Goal: Task Accomplishment & Management: Complete application form

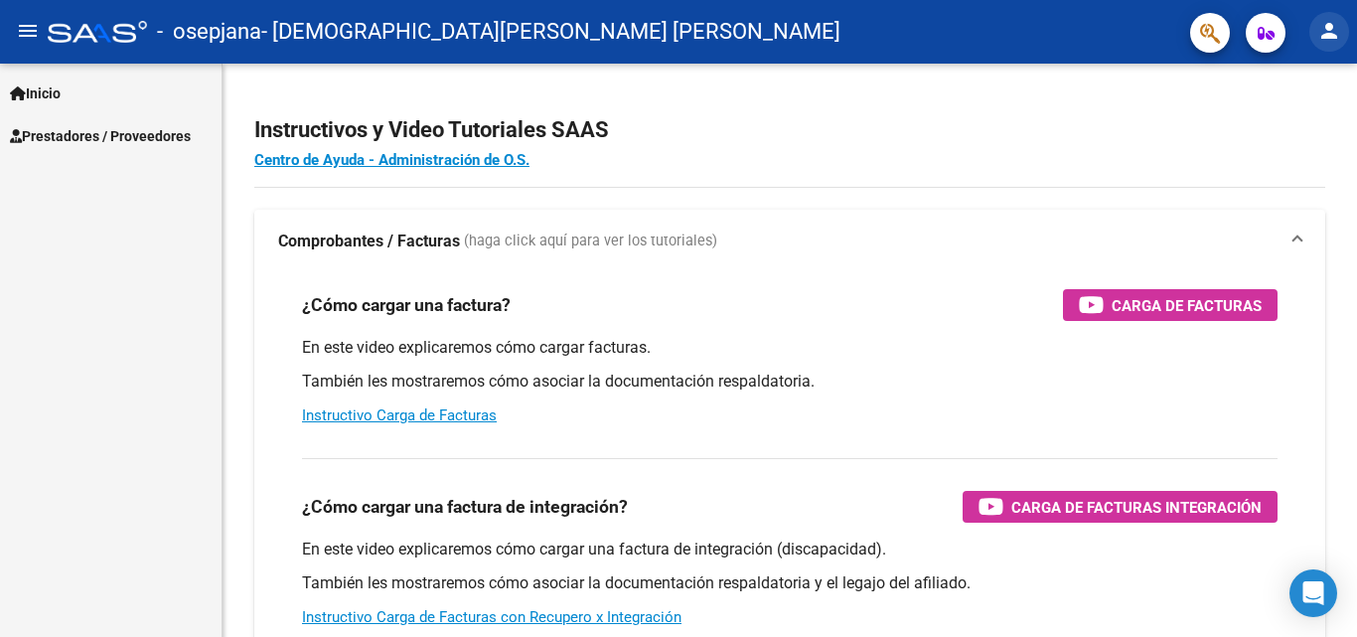
click at [1337, 39] on mat-icon "person" at bounding box center [1329, 31] width 24 height 24
click at [53, 136] on span "Prestadores / Proveedores" at bounding box center [100, 136] width 181 height 22
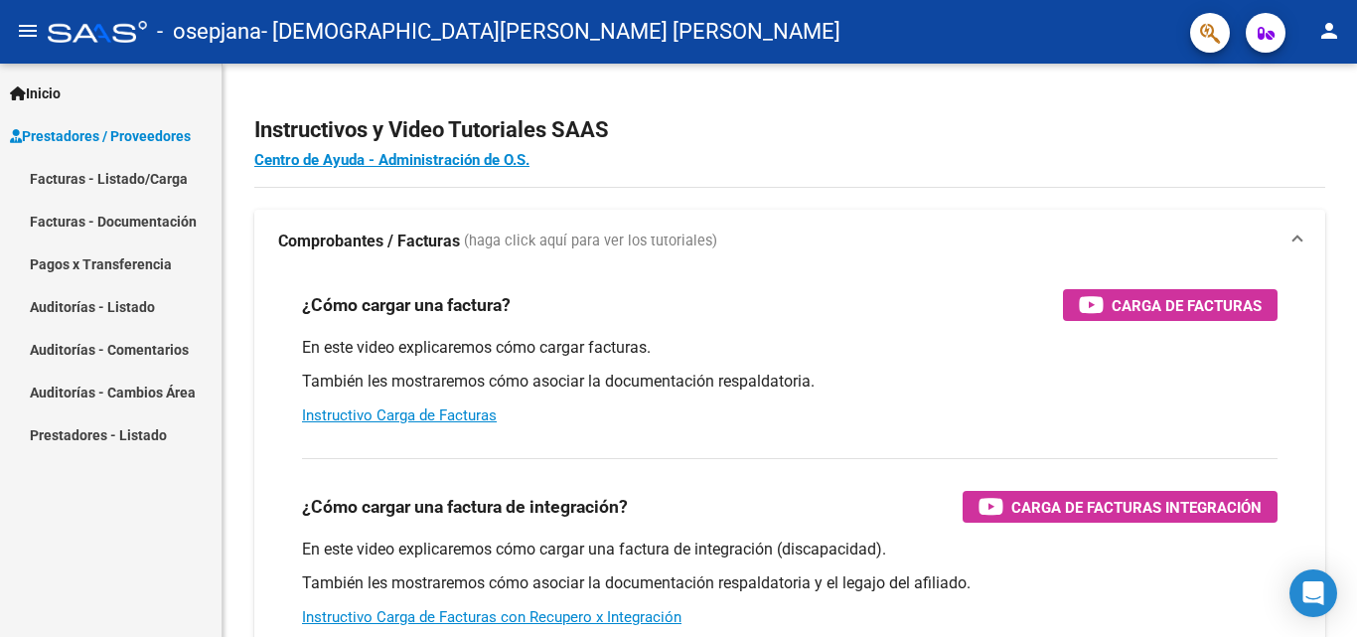
click at [111, 186] on link "Facturas - Listado/Carga" at bounding box center [111, 178] width 222 height 43
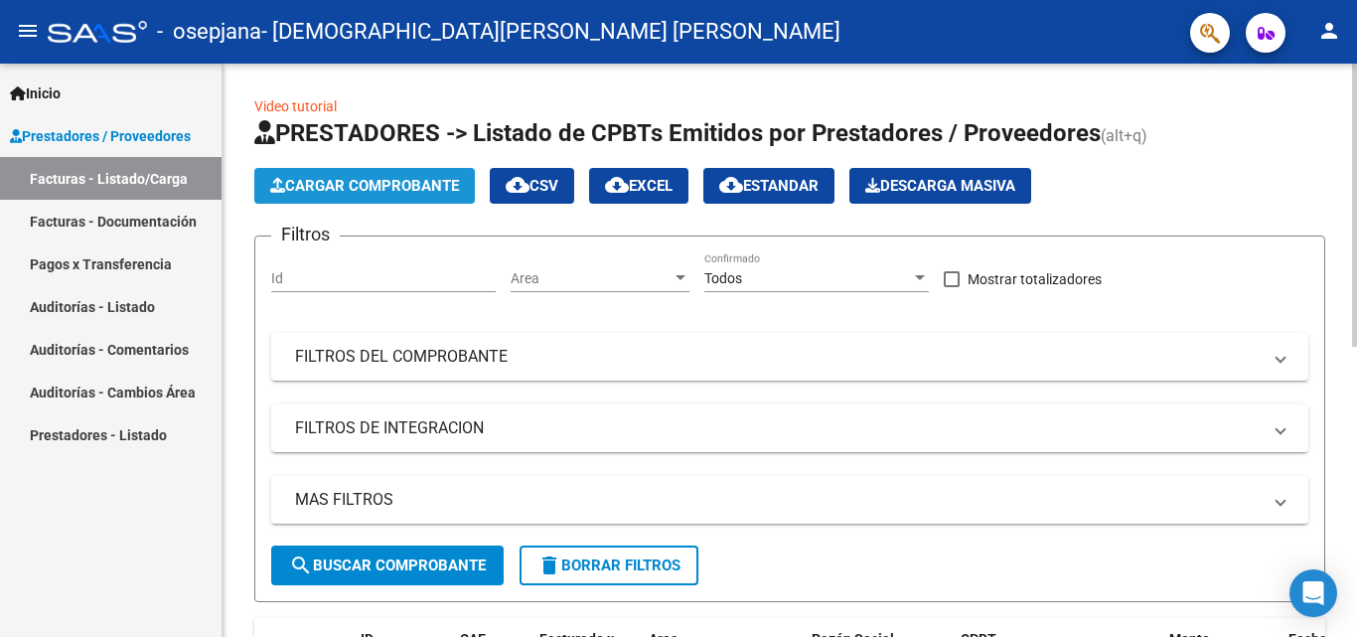
click at [324, 181] on span "Cargar Comprobante" at bounding box center [364, 186] width 189 height 18
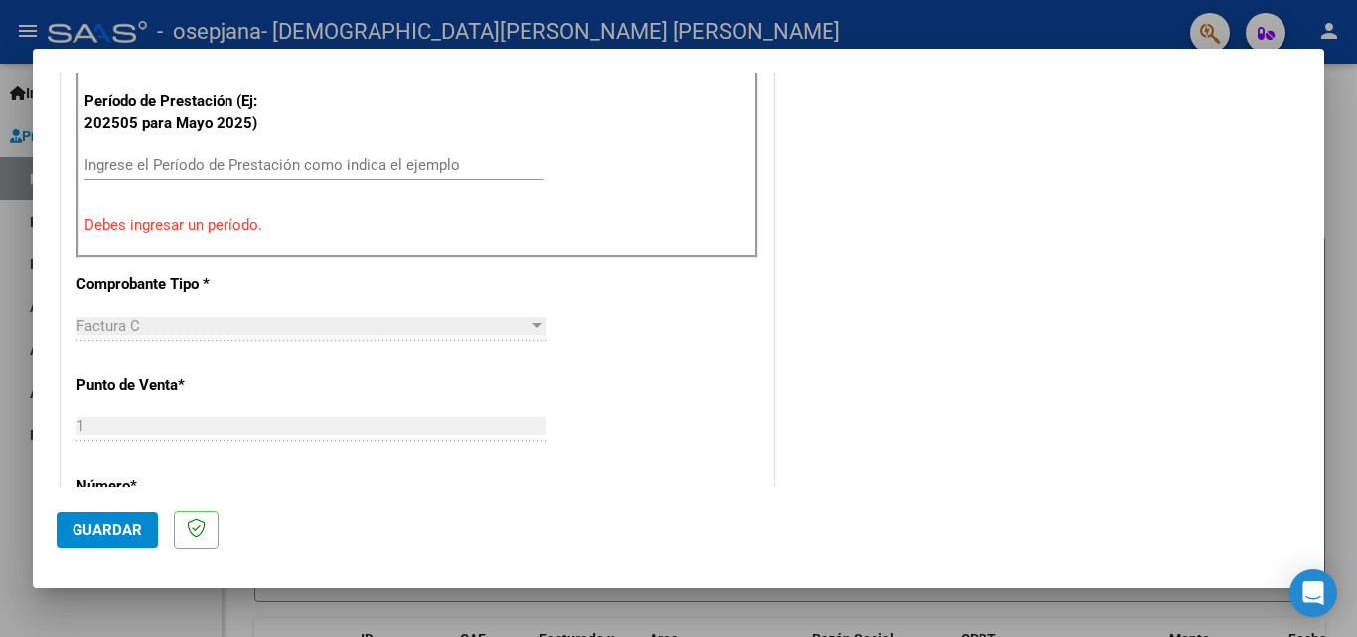
scroll to position [486, 0]
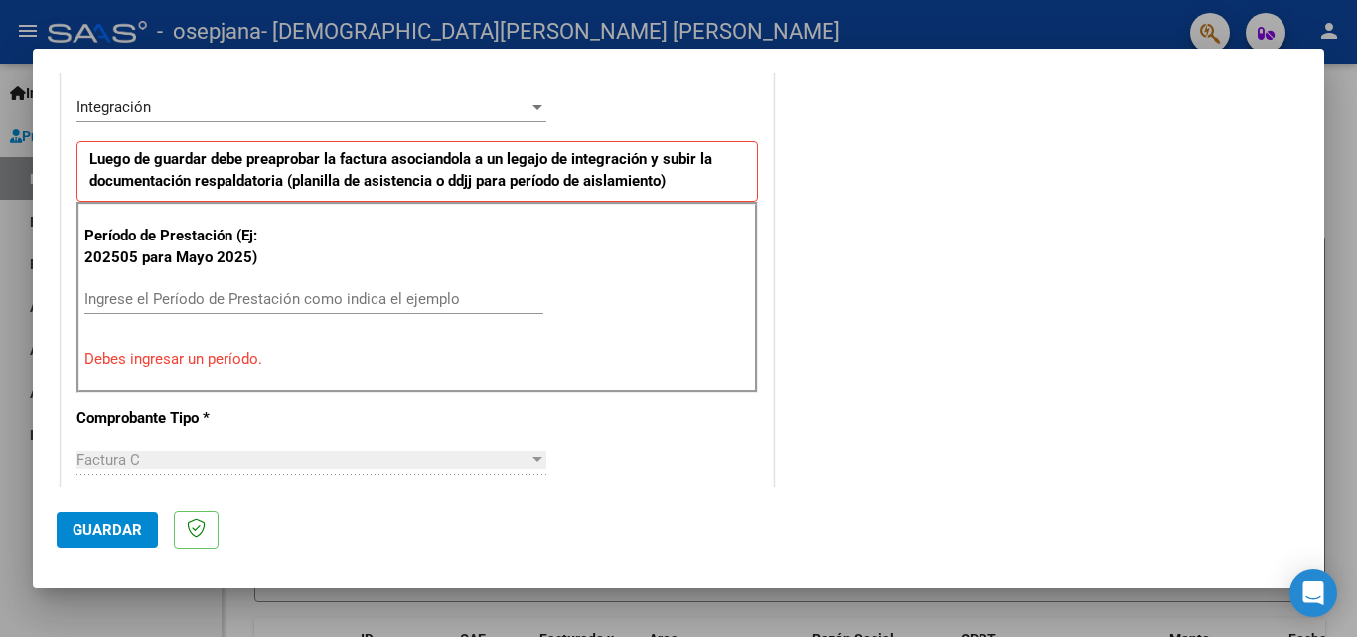
click at [304, 303] on input "Ingrese el Período de Prestación como indica el ejemplo" at bounding box center [313, 299] width 459 height 18
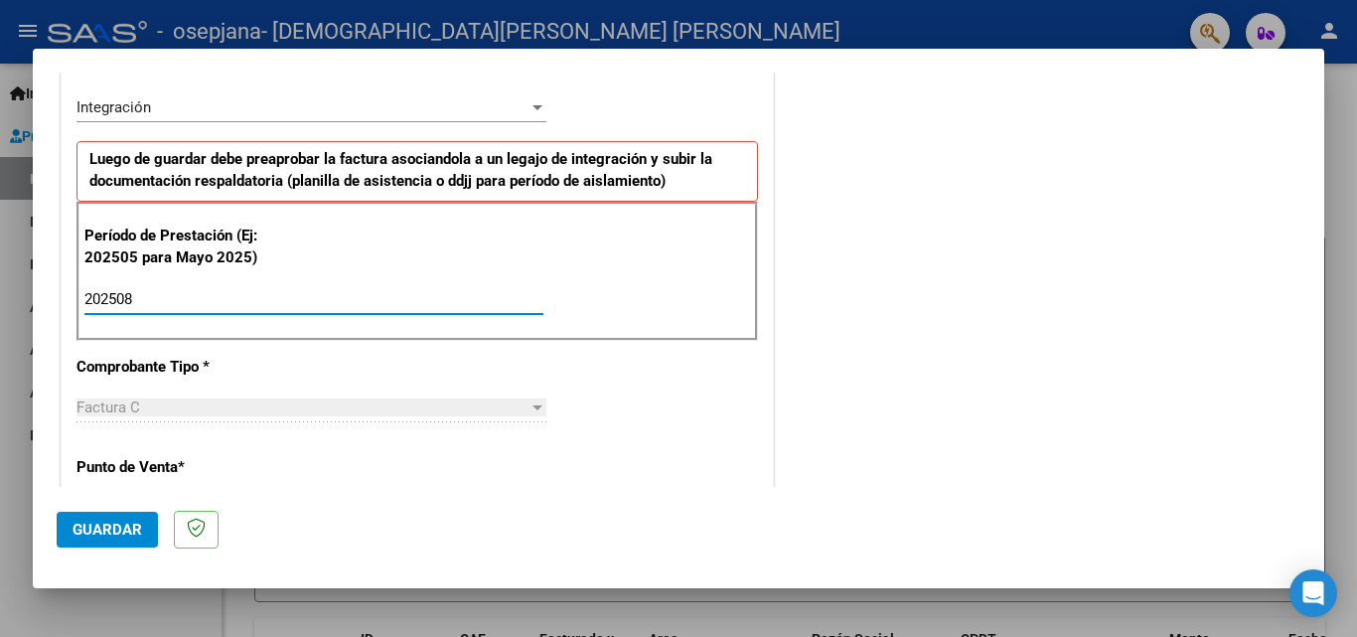
type input "202508"
click at [713, 410] on div "CUIT * 23-39374110-4 Ingresar CUIT ANALISIS PRESTADOR BIANCHERI NADIA AYELEN AR…" at bounding box center [417, 582] width 711 height 1495
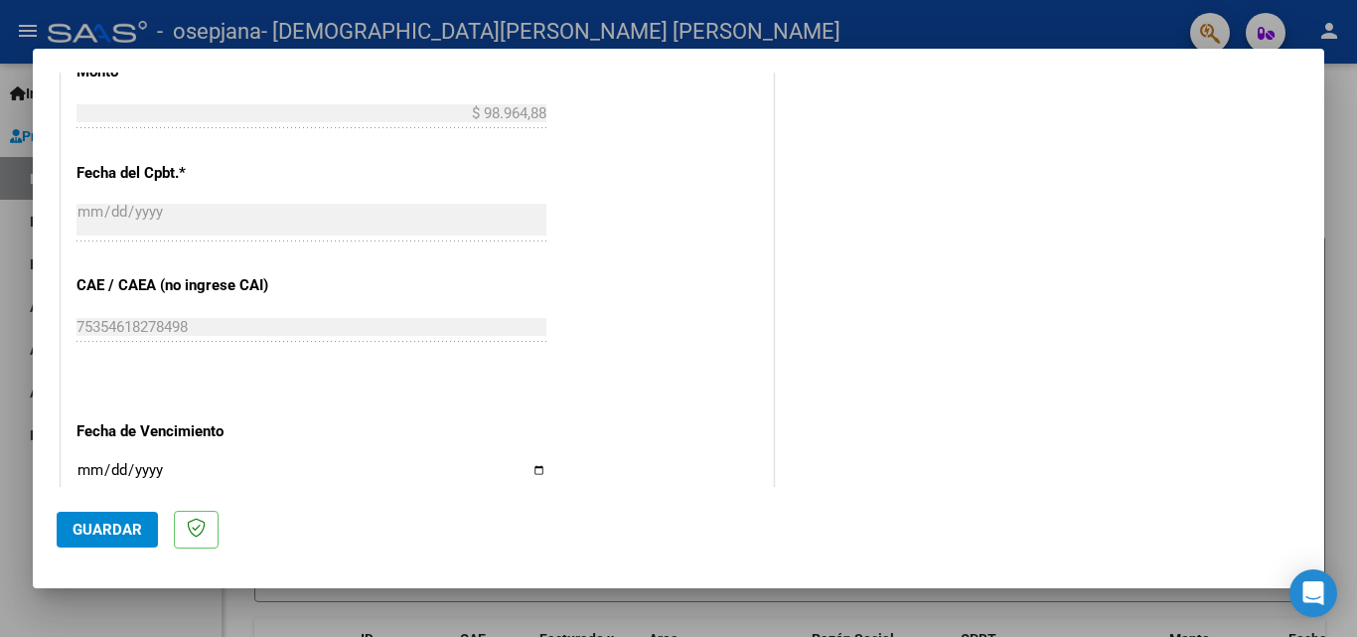
scroll to position [1280, 0]
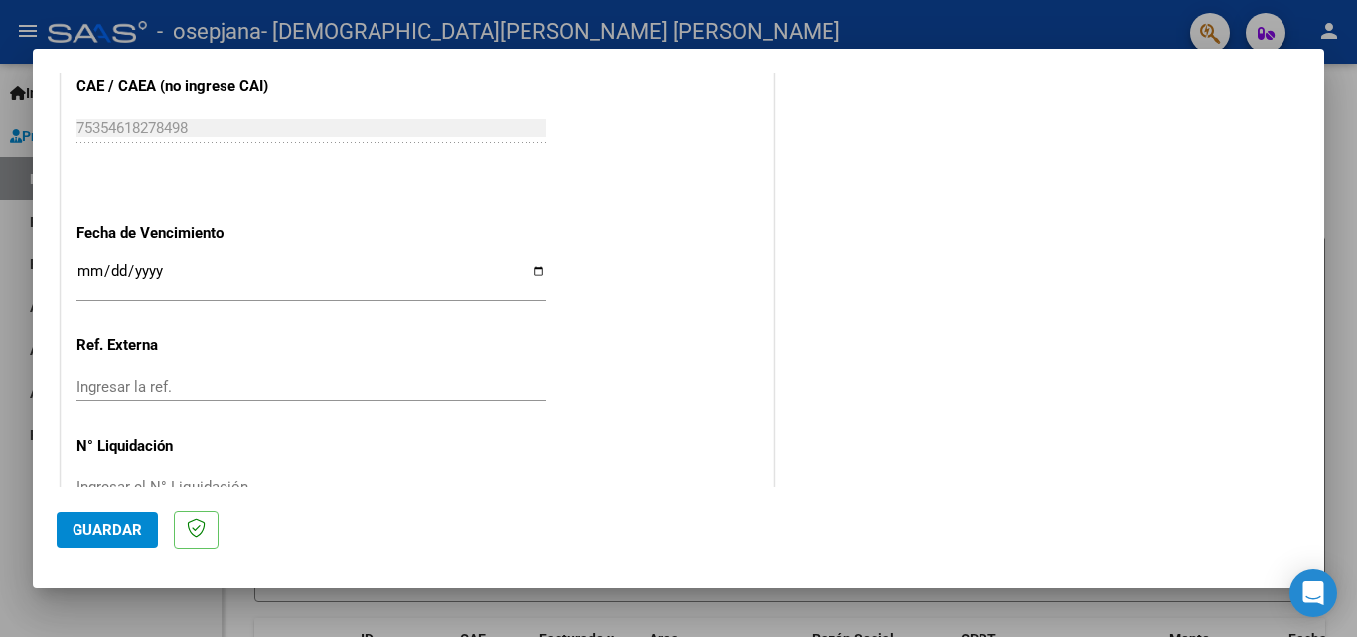
click at [321, 286] on input "Ingresar la fecha" at bounding box center [311, 279] width 470 height 32
drag, startPoint x: 116, startPoint y: 268, endPoint x: 91, endPoint y: 268, distance: 24.8
click at [91, 268] on input "Ingresar la fecha" at bounding box center [311, 279] width 470 height 32
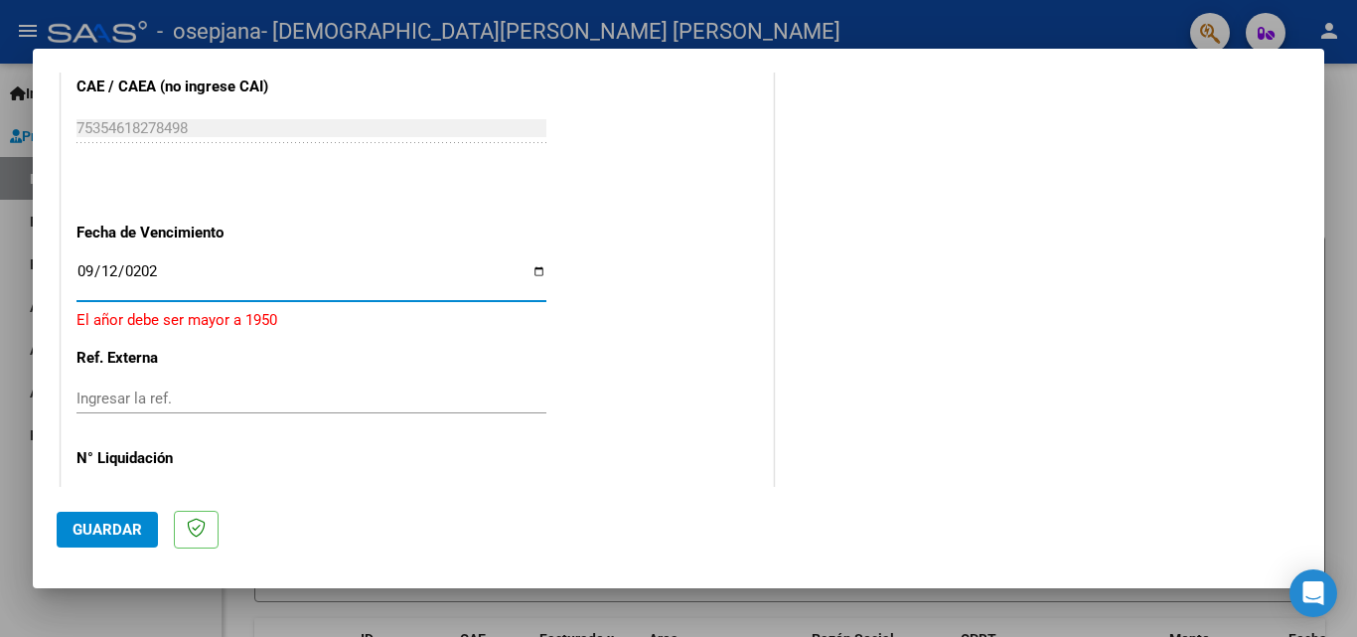
type input "2025-09-12"
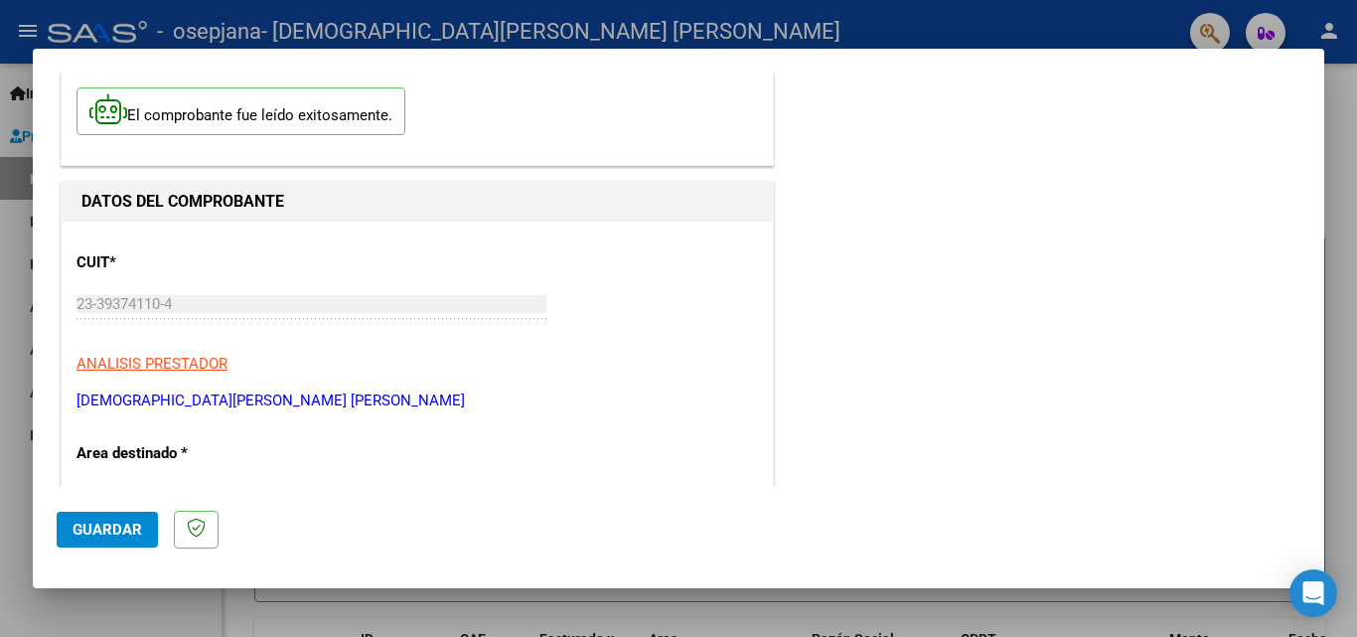
scroll to position [0, 0]
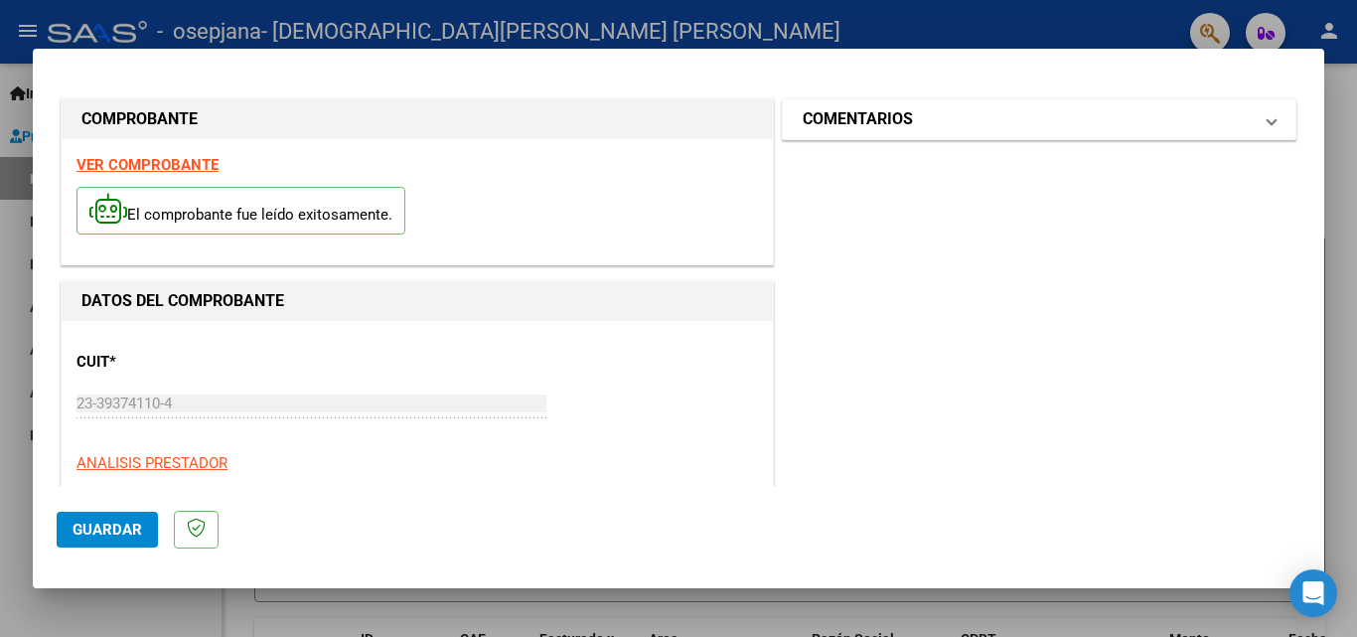
click at [969, 122] on mat-panel-title "COMENTARIOS" at bounding box center [1027, 119] width 449 height 24
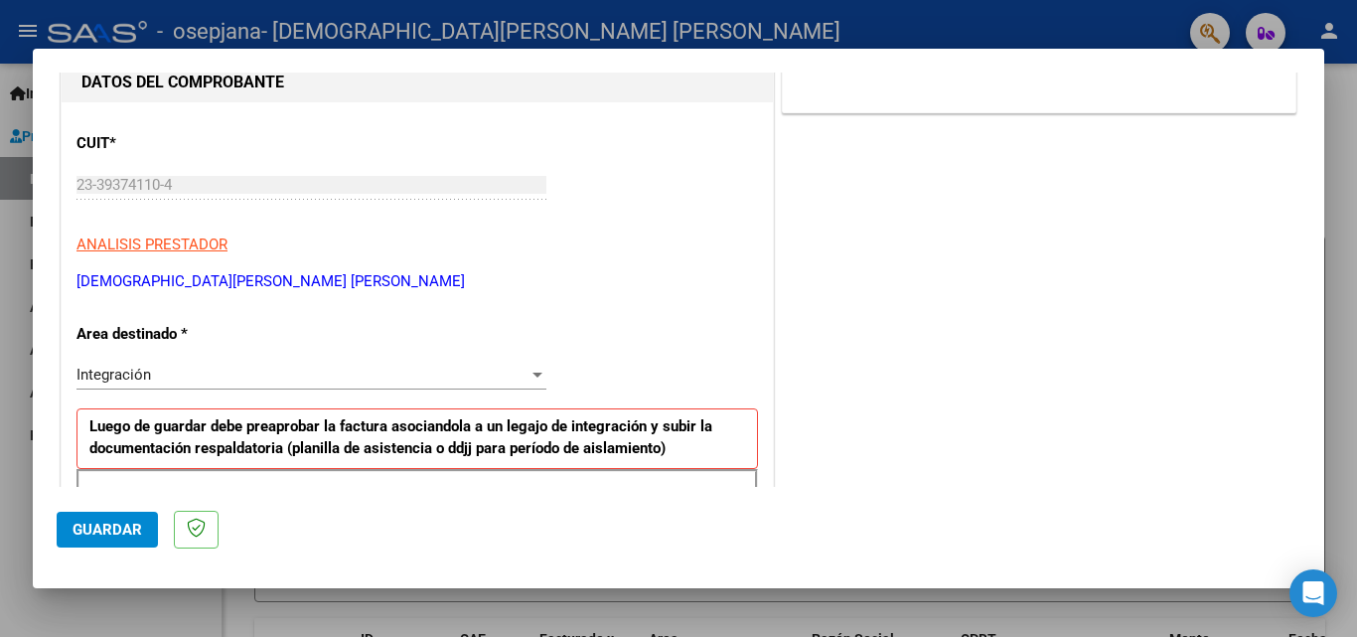
scroll to position [298, 0]
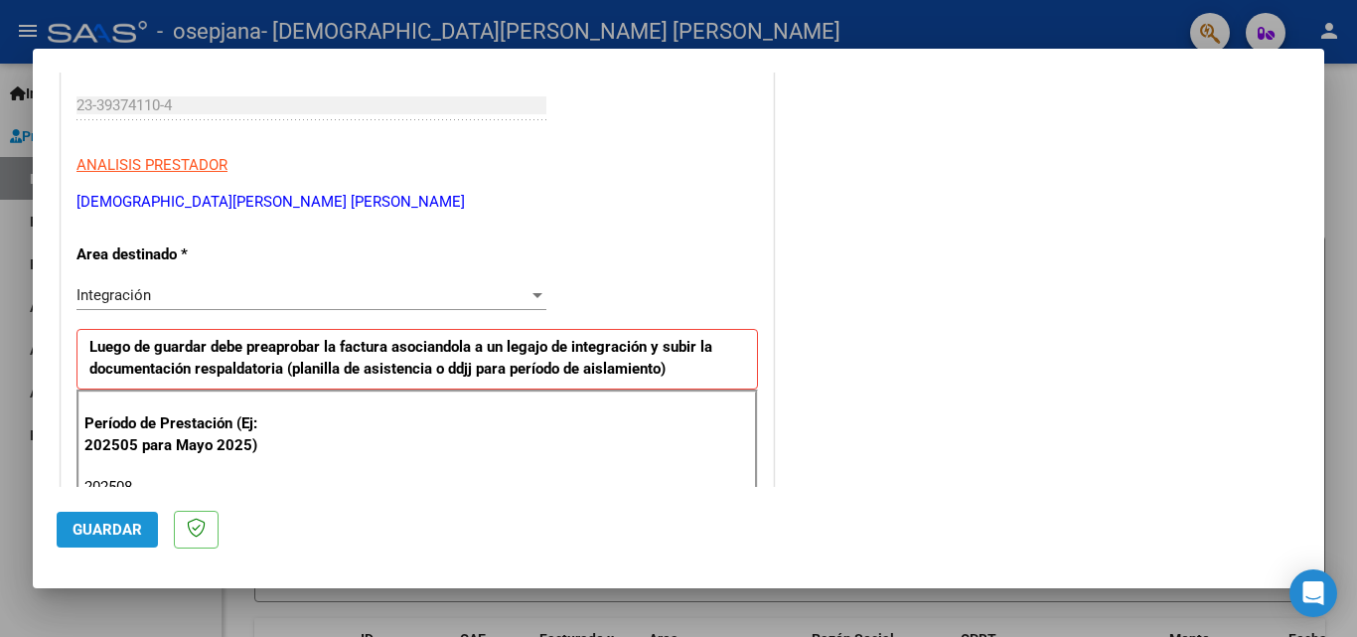
click at [115, 531] on span "Guardar" at bounding box center [108, 530] width 70 height 18
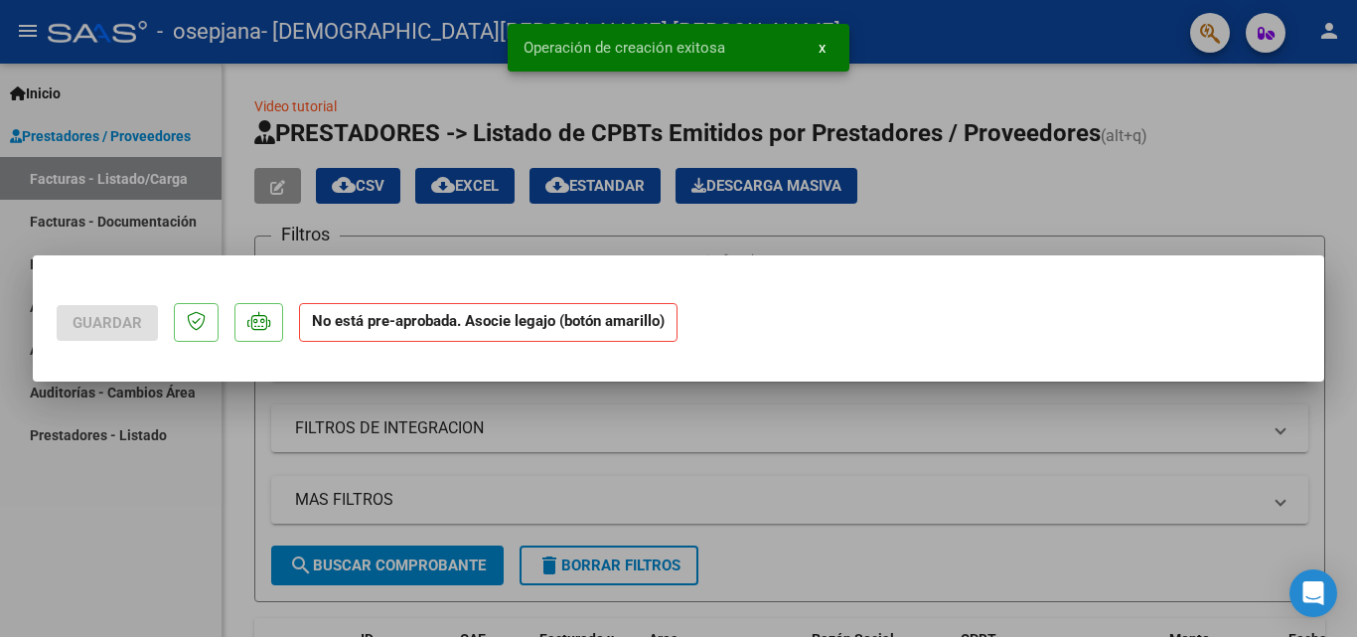
scroll to position [0, 0]
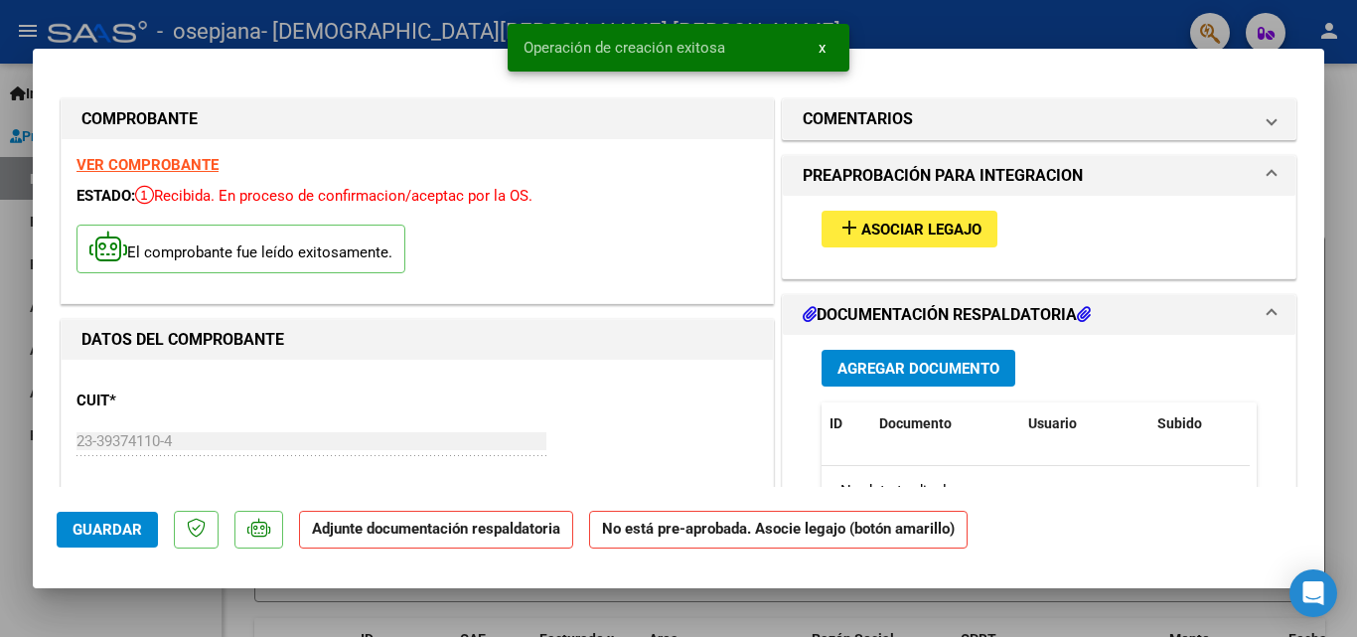
click at [933, 231] on span "Asociar Legajo" at bounding box center [921, 230] width 120 height 18
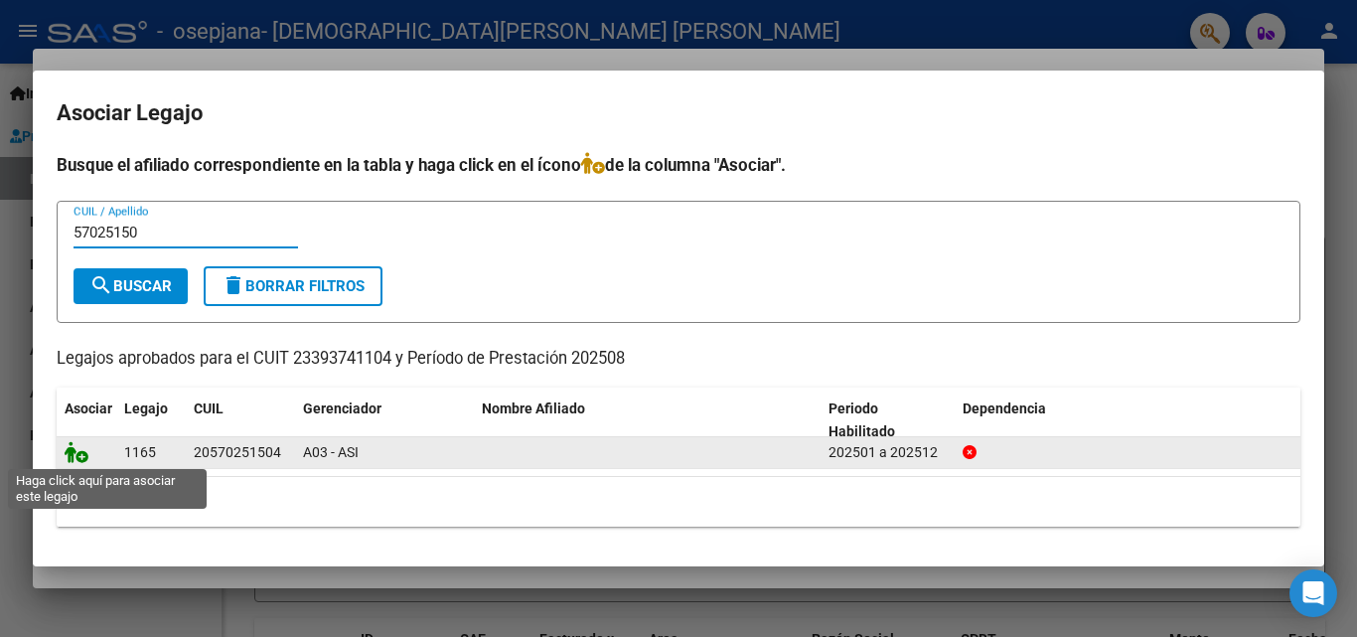
type input "57025150"
click at [78, 459] on icon at bounding box center [77, 452] width 24 height 22
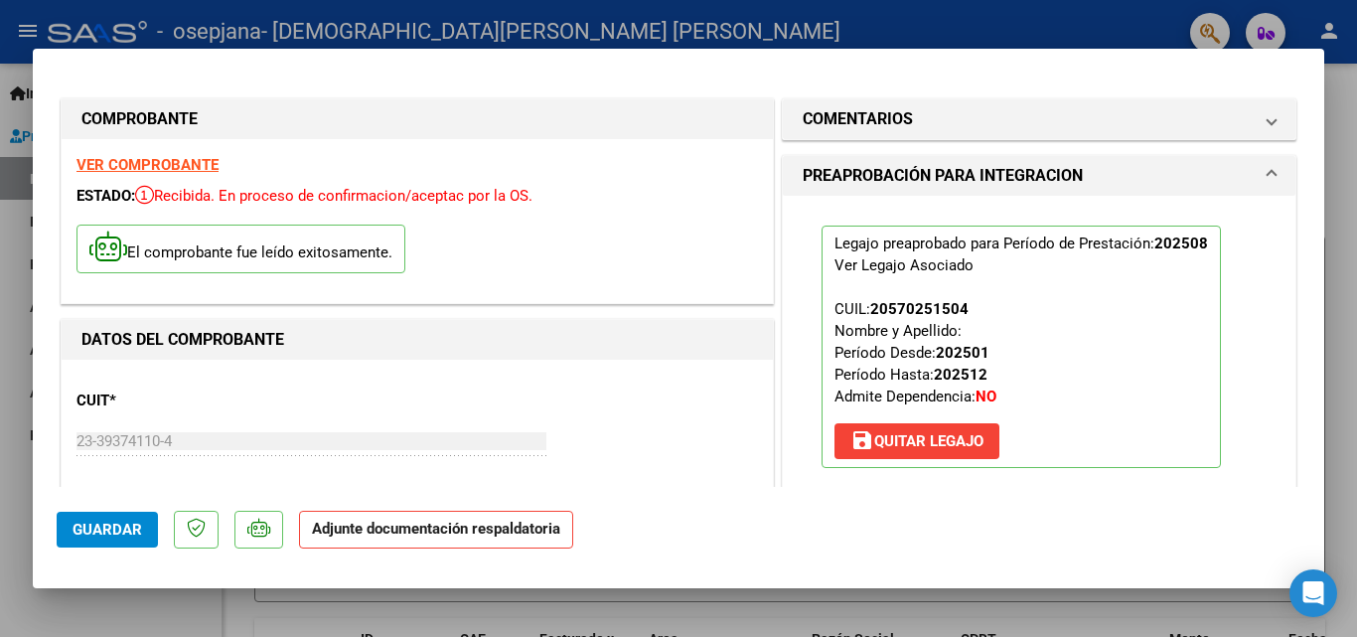
click at [122, 285] on div "El comprobante fue leído exitosamente." at bounding box center [416, 252] width 681 height 74
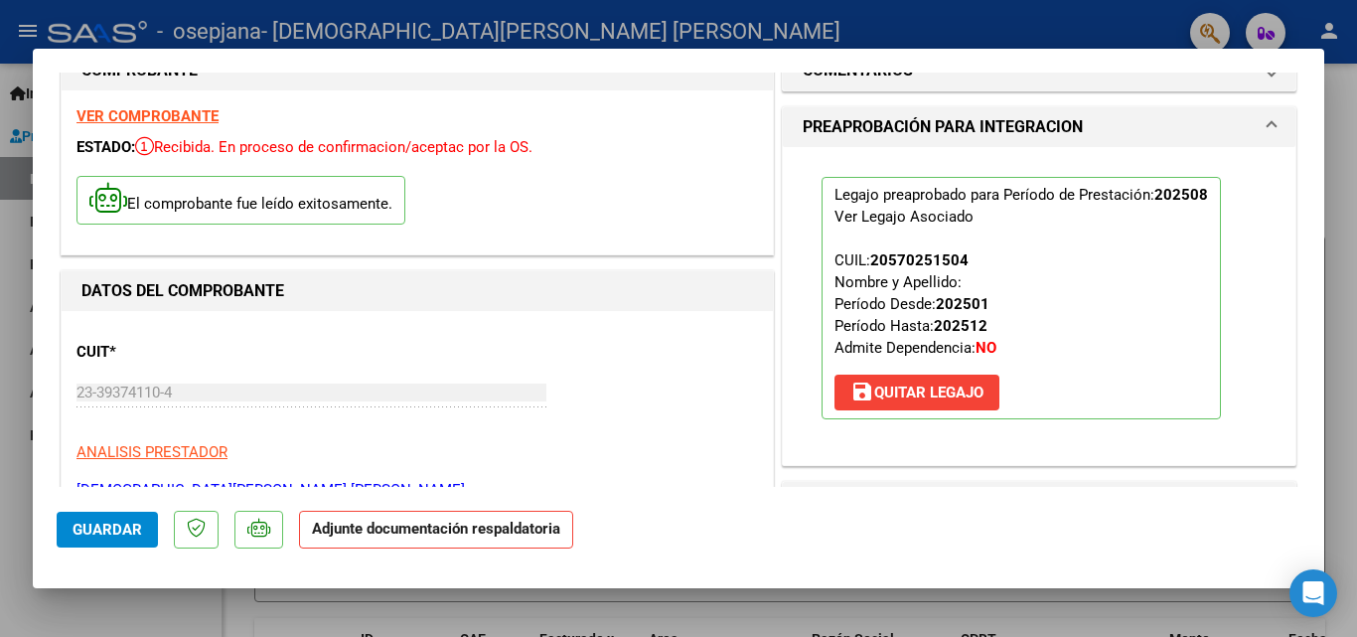
scroll to position [99, 0]
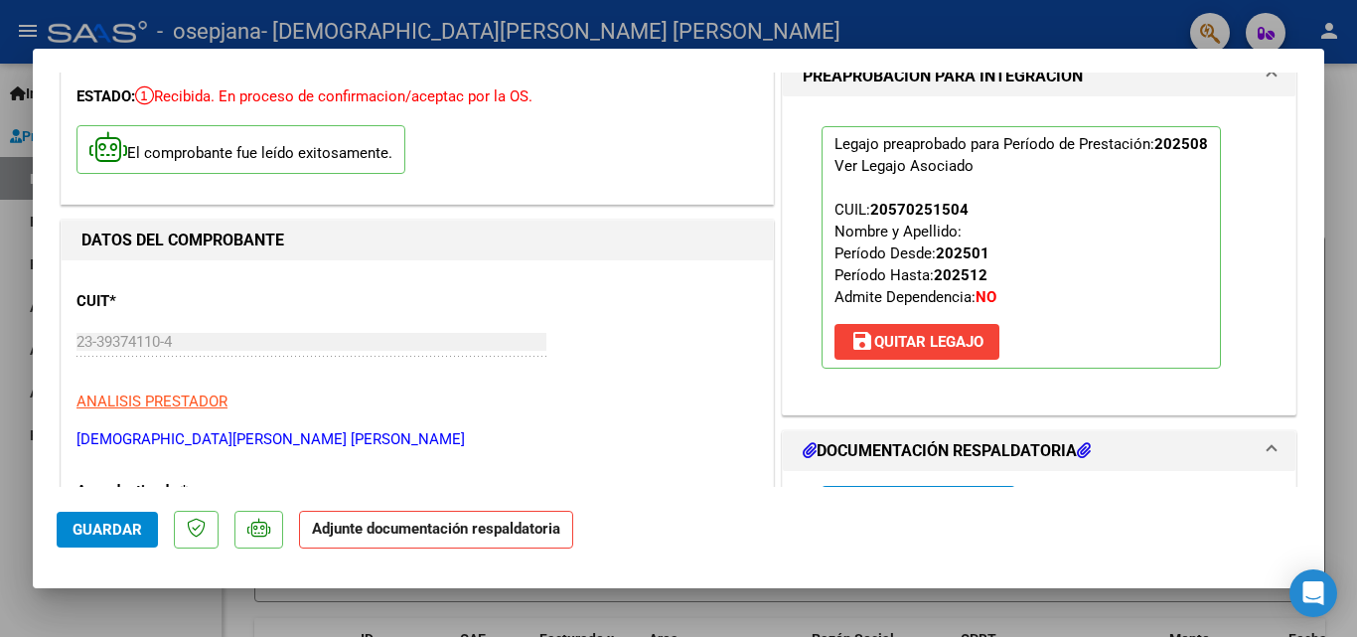
click at [987, 447] on h1 "DOCUMENTACIÓN RESPALDATORIA" at bounding box center [947, 451] width 288 height 24
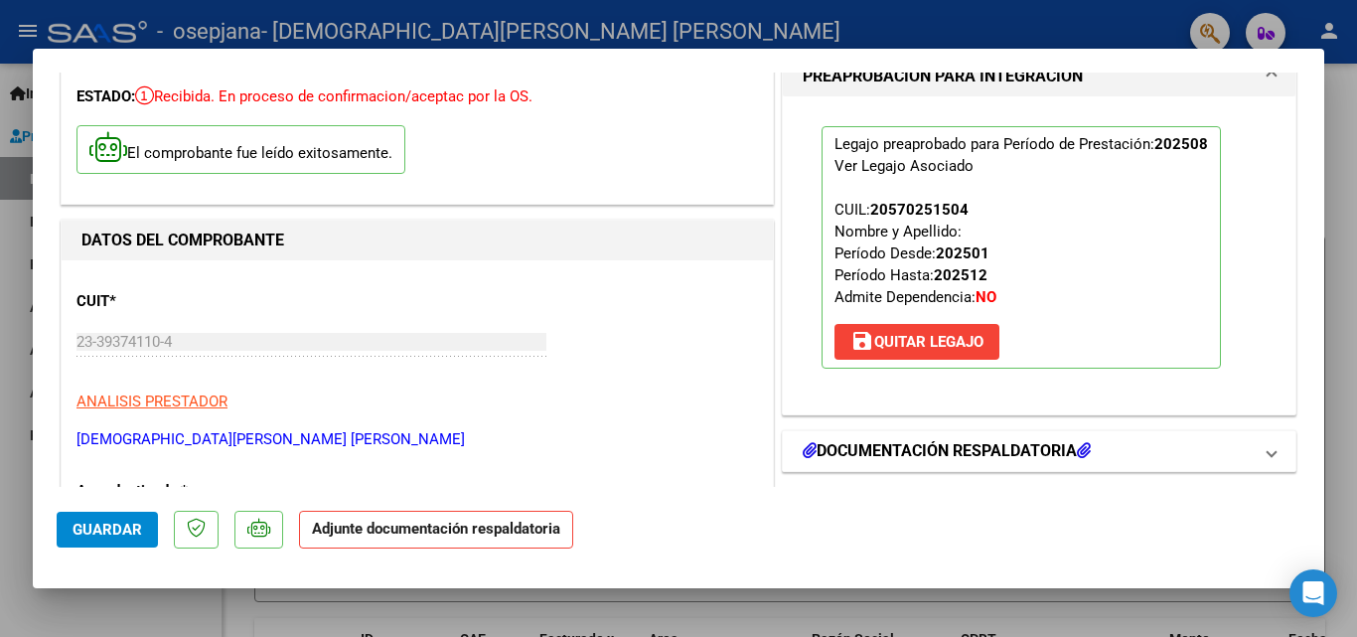
click at [1083, 446] on icon at bounding box center [1084, 450] width 14 height 16
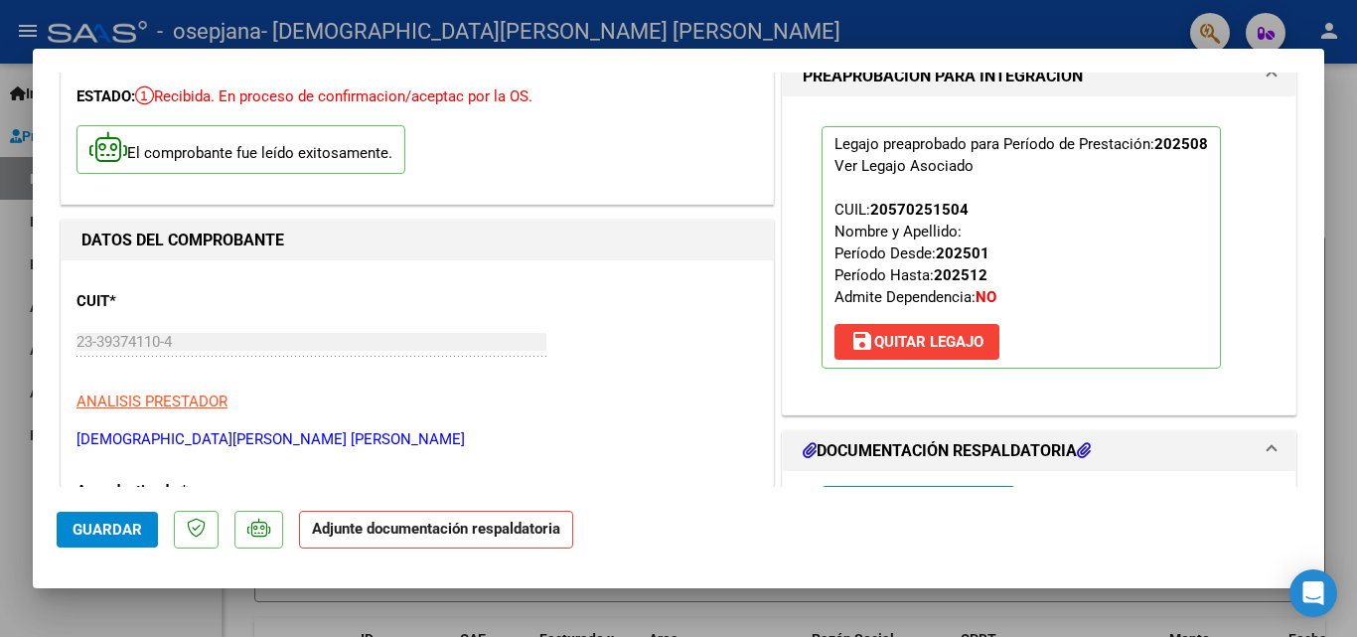
click at [1086, 441] on h1 "DOCUMENTACIÓN RESPALDATORIA" at bounding box center [947, 451] width 288 height 24
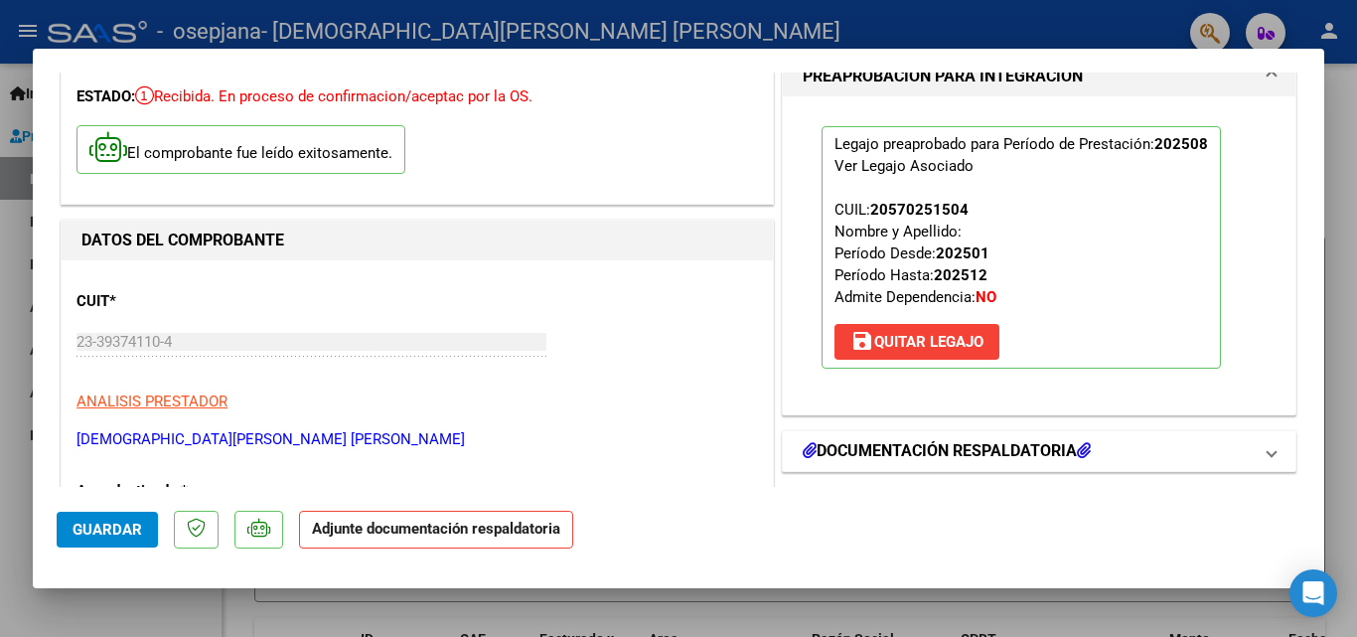
click at [1085, 441] on h1 "DOCUMENTACIÓN RESPALDATORIA" at bounding box center [947, 451] width 288 height 24
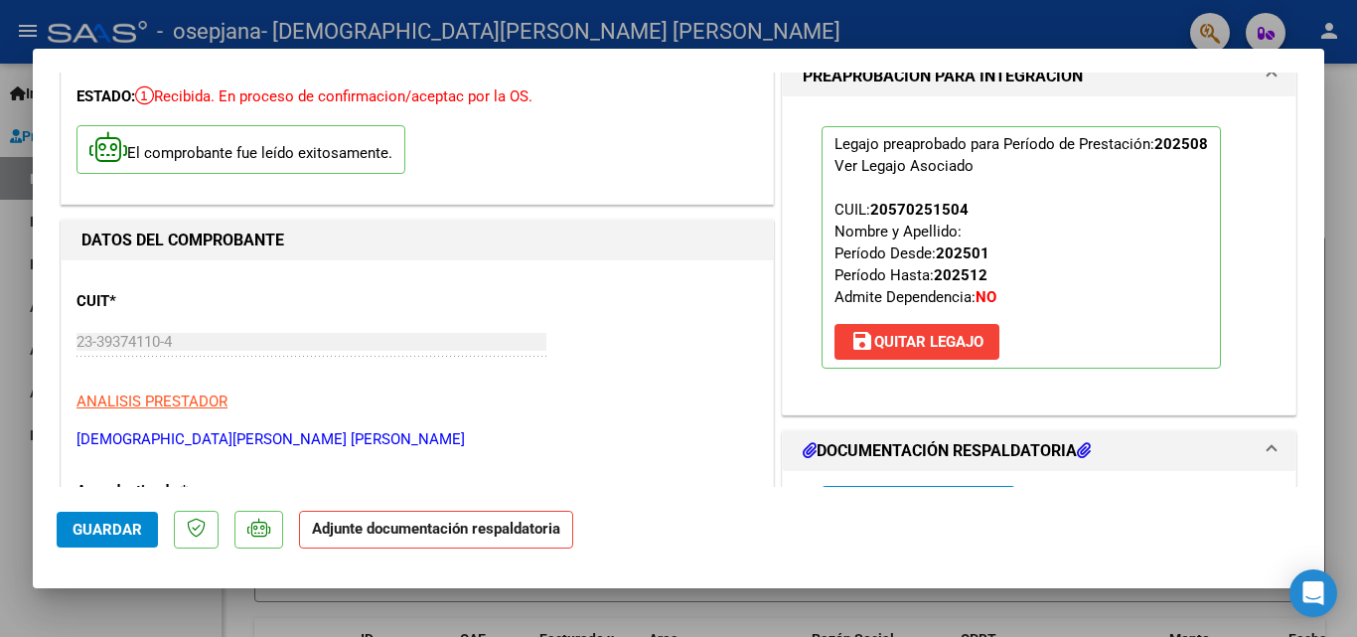
scroll to position [0, 0]
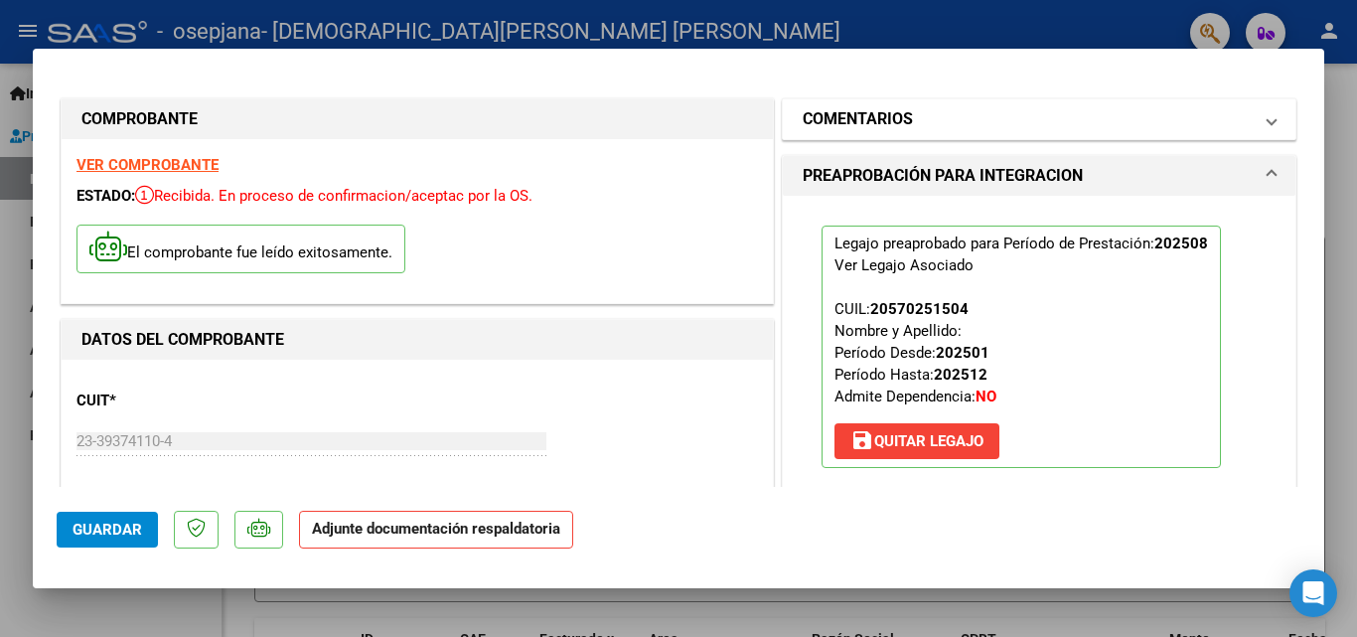
click at [1271, 114] on mat-expansion-panel-header "COMENTARIOS" at bounding box center [1039, 119] width 513 height 40
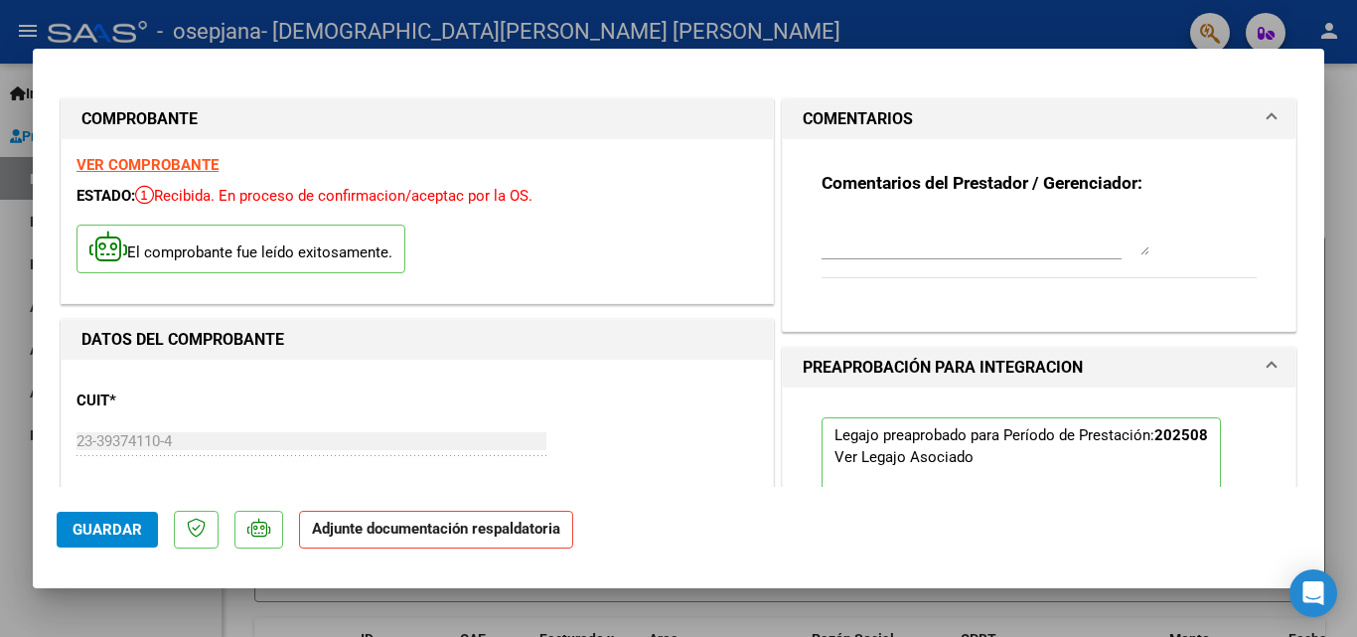
click at [464, 532] on strong "Adjunte documentación respaldatoria" at bounding box center [436, 529] width 248 height 18
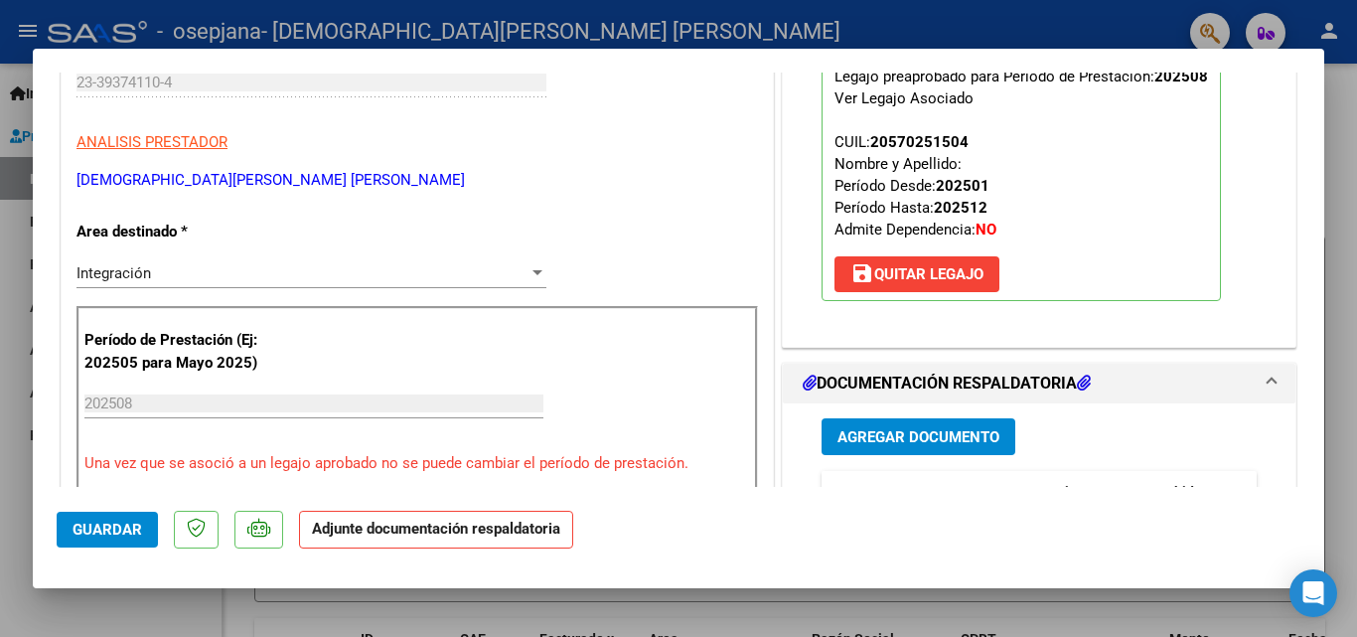
scroll to position [298, 0]
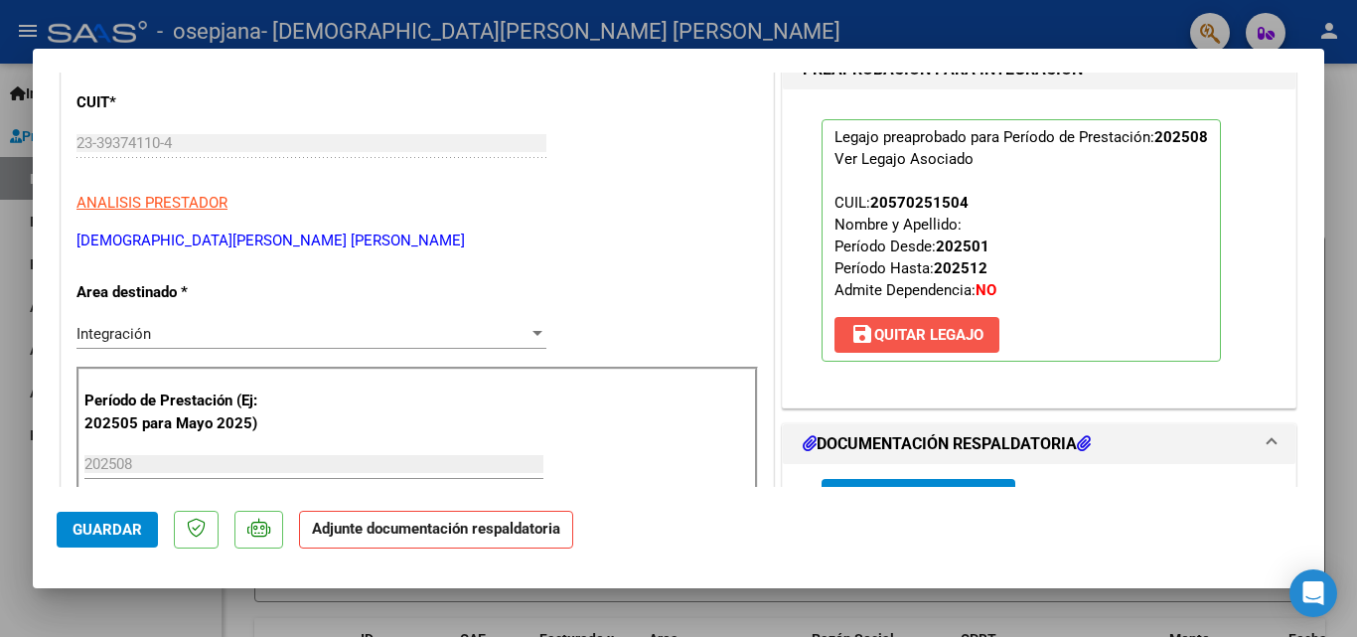
click at [922, 337] on span "save Quitar Legajo" at bounding box center [916, 335] width 133 height 18
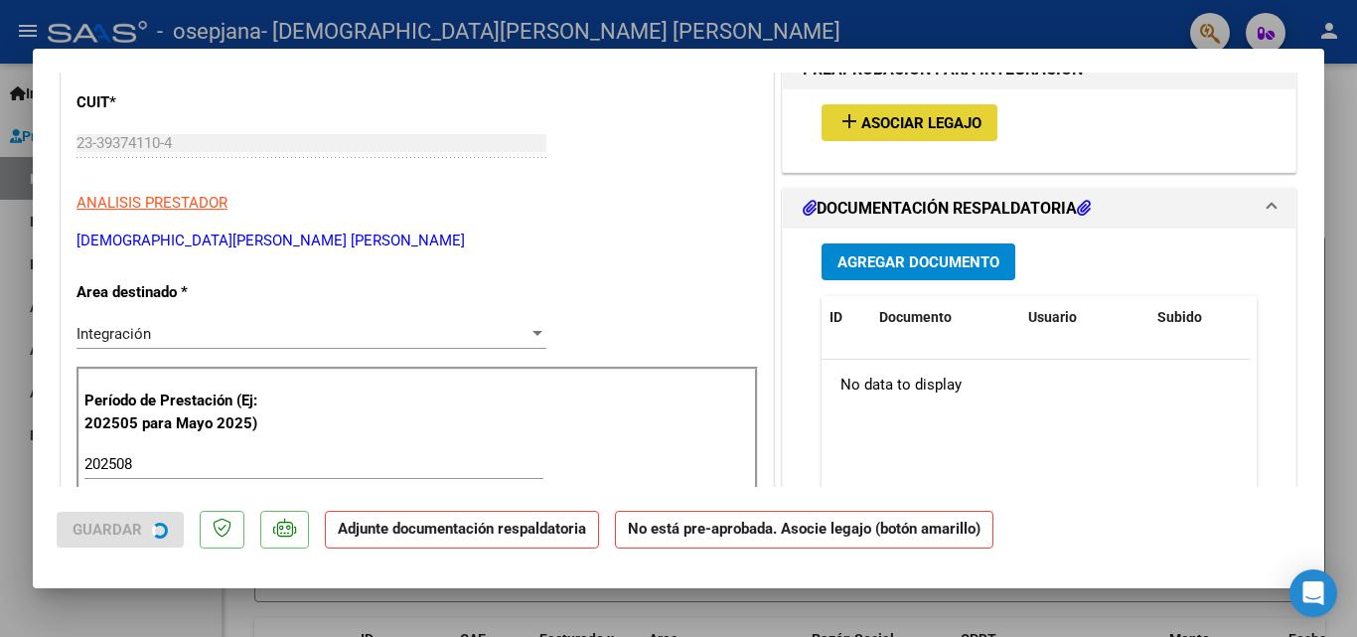
click at [920, 119] on span "Asociar Legajo" at bounding box center [921, 123] width 120 height 18
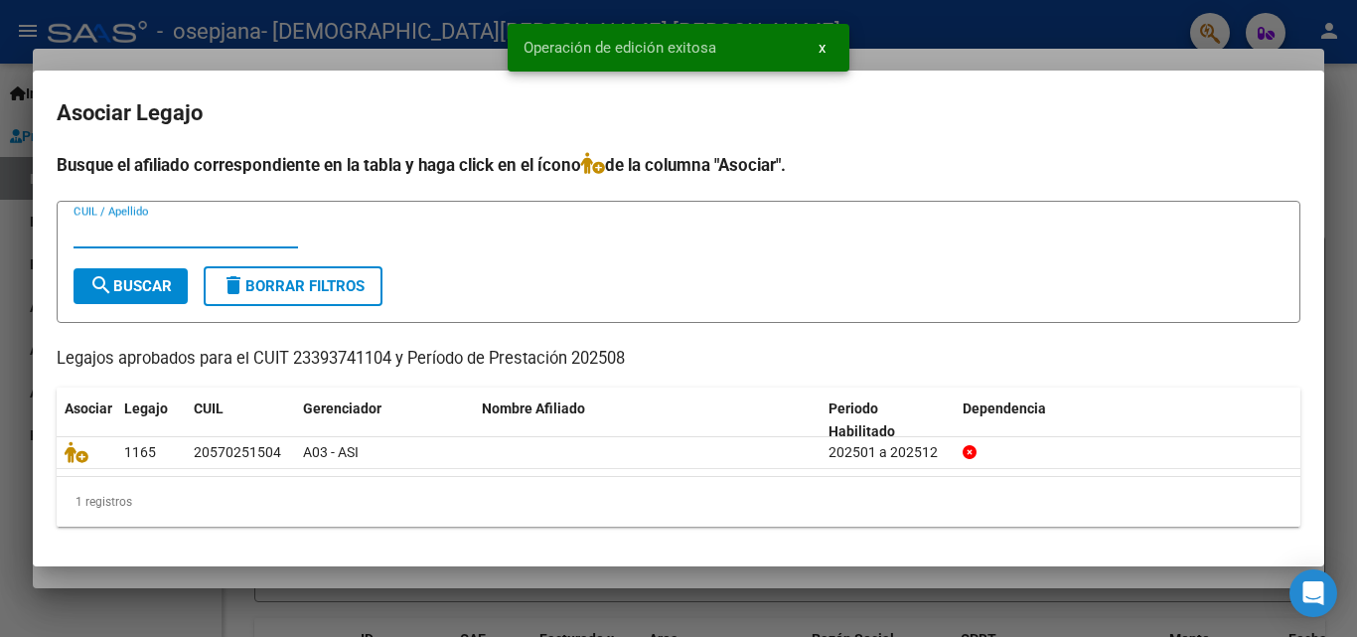
click at [245, 230] on input "CUIL / Apellido" at bounding box center [186, 233] width 224 height 18
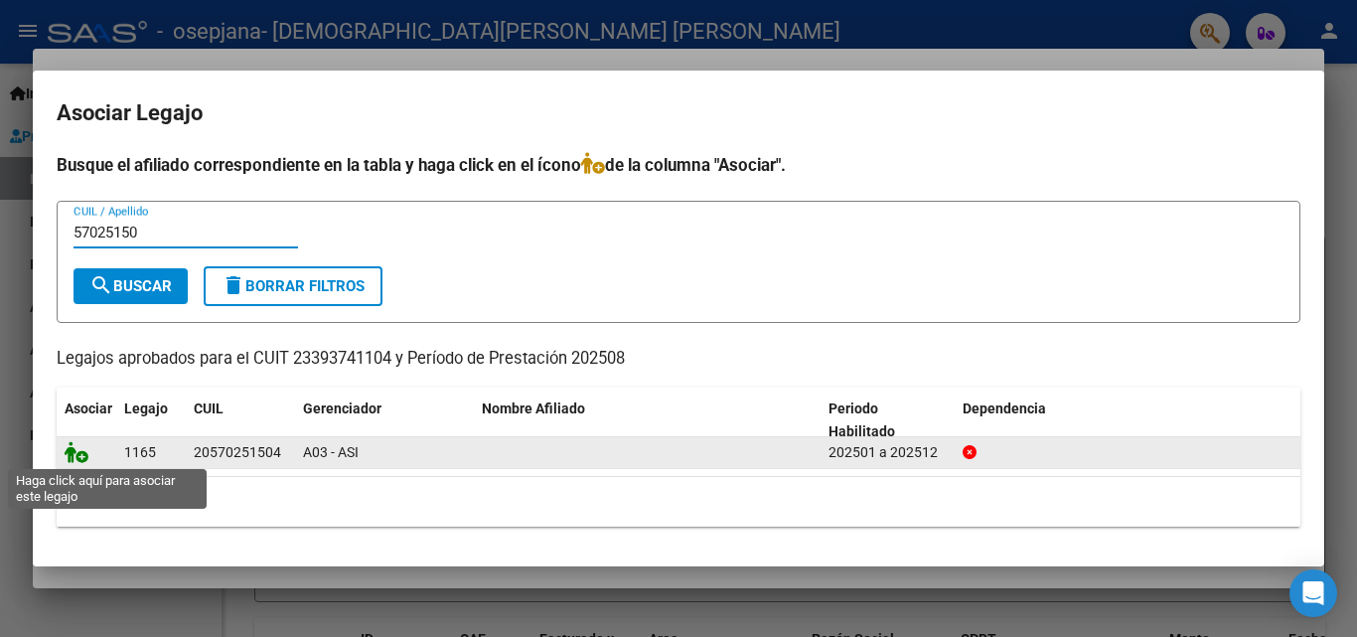
type input "57025150"
click at [69, 446] on icon at bounding box center [77, 452] width 24 height 22
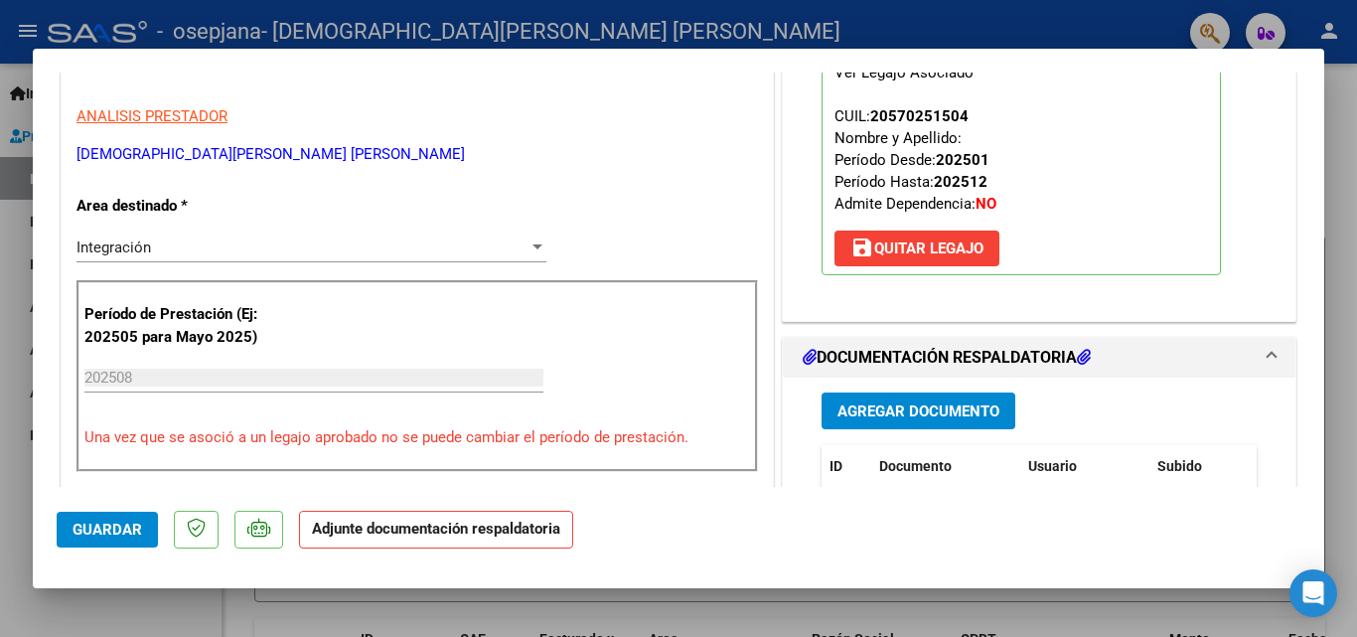
scroll to position [397, 0]
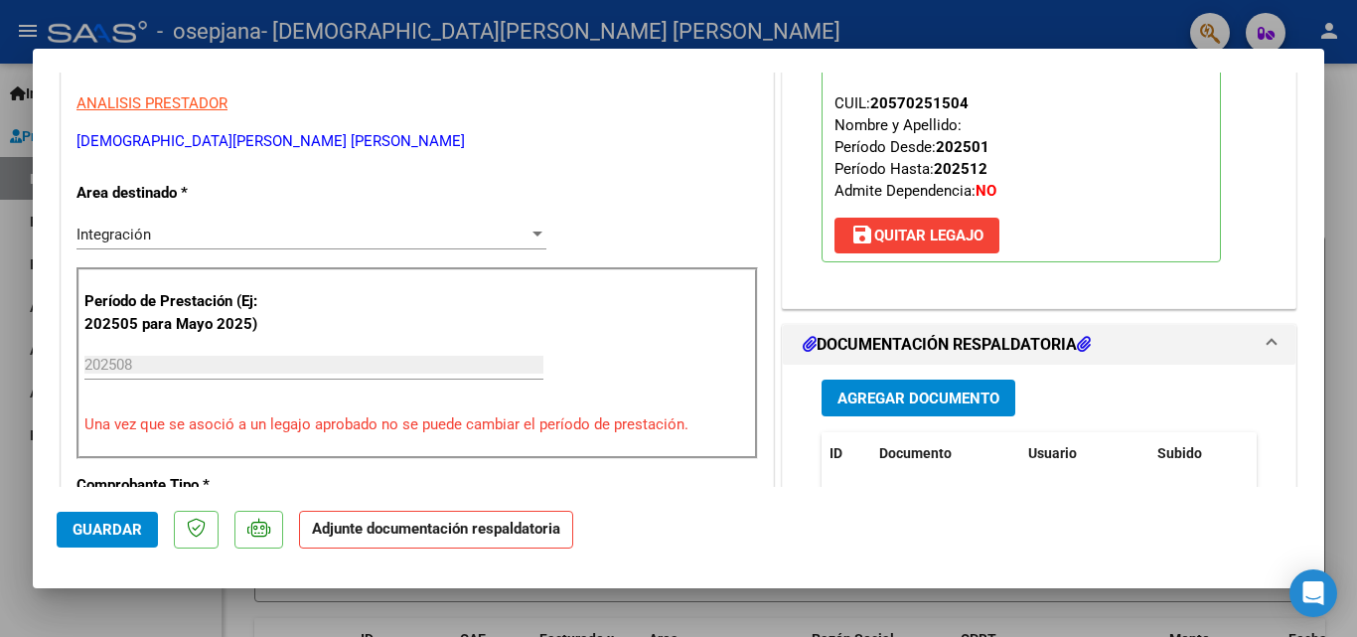
click at [877, 404] on span "Agregar Documento" at bounding box center [918, 398] width 162 height 18
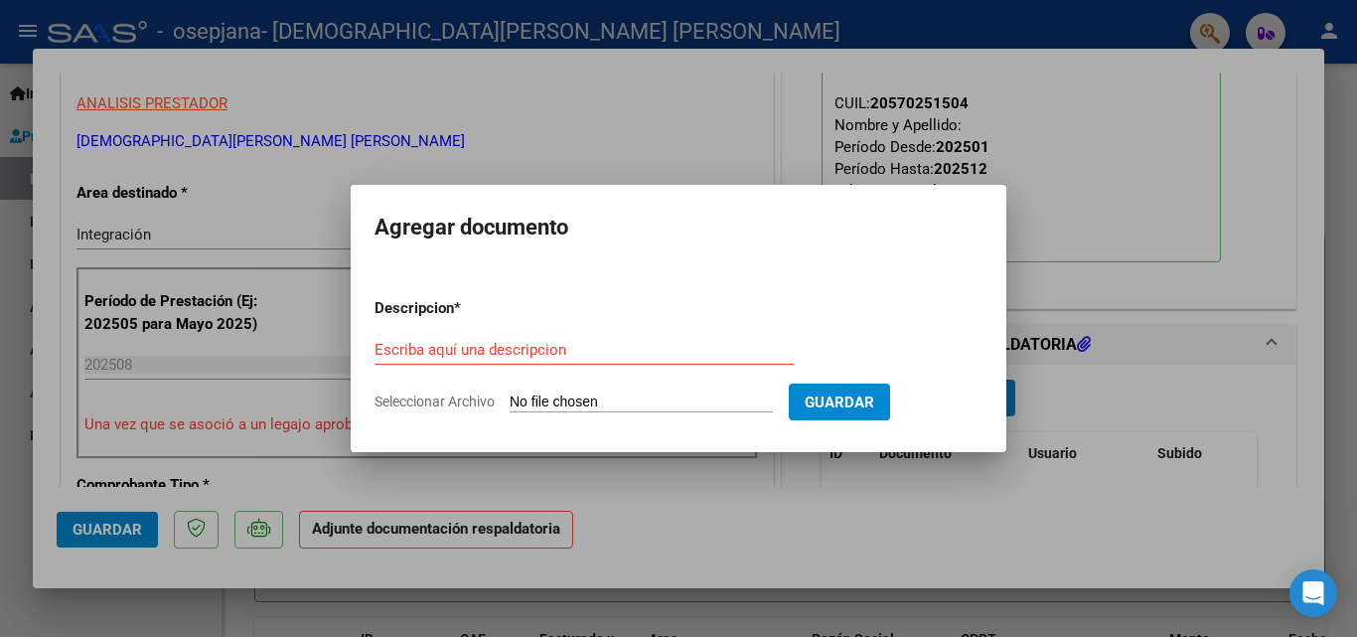
type input "C:\fakepath\leon Argote.pdf"
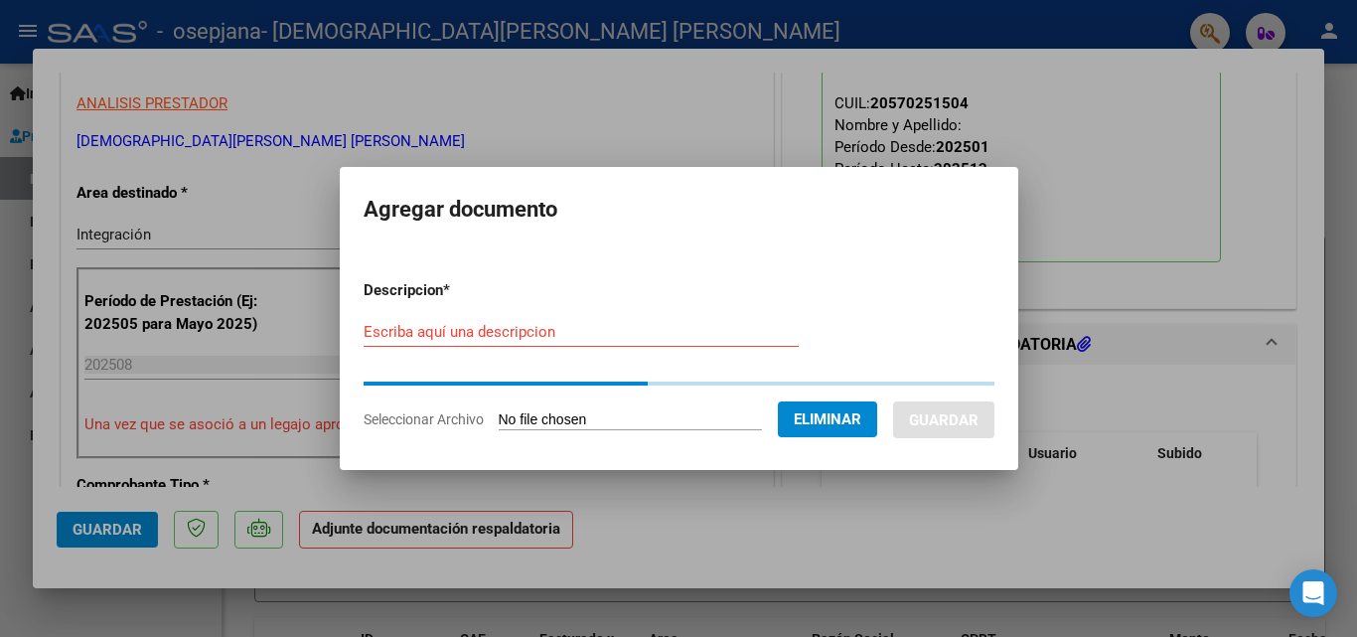
click at [474, 338] on div "Escriba aquí una descripcion" at bounding box center [581, 332] width 435 height 30
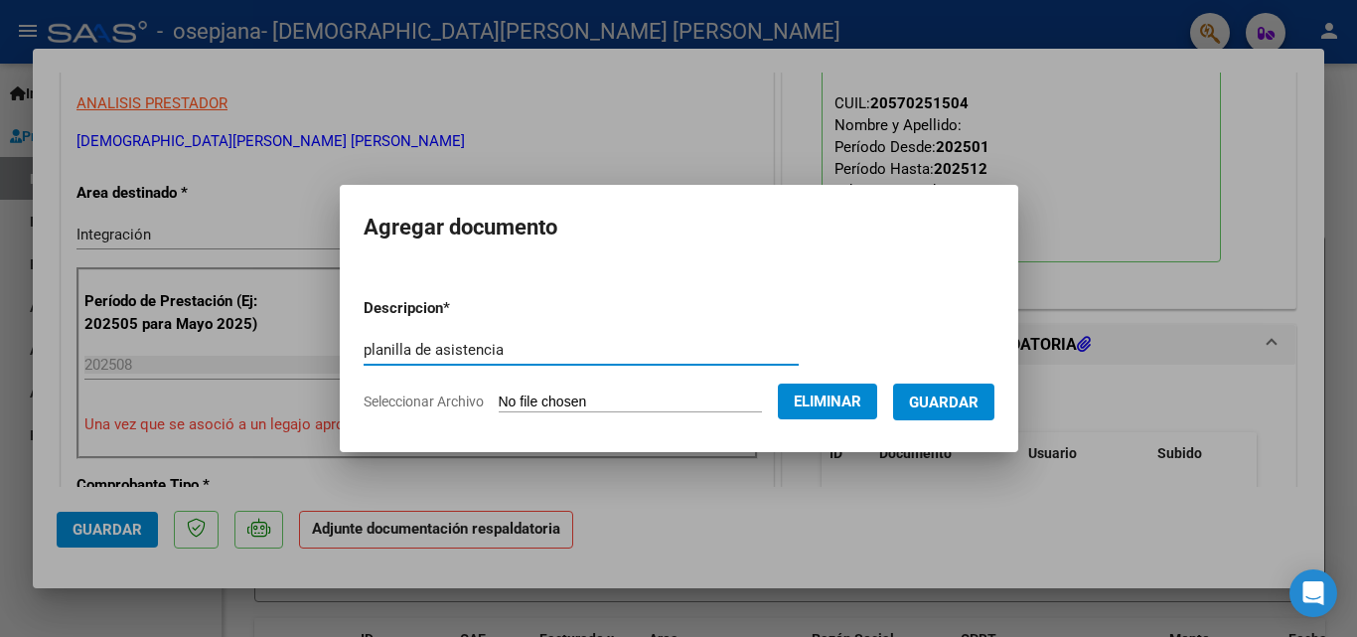
type input "planilla de asistencia"
click at [951, 401] on span "Guardar" at bounding box center [944, 402] width 70 height 18
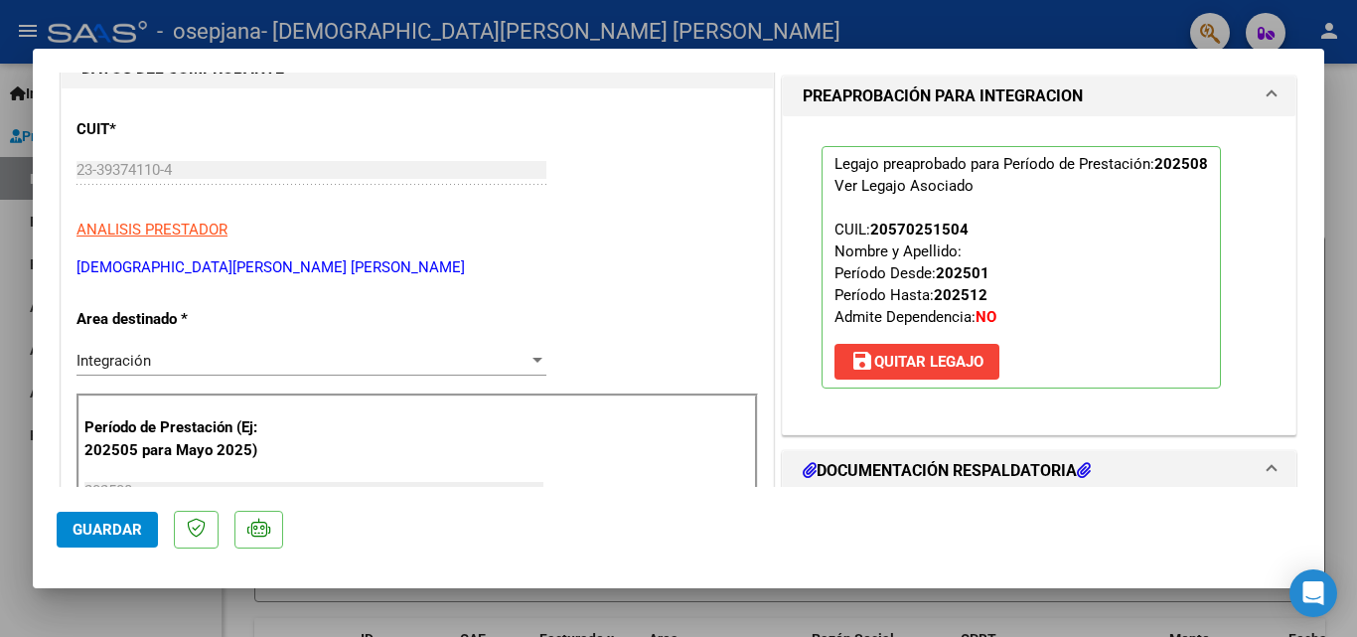
scroll to position [0, 0]
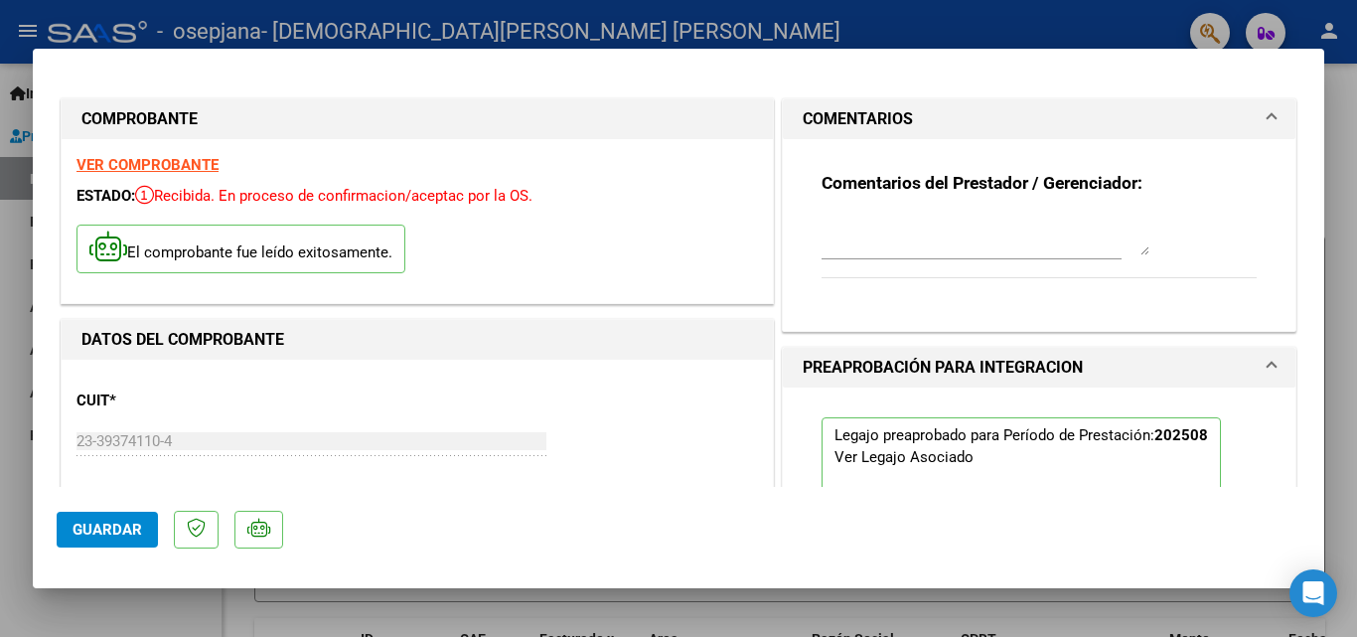
click at [610, 20] on div at bounding box center [678, 318] width 1357 height 637
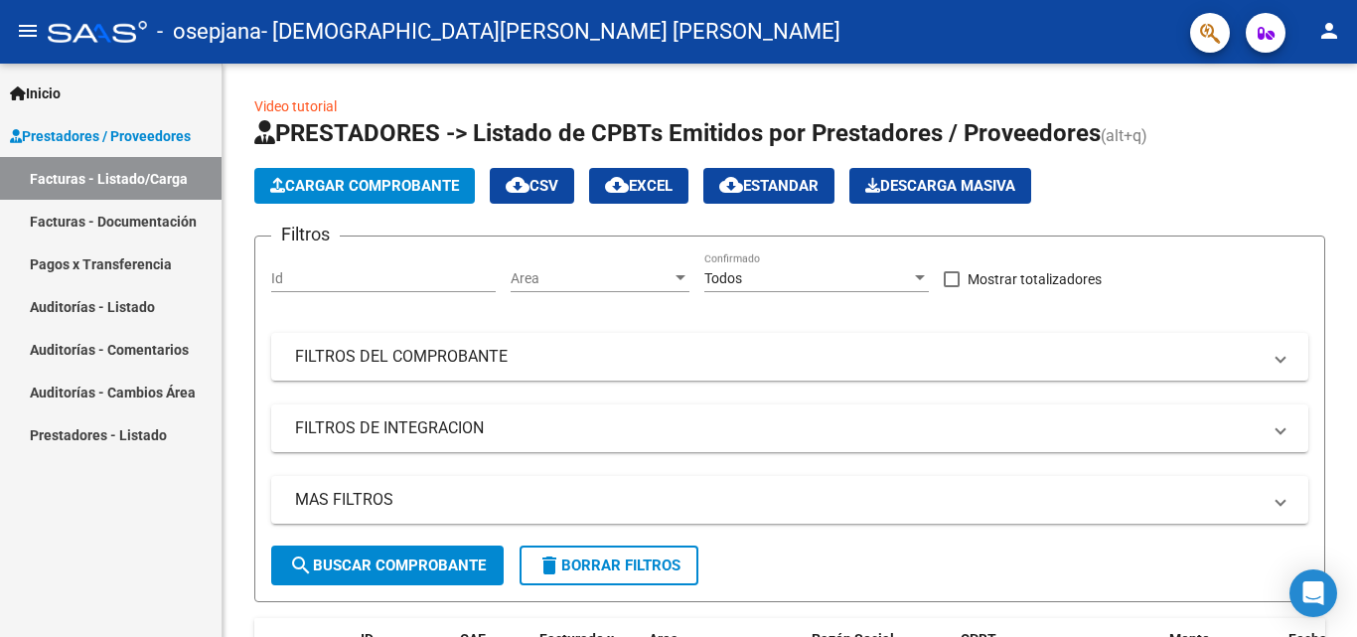
click at [130, 222] on link "Facturas - Documentación" at bounding box center [111, 221] width 222 height 43
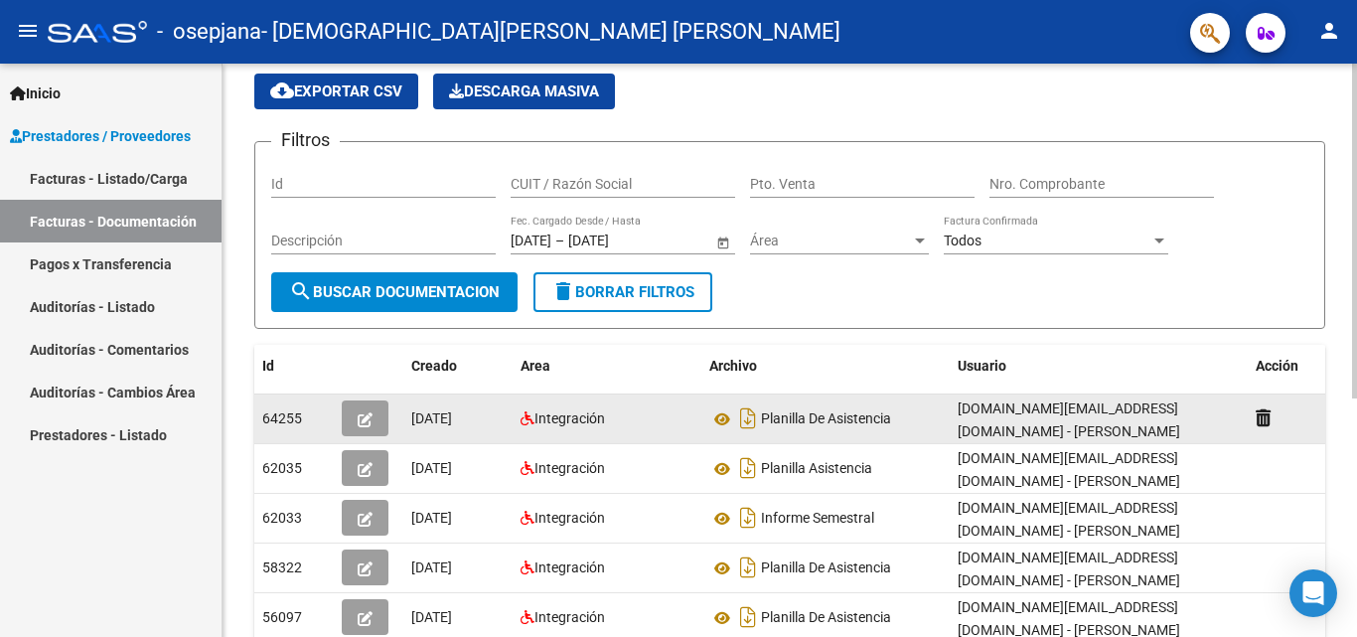
scroll to position [99, 0]
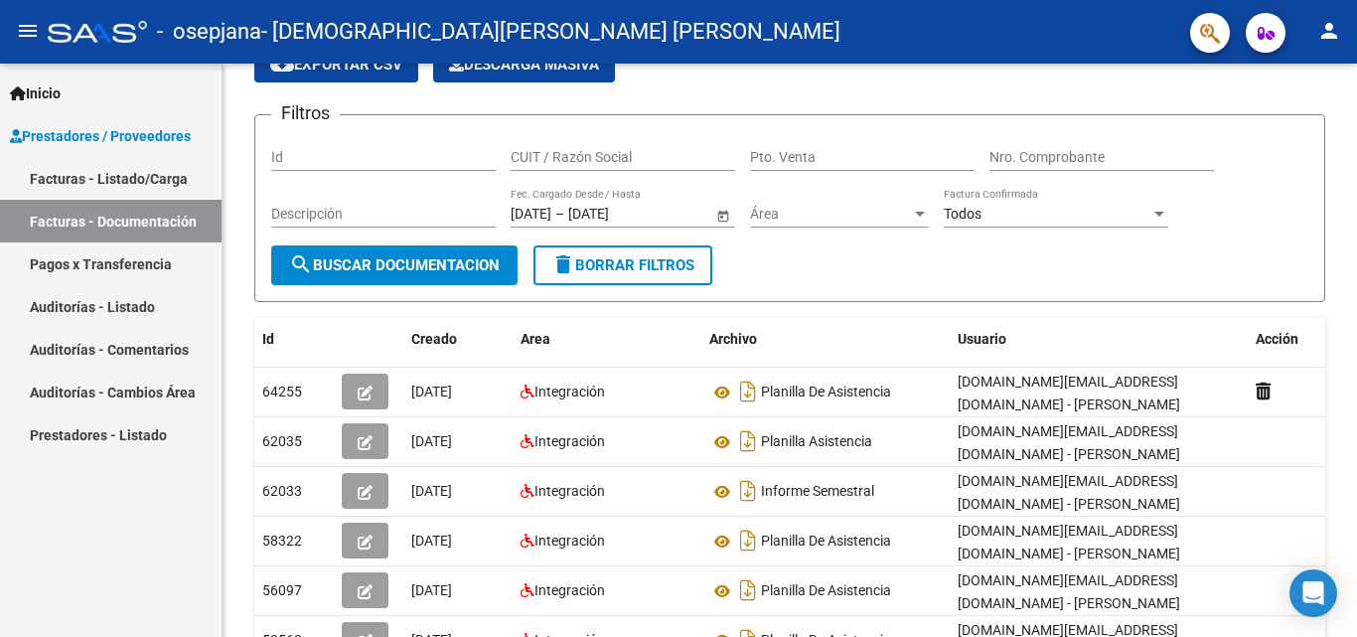
click at [1331, 38] on mat-icon "person" at bounding box center [1329, 31] width 24 height 24
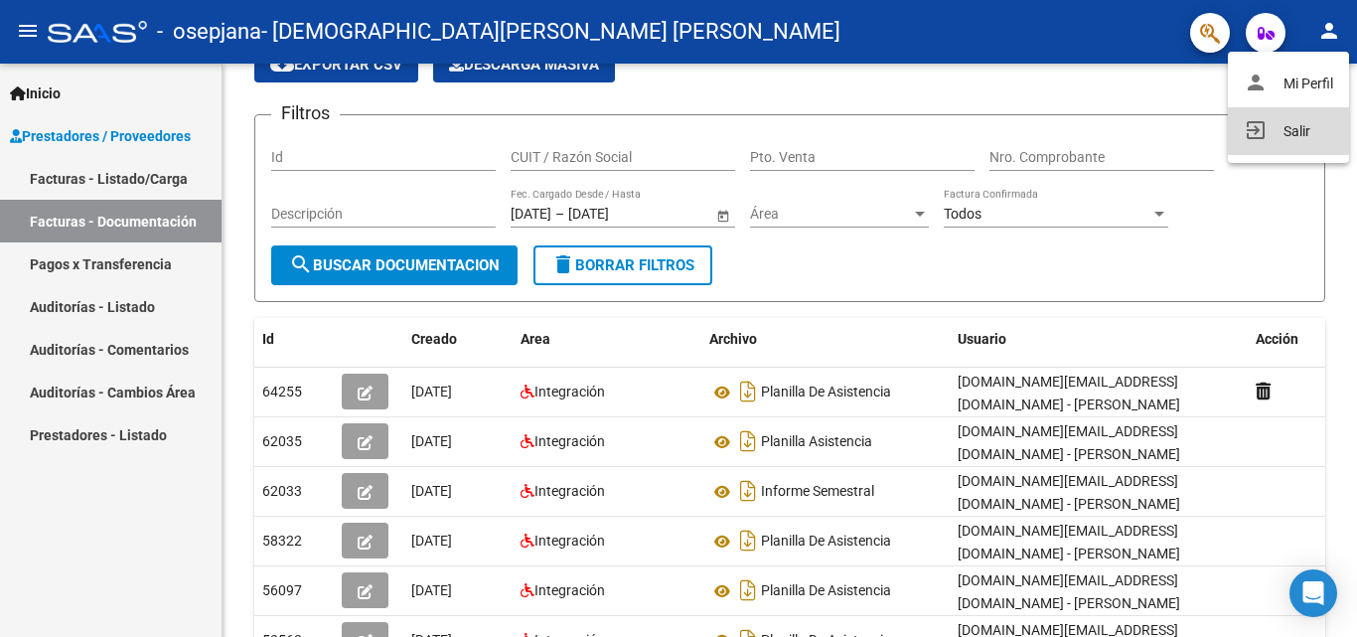
click at [1311, 138] on button "exit_to_app Salir" at bounding box center [1288, 131] width 121 height 48
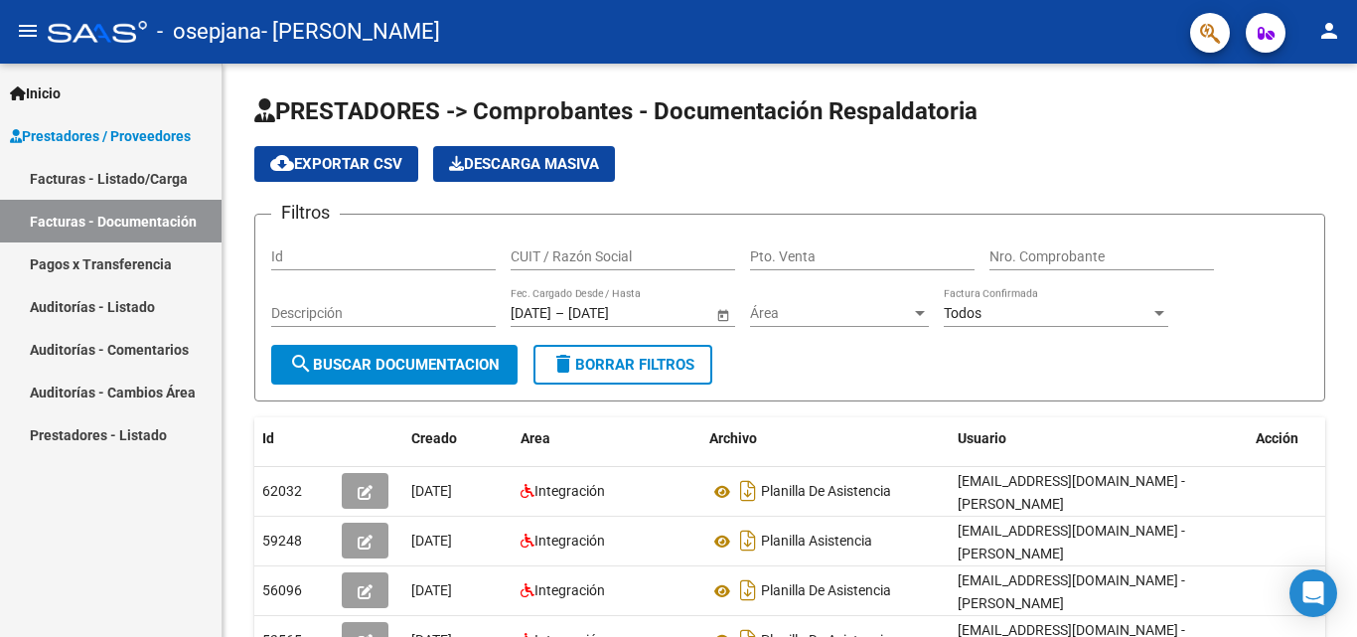
click at [102, 174] on link "Facturas - Listado/Carga" at bounding box center [111, 178] width 222 height 43
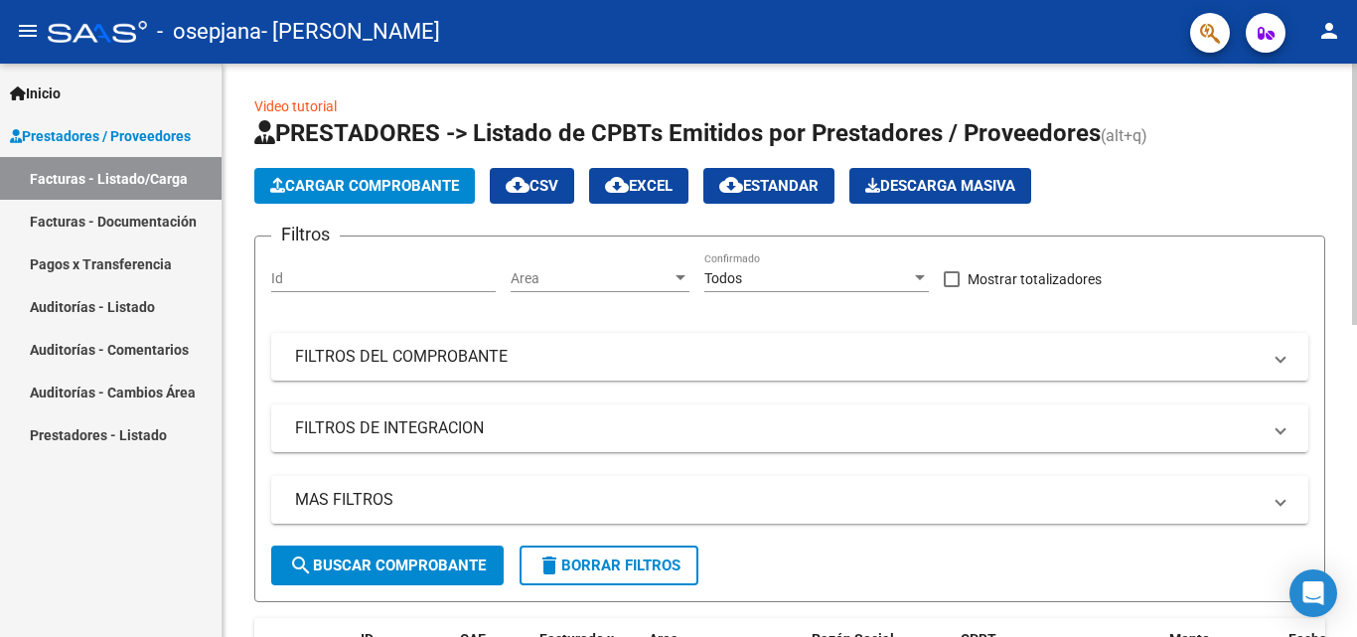
click at [393, 193] on span "Cargar Comprobante" at bounding box center [364, 186] width 189 height 18
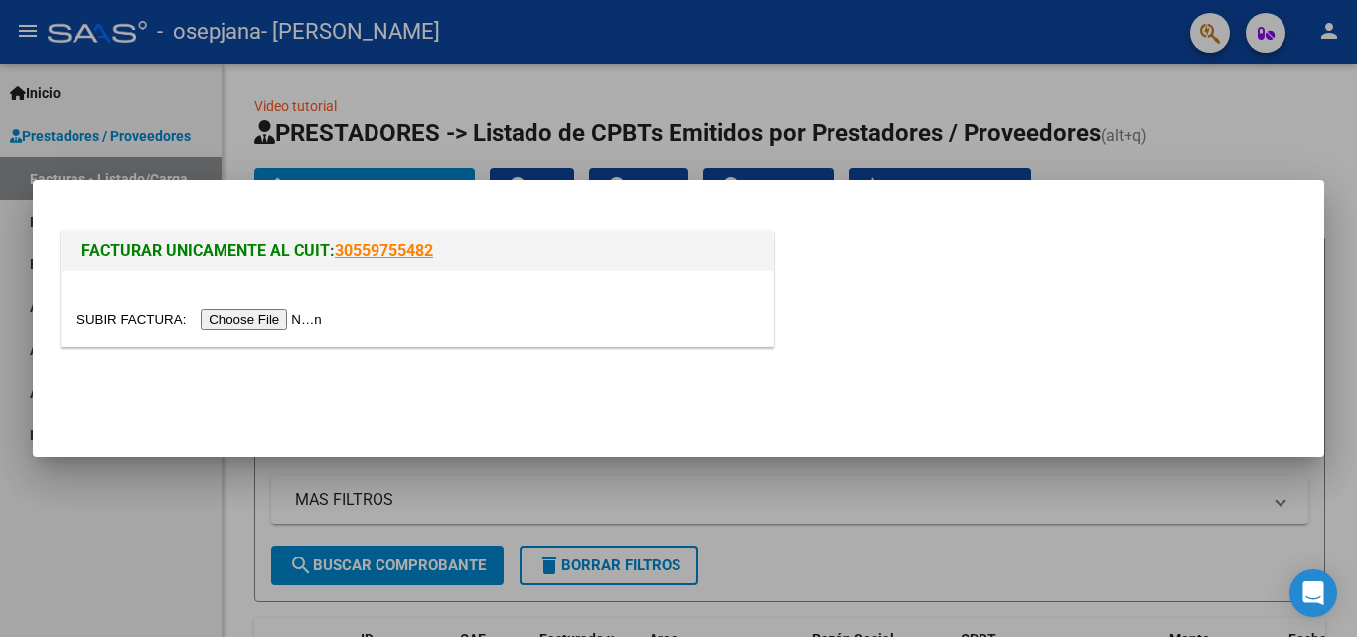
click at [311, 321] on input "file" at bounding box center [201, 319] width 251 height 21
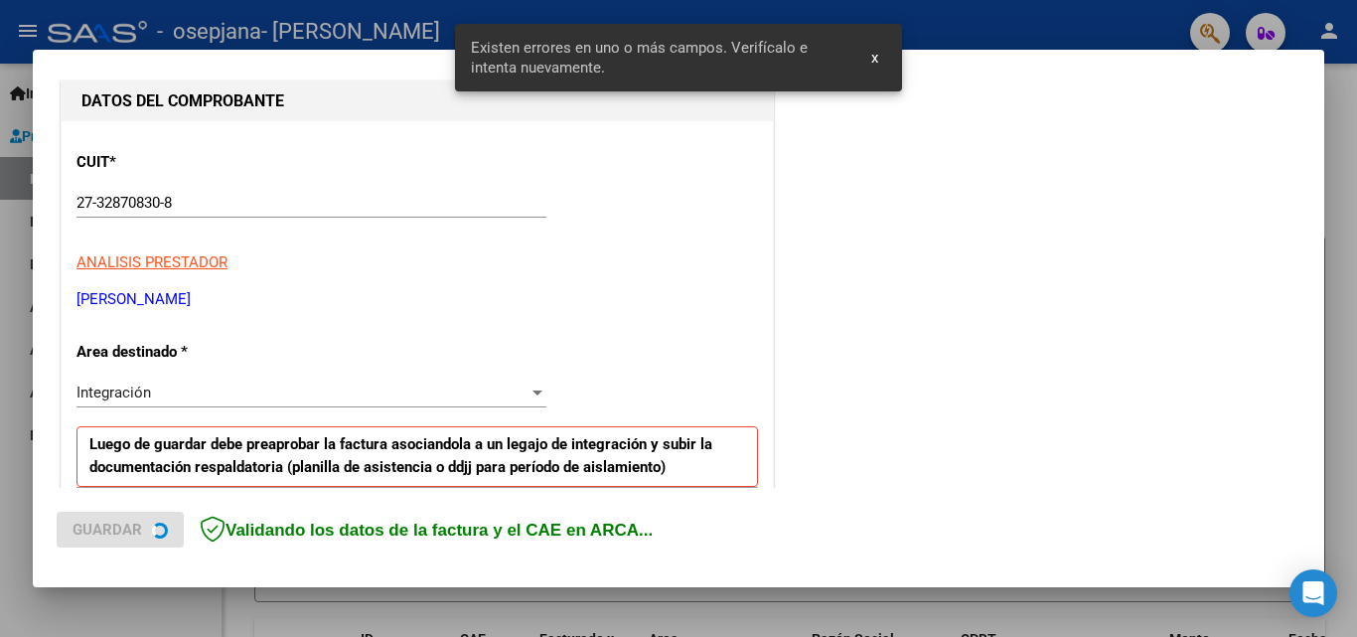
scroll to position [448, 0]
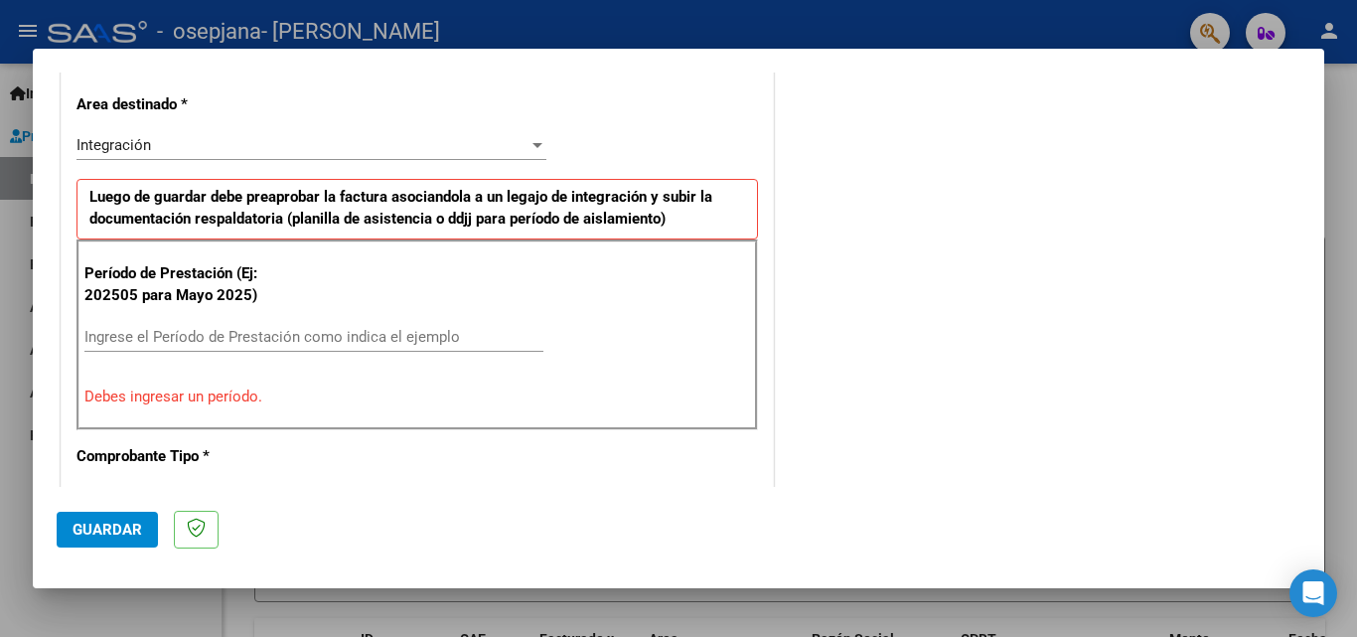
click at [408, 325] on div "Ingrese el Período de Prestación como indica el ejemplo" at bounding box center [313, 337] width 459 height 30
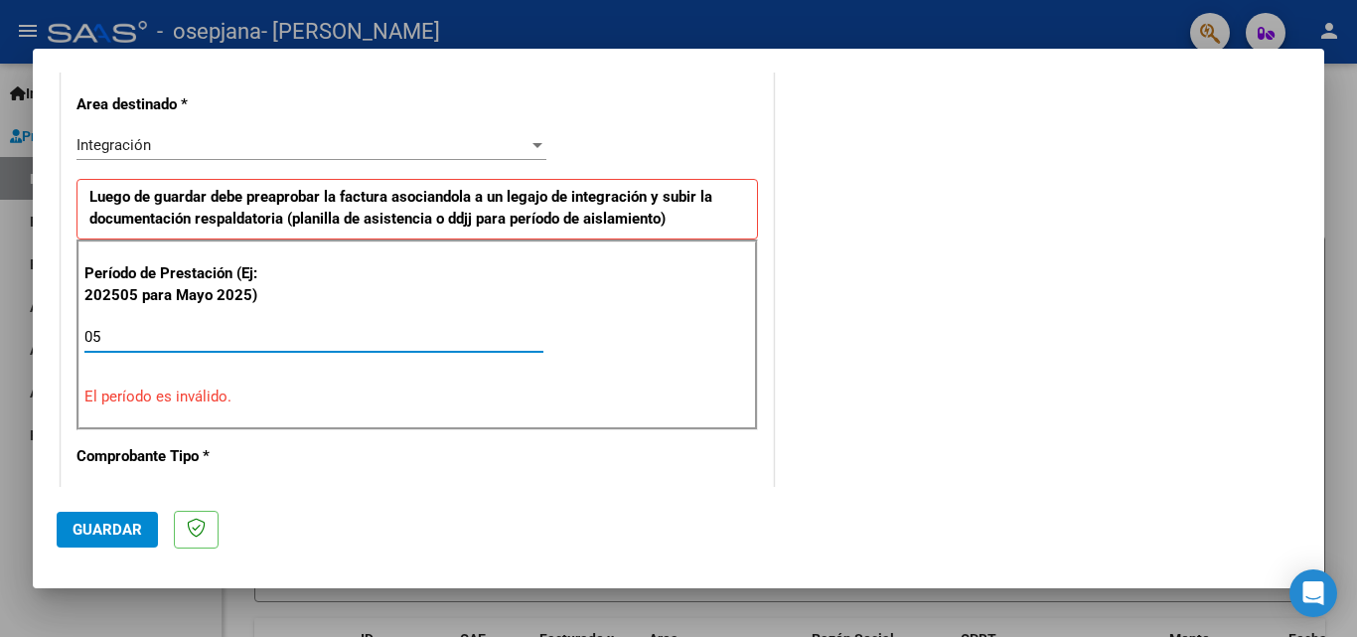
type input "0"
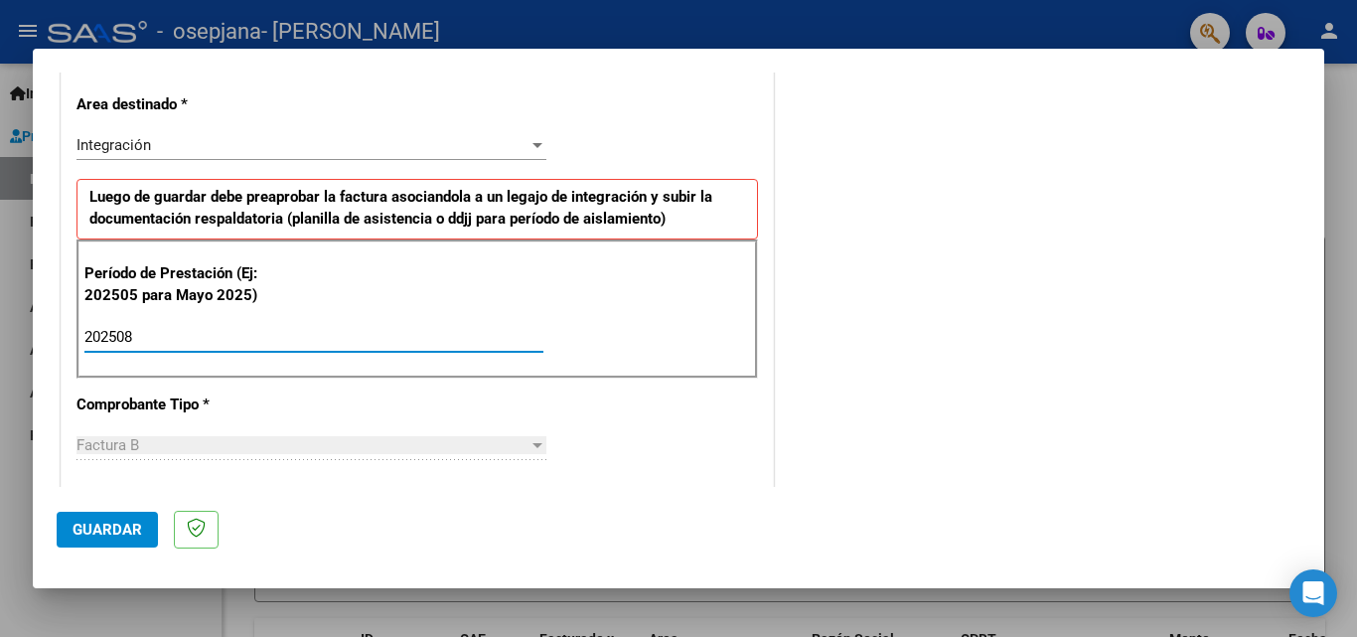
type input "202508"
click at [523, 134] on div "Integración Seleccionar Area" at bounding box center [311, 145] width 470 height 30
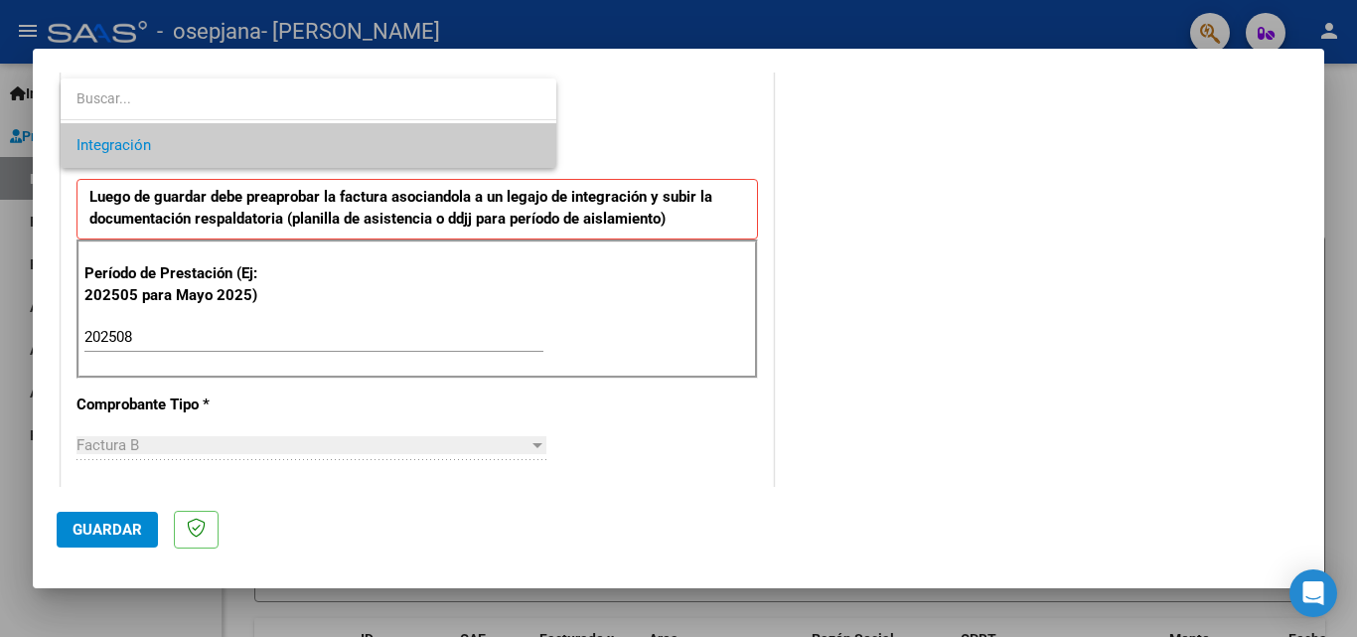
click at [763, 141] on div at bounding box center [678, 318] width 1357 height 637
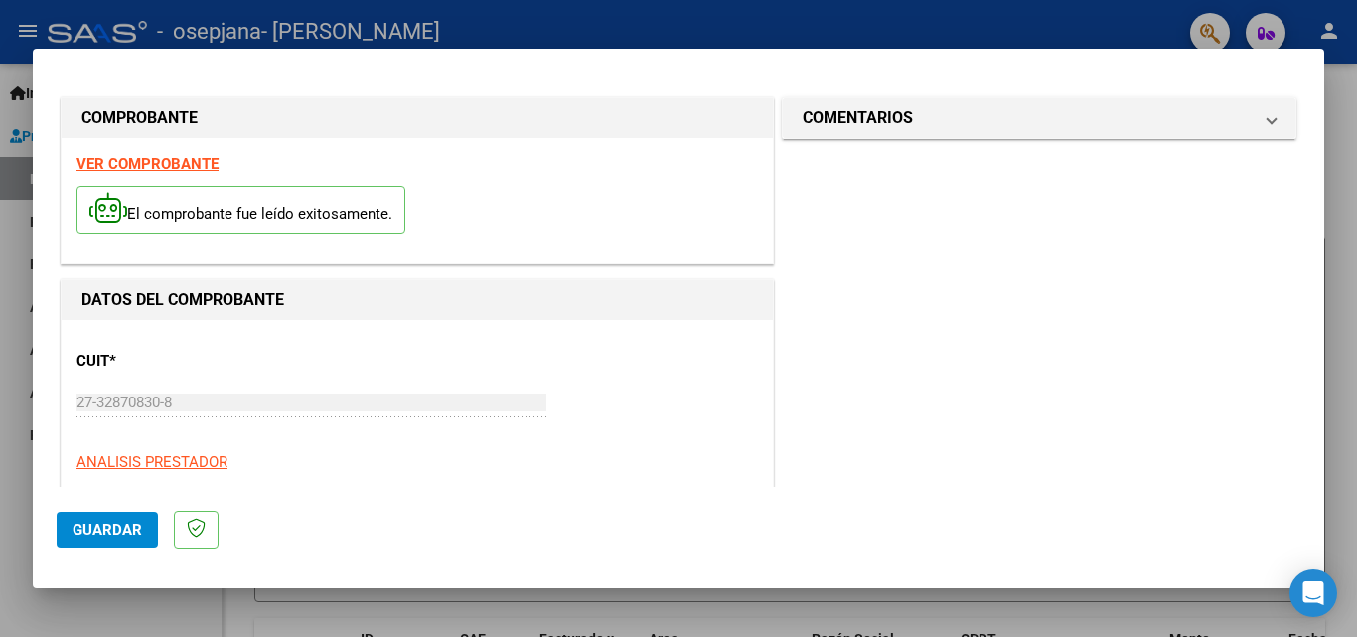
scroll to position [0, 0]
click at [118, 531] on span "Guardar" at bounding box center [108, 530] width 70 height 18
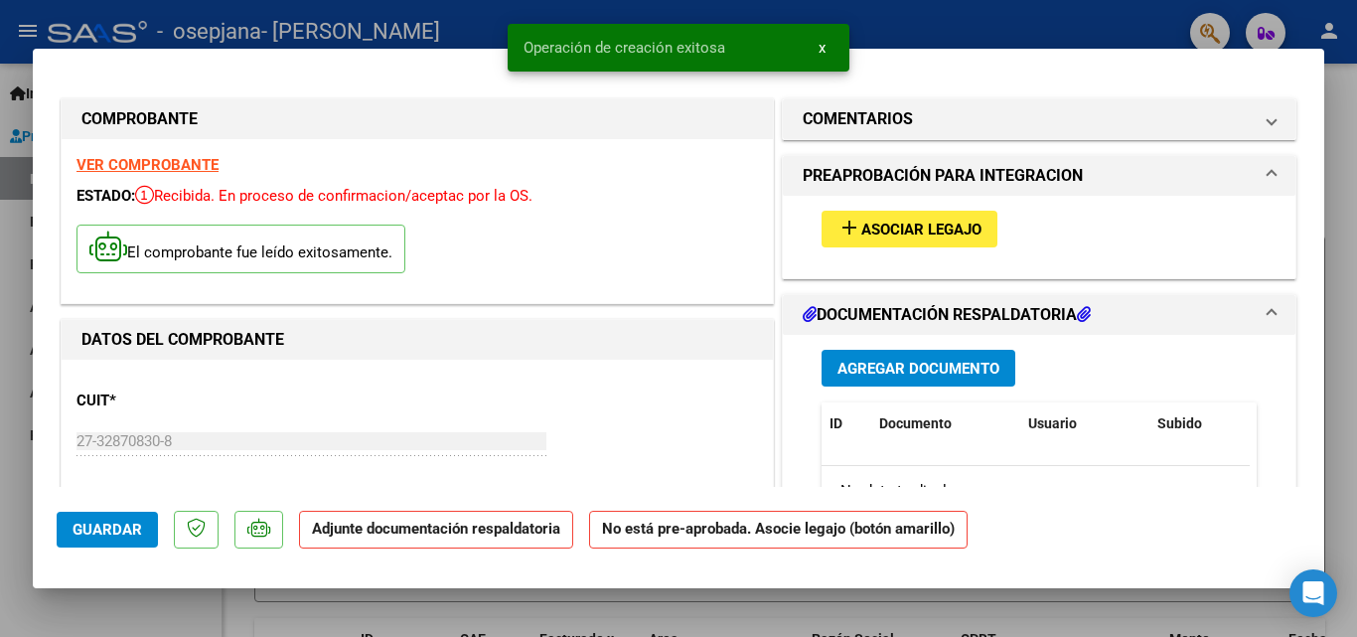
click at [940, 228] on span "Asociar Legajo" at bounding box center [921, 230] width 120 height 18
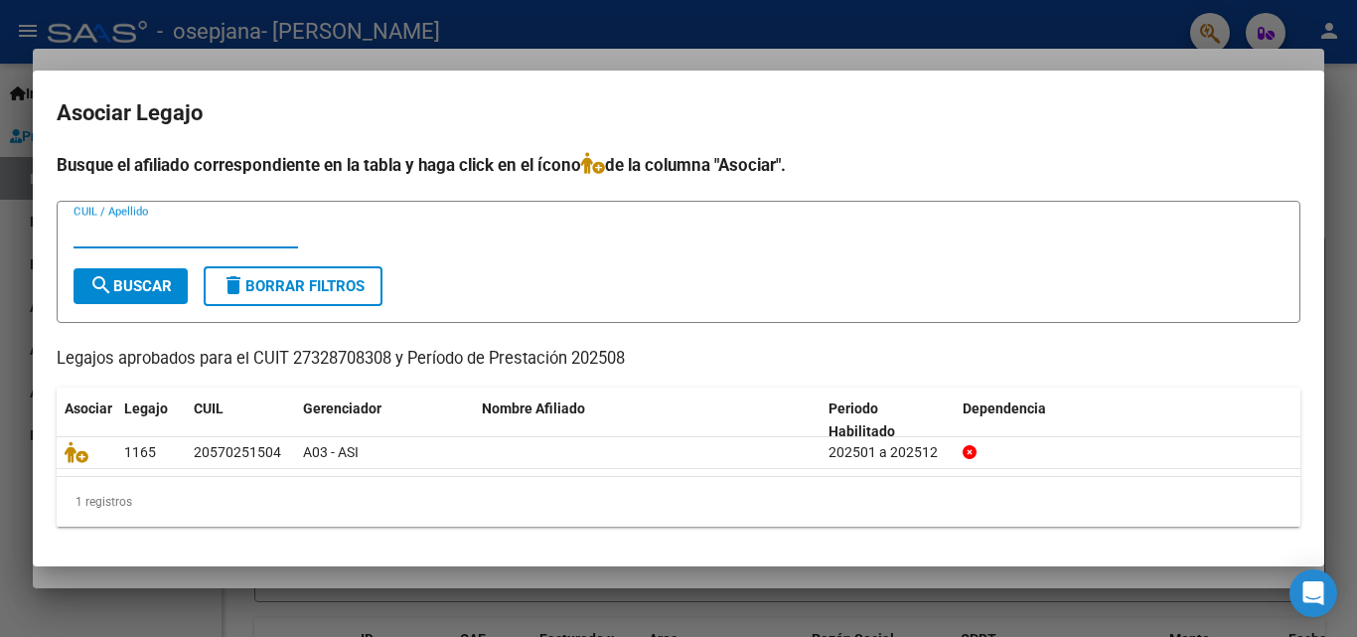
click at [242, 240] on input "CUIL / Apellido" at bounding box center [186, 233] width 224 height 18
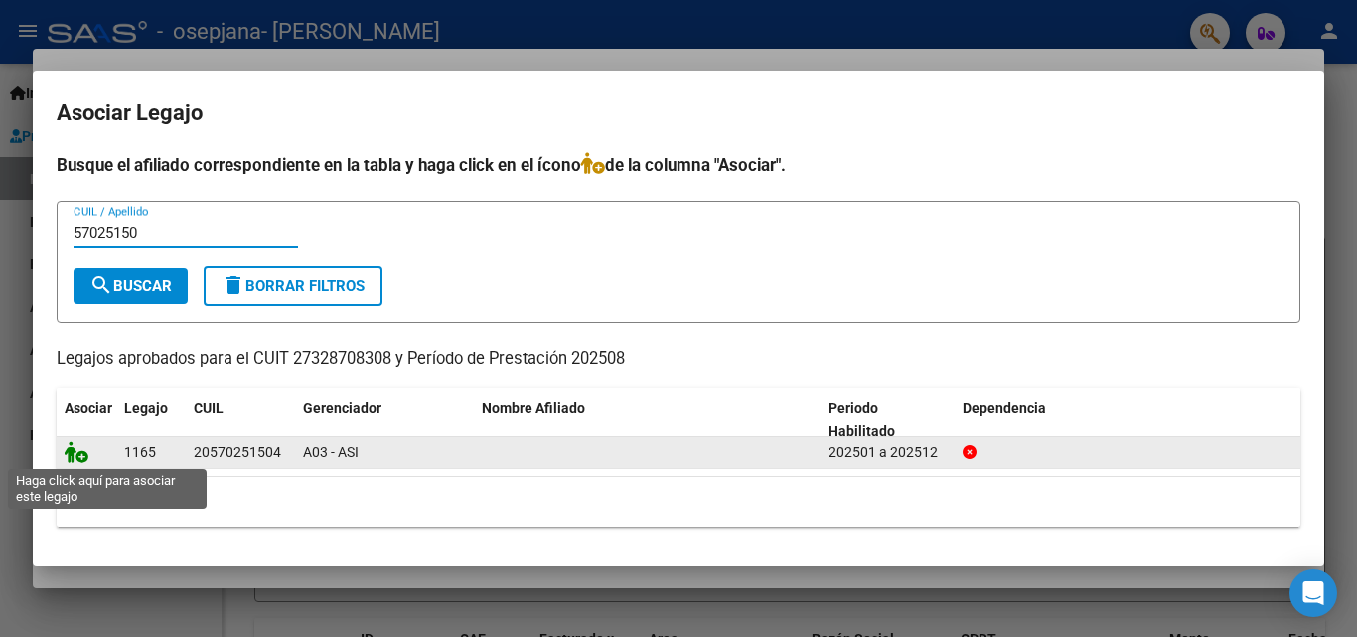
type input "57025150"
click at [80, 454] on icon at bounding box center [77, 452] width 24 height 22
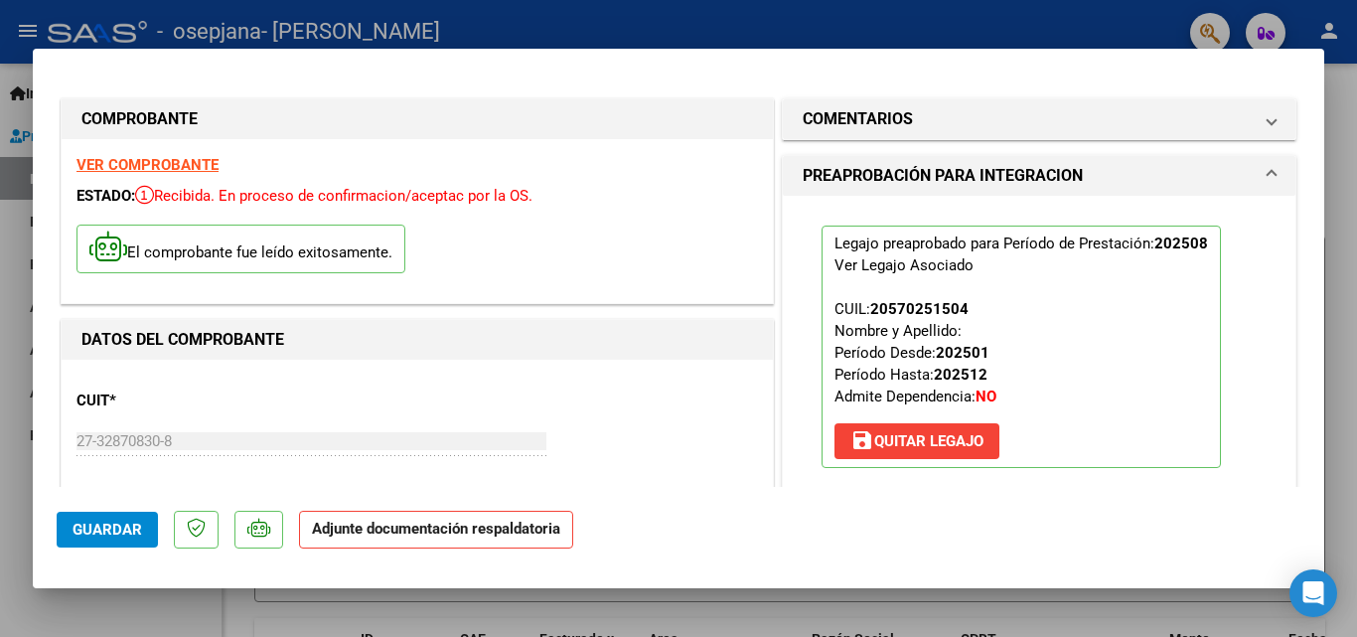
scroll to position [99, 0]
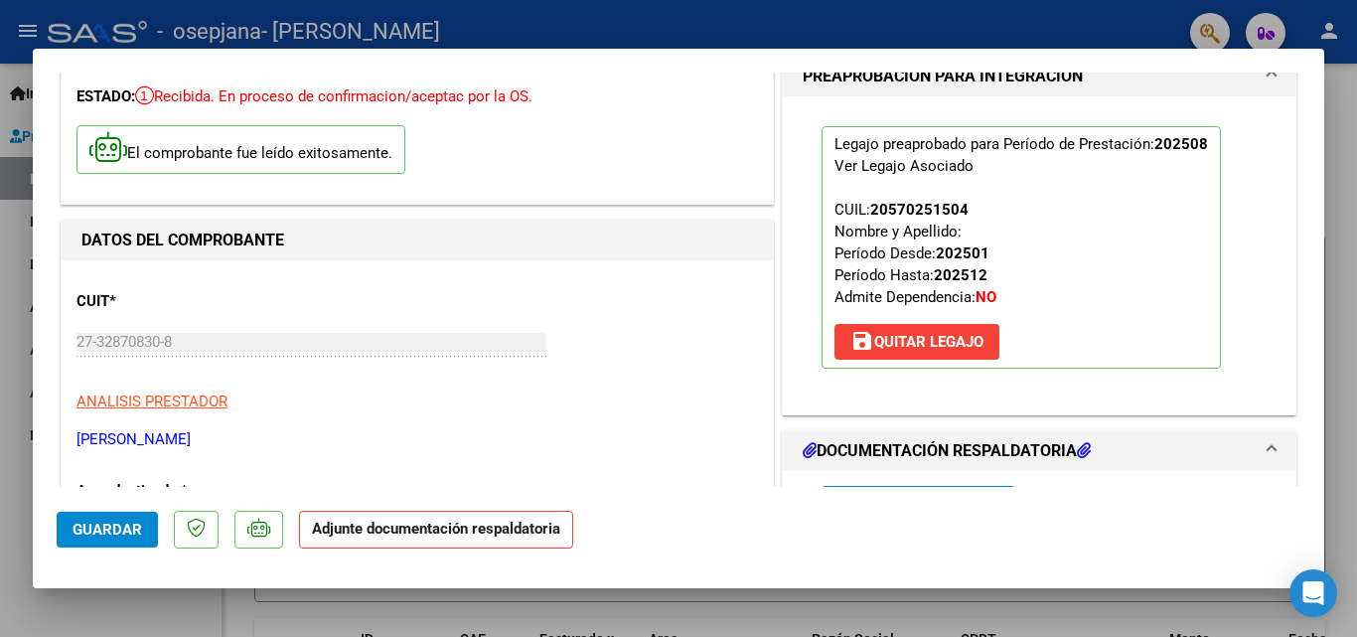
click at [931, 454] on h1 "DOCUMENTACIÓN RESPALDATORIA" at bounding box center [947, 451] width 288 height 24
click at [1215, 451] on mat-panel-title "DOCUMENTACIÓN RESPALDATORIA" at bounding box center [1027, 451] width 449 height 24
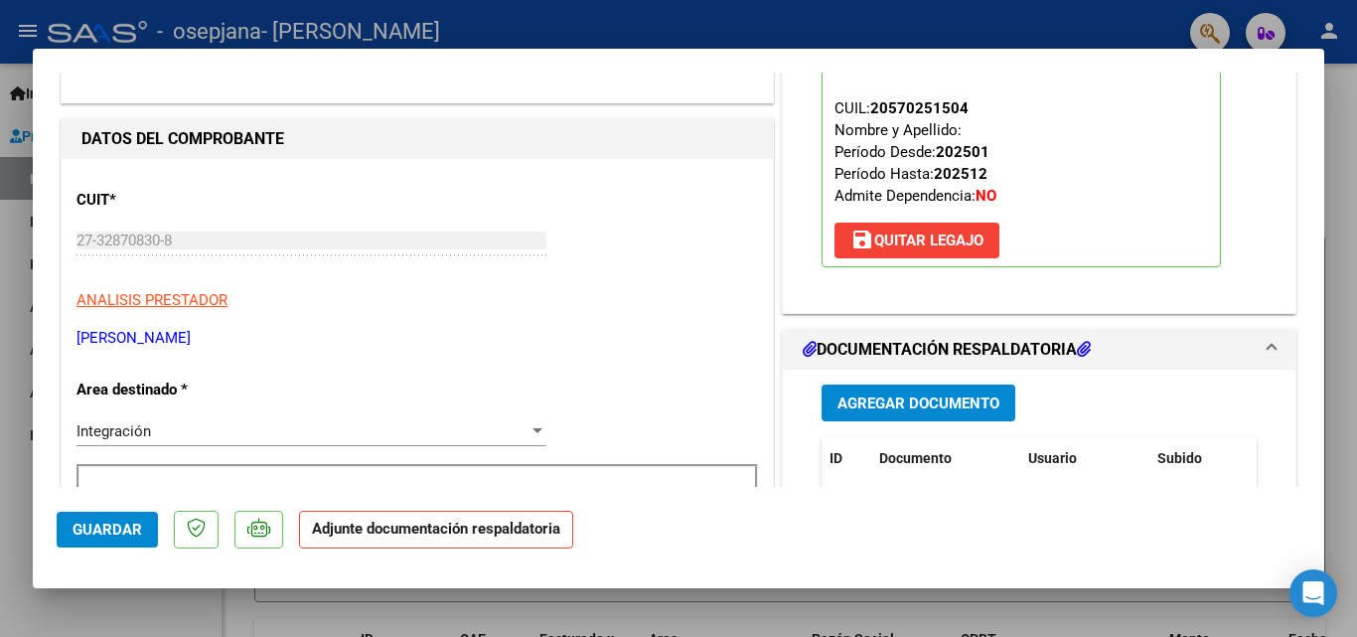
scroll to position [199, 0]
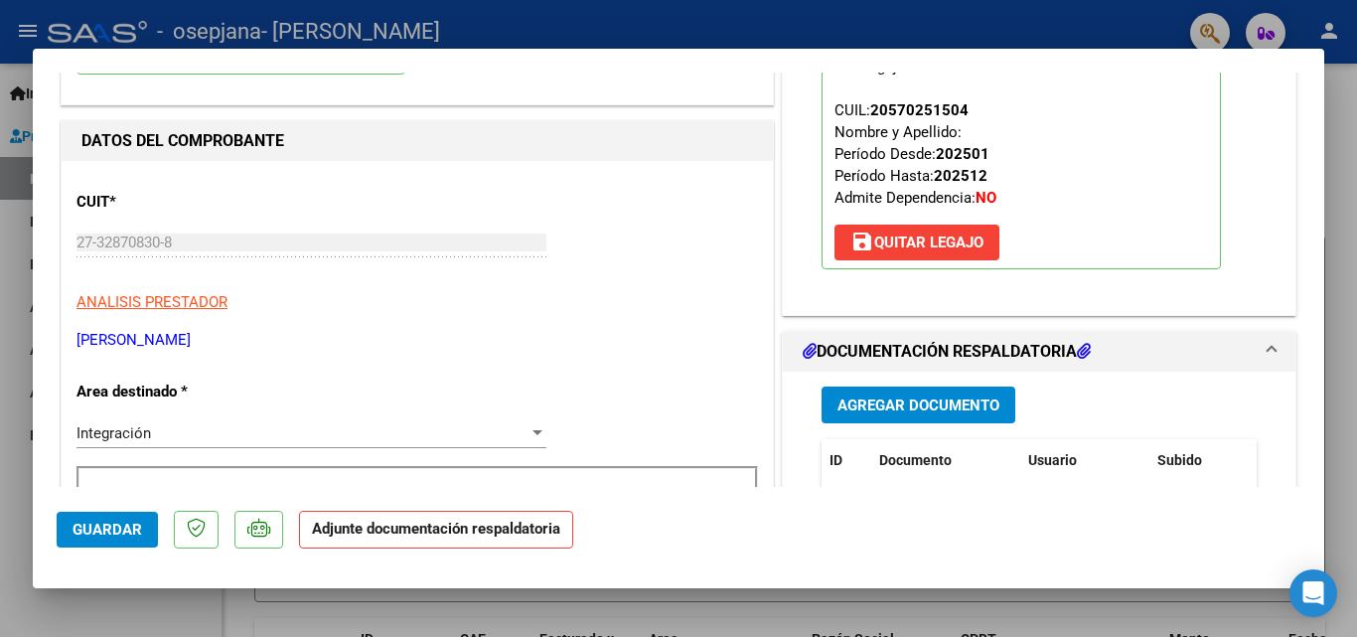
click at [947, 403] on span "Agregar Documento" at bounding box center [918, 405] width 162 height 18
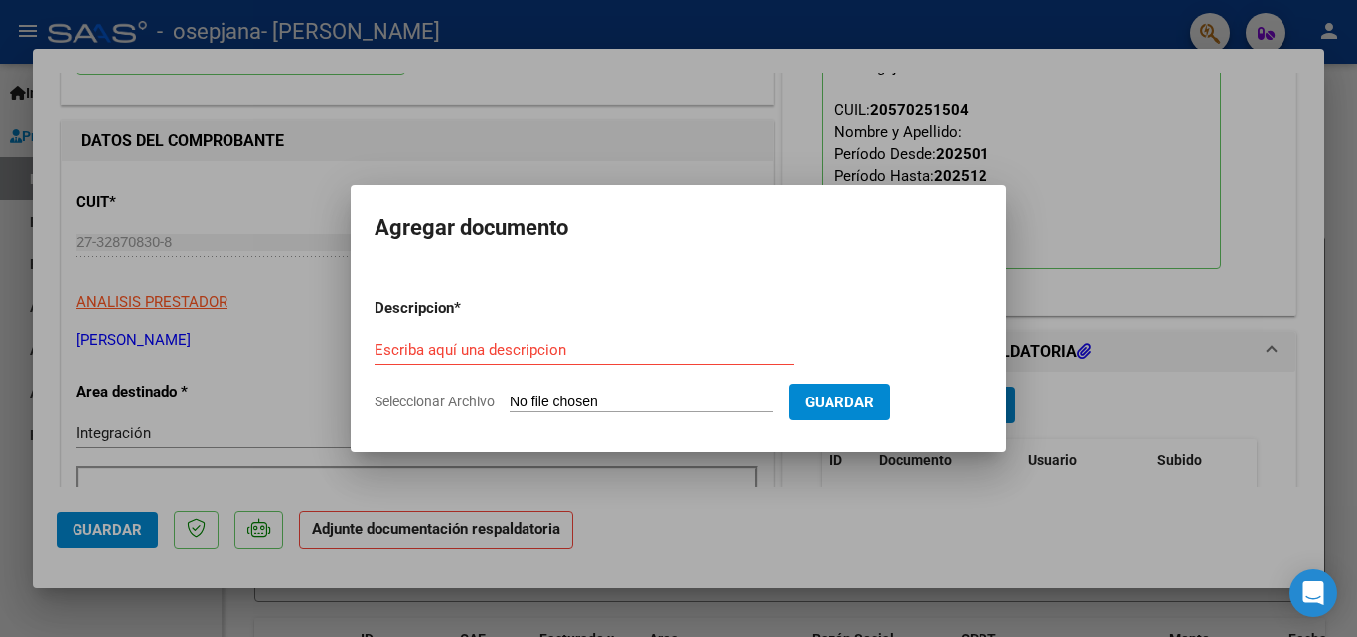
type input "C:\fakepath\leon argote (1).pdf"
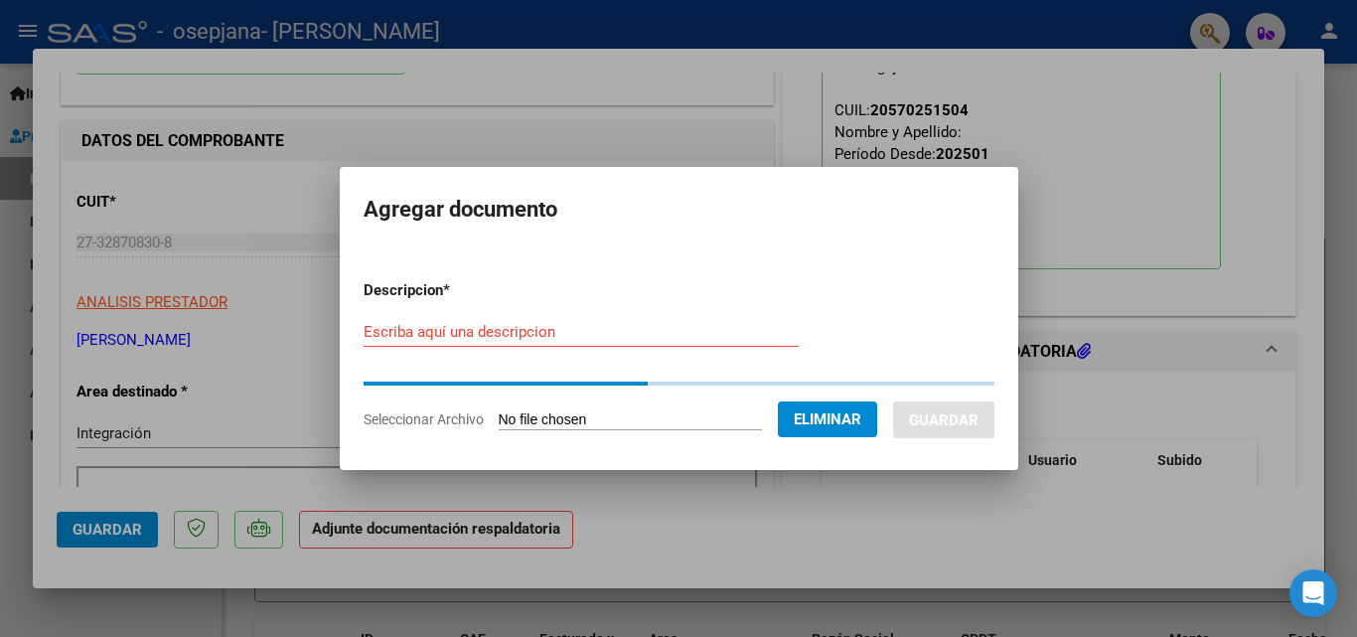
click at [477, 326] on input "Escriba aquí una descripcion" at bounding box center [581, 332] width 435 height 18
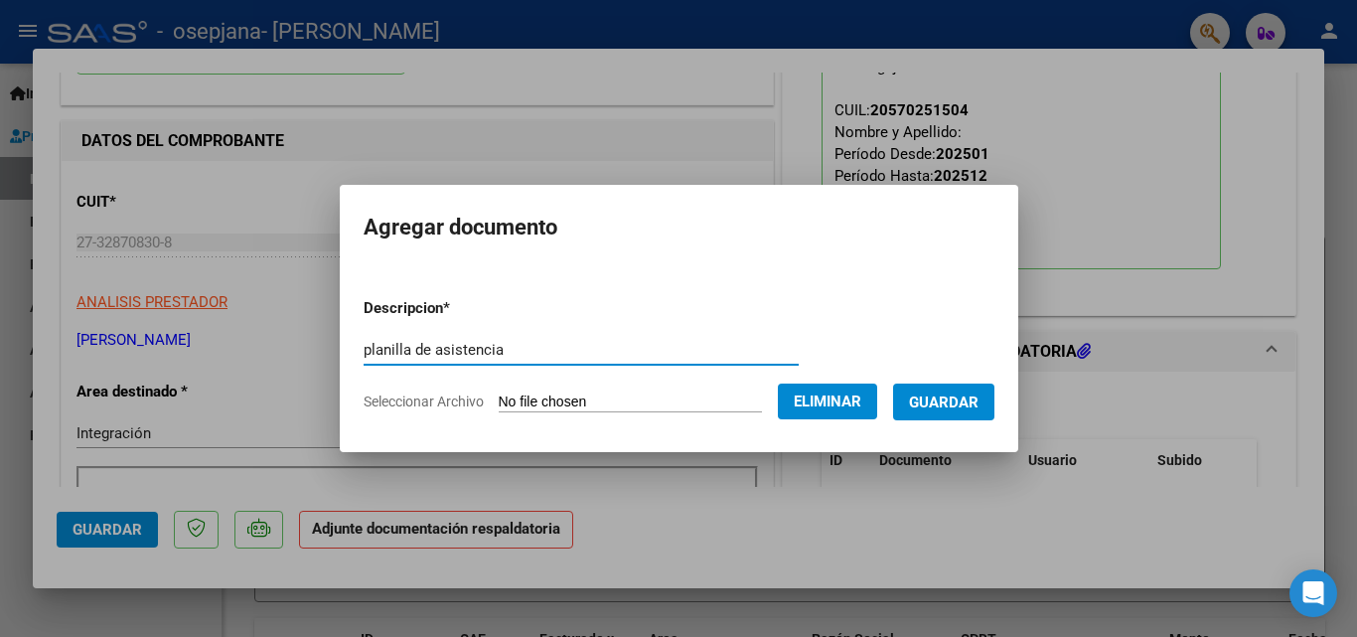
type input "planilla de asistencia"
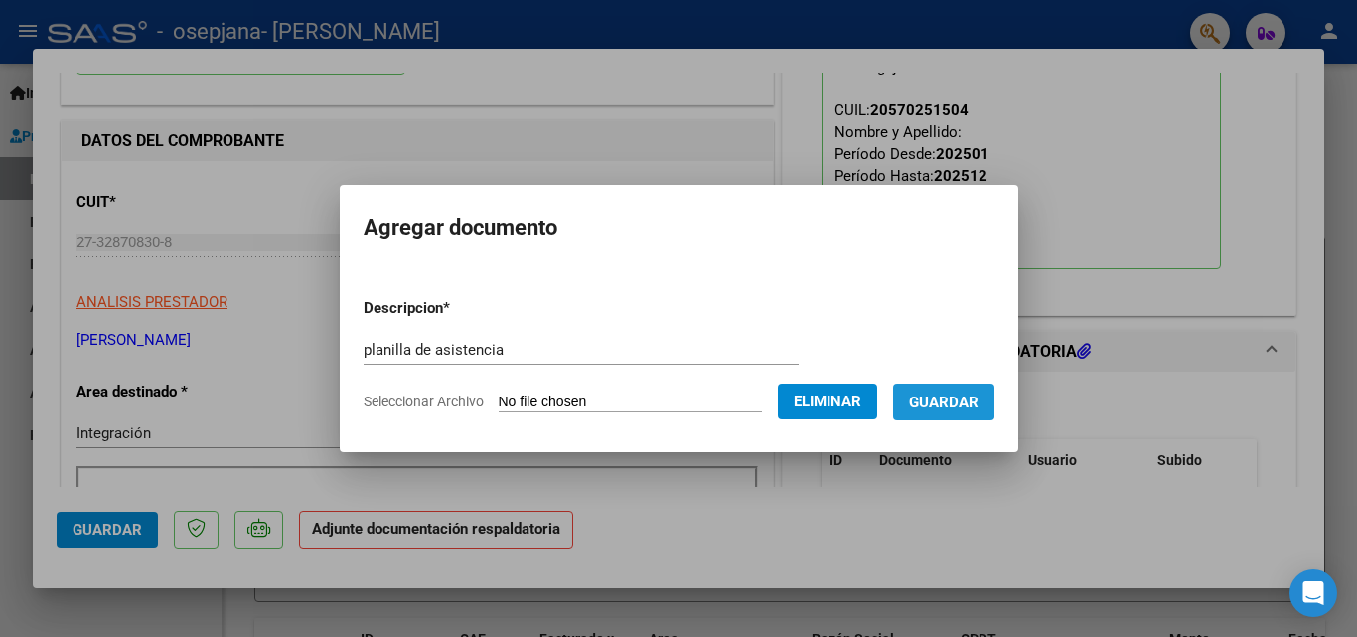
click at [944, 395] on span "Guardar" at bounding box center [944, 402] width 70 height 18
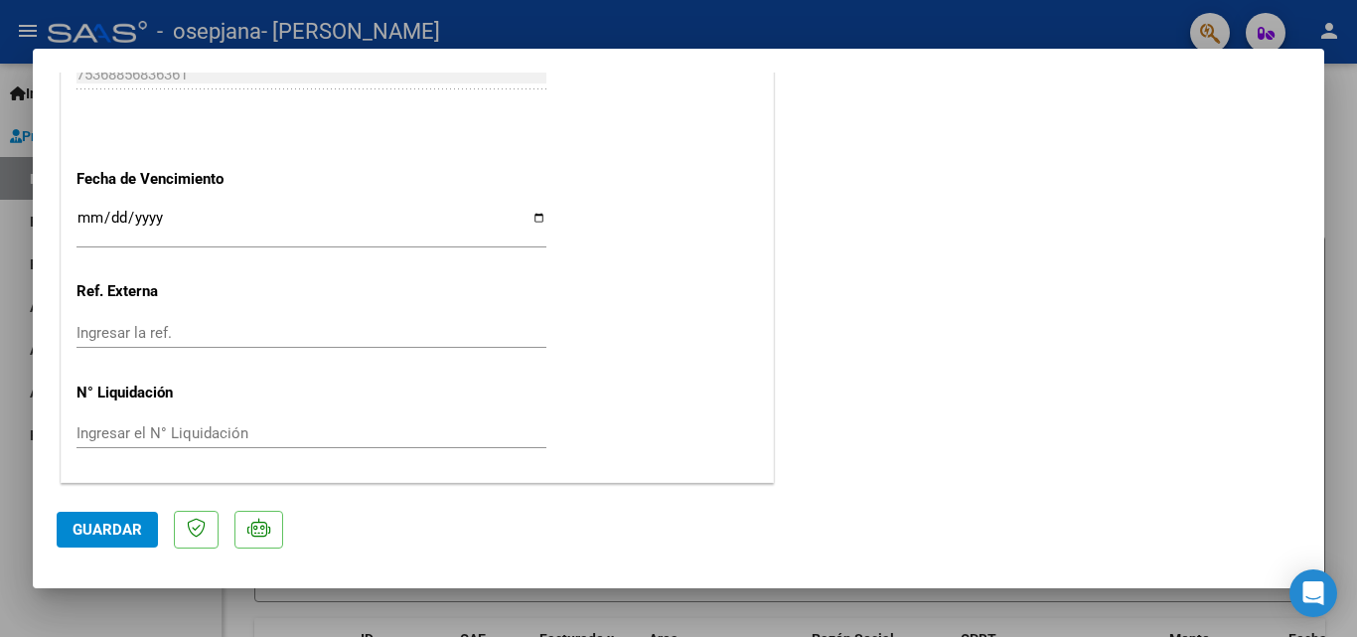
scroll to position [1364, 0]
click at [92, 221] on input "Ingresar la fecha" at bounding box center [311, 226] width 470 height 32
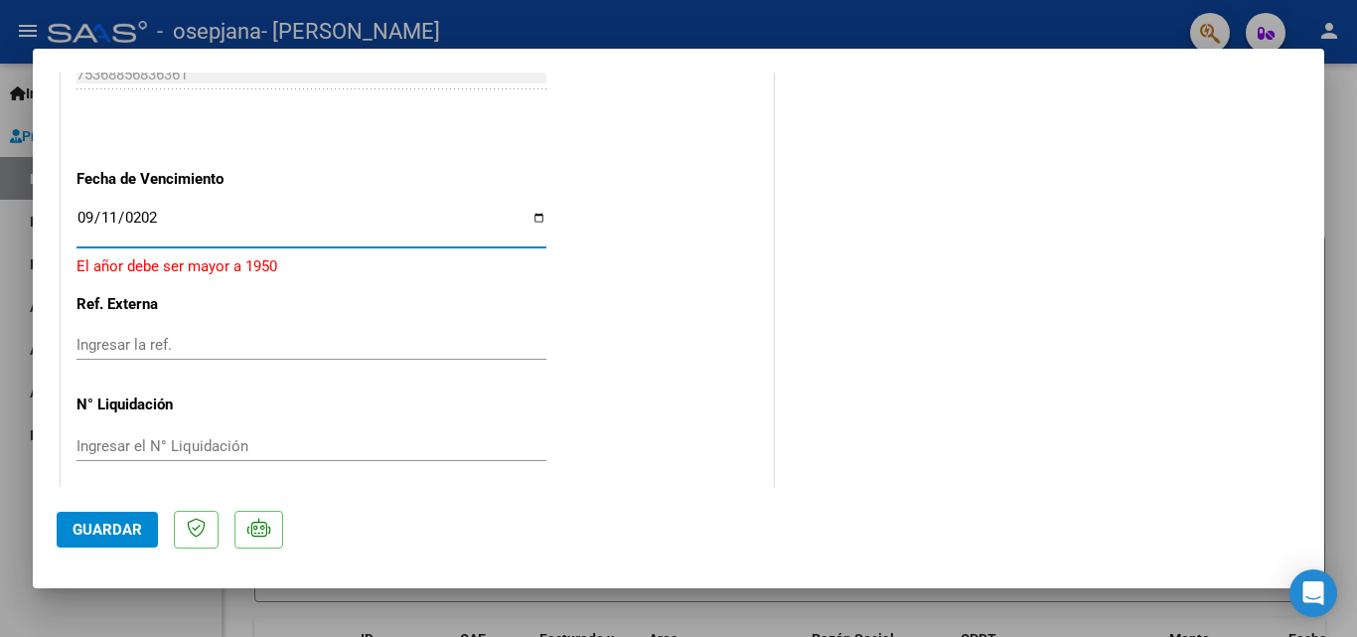
type input "2025-09-11"
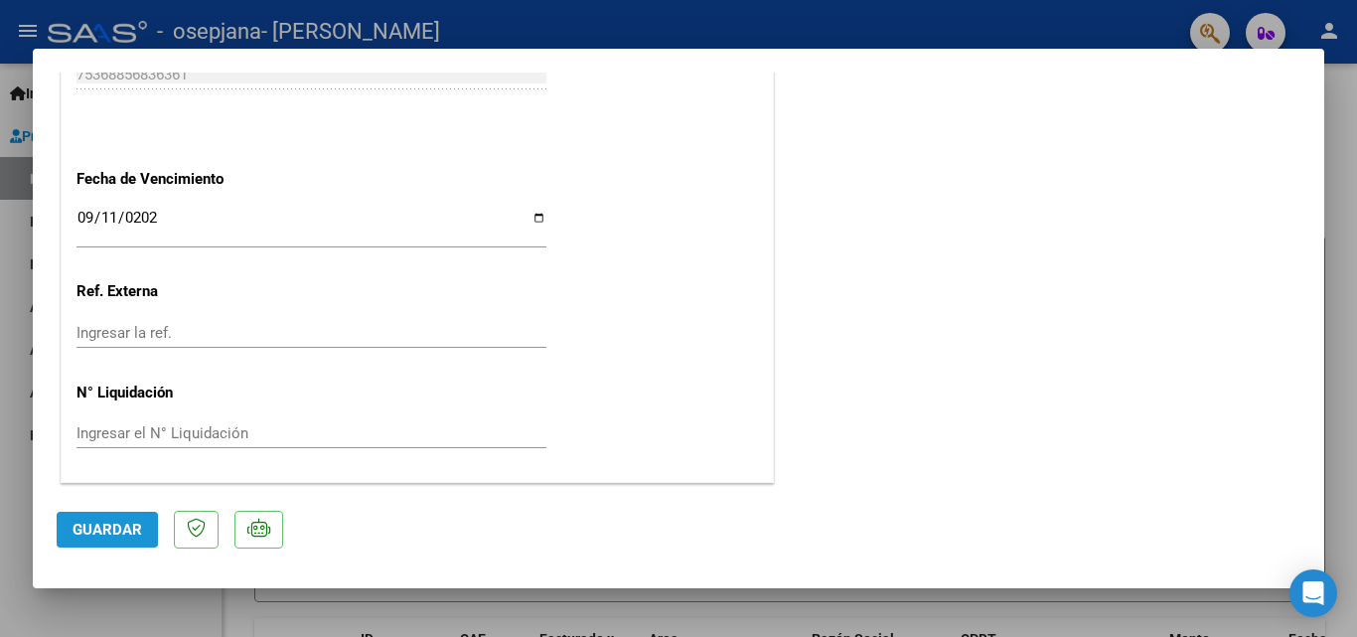
click at [69, 521] on button "Guardar" at bounding box center [107, 530] width 101 height 36
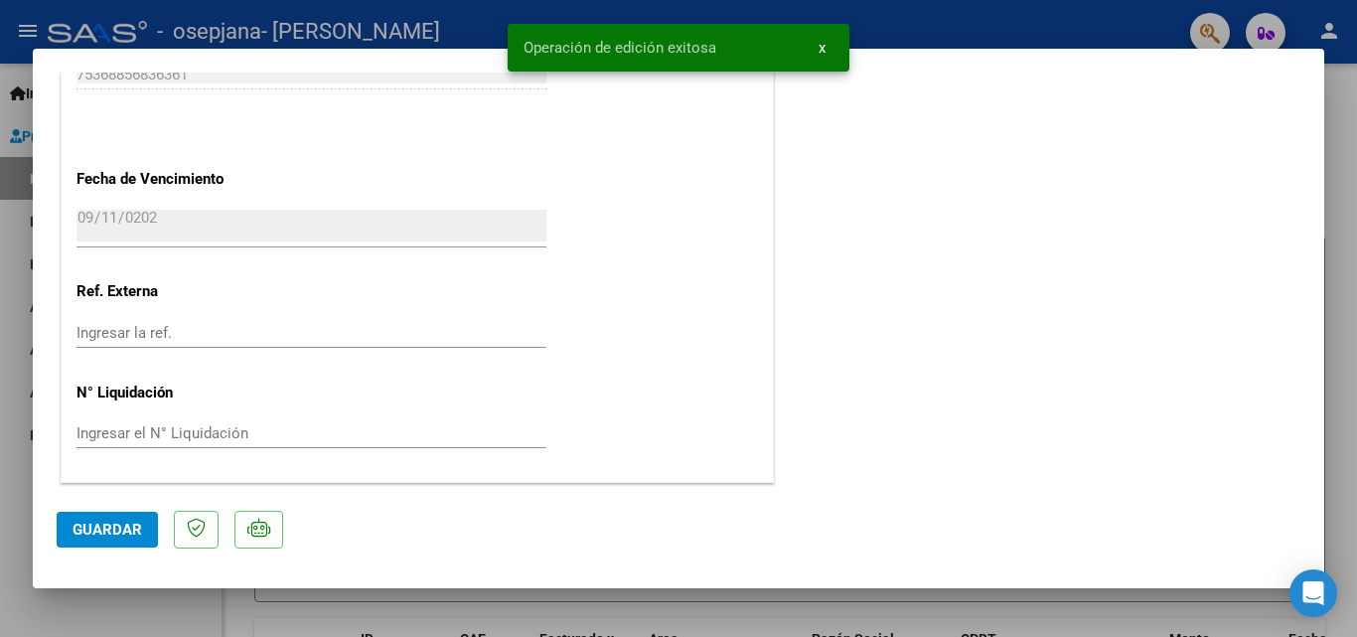
click at [133, 535] on span "Guardar" at bounding box center [108, 530] width 70 height 18
click at [1346, 231] on div at bounding box center [678, 318] width 1357 height 637
type input "$ 0,00"
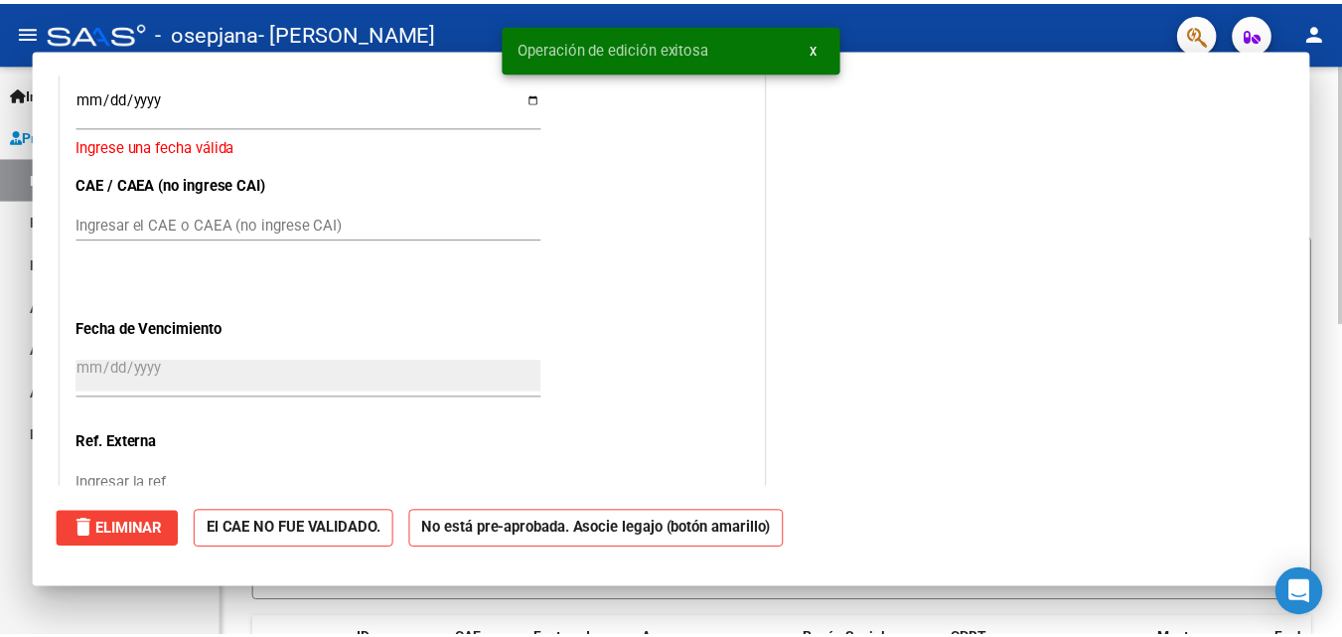
scroll to position [0, 0]
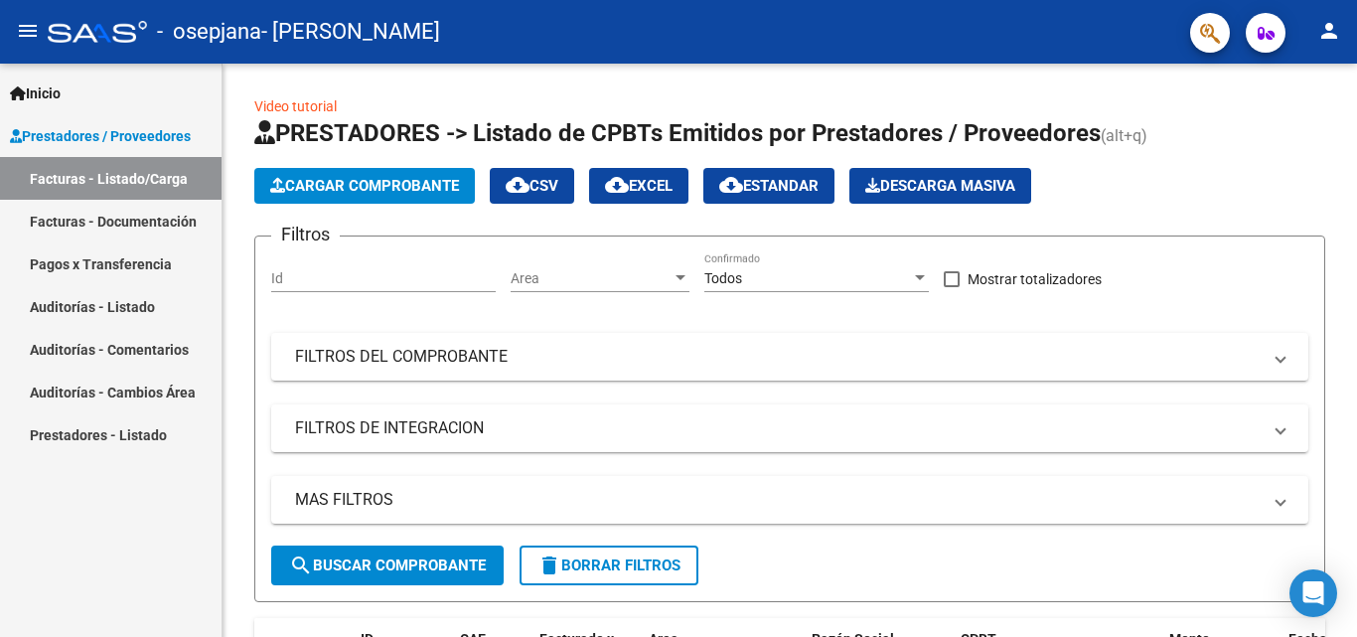
click at [1327, 34] on mat-icon "person" at bounding box center [1329, 31] width 24 height 24
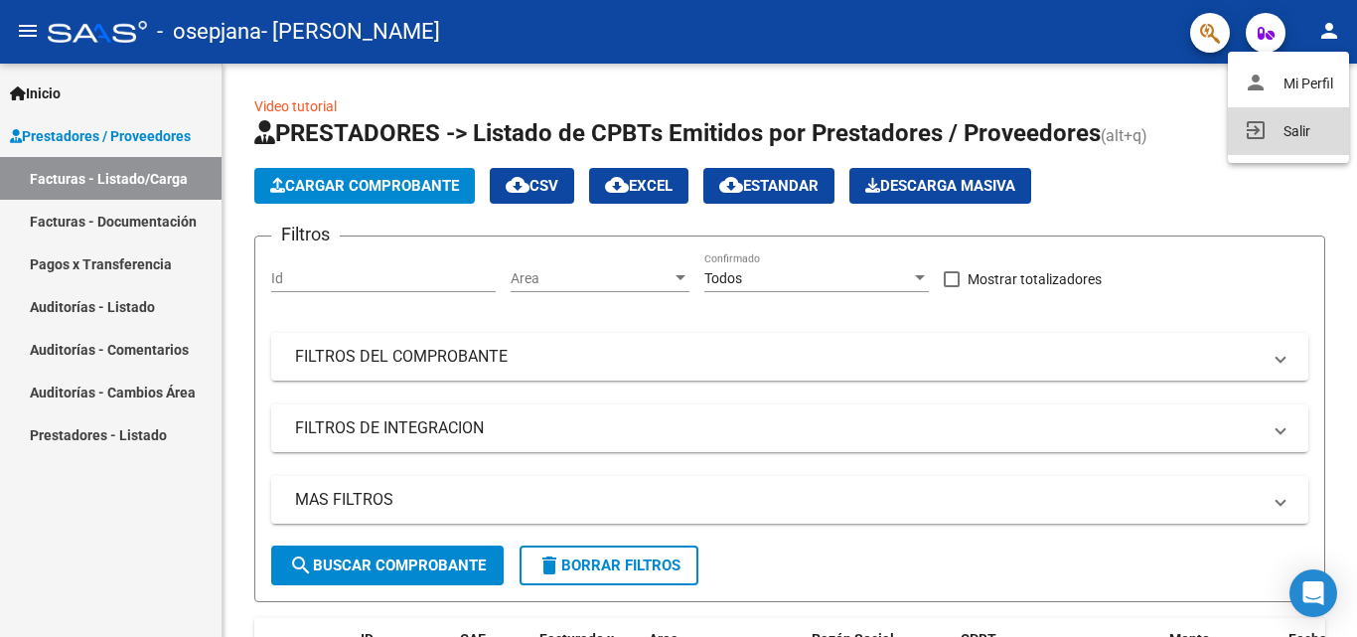
click at [1292, 120] on button "exit_to_app Salir" at bounding box center [1288, 131] width 121 height 48
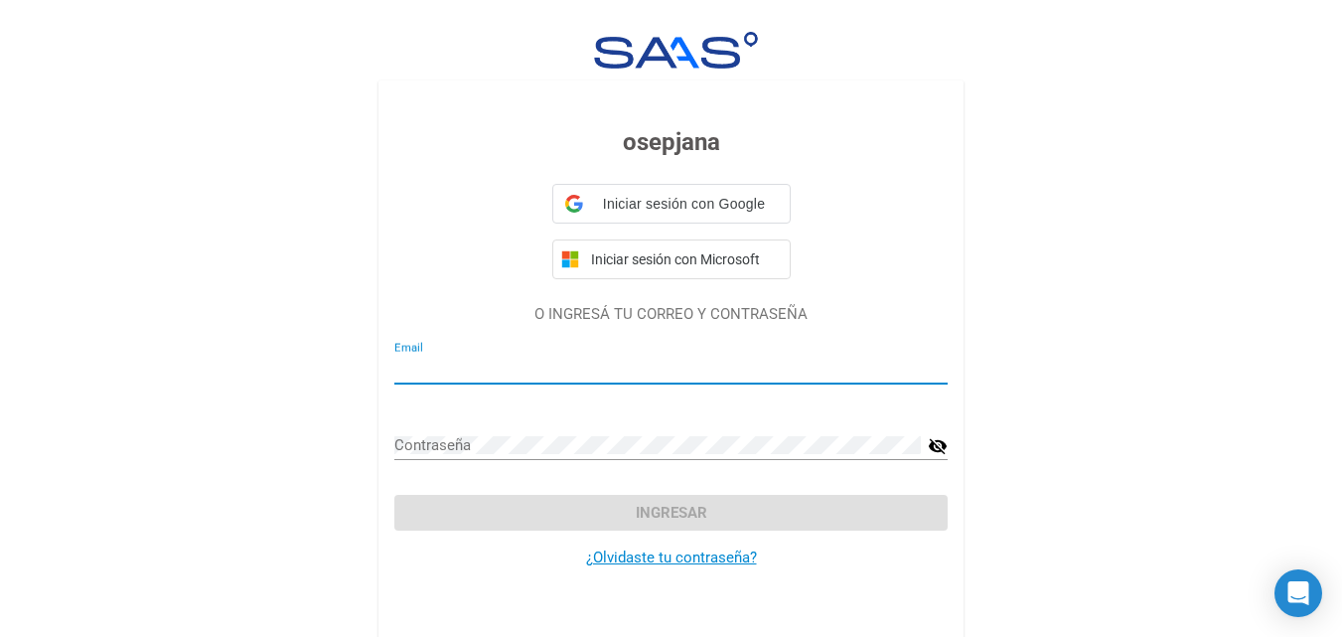
type input "espaciohelpergarin@gmail.com"
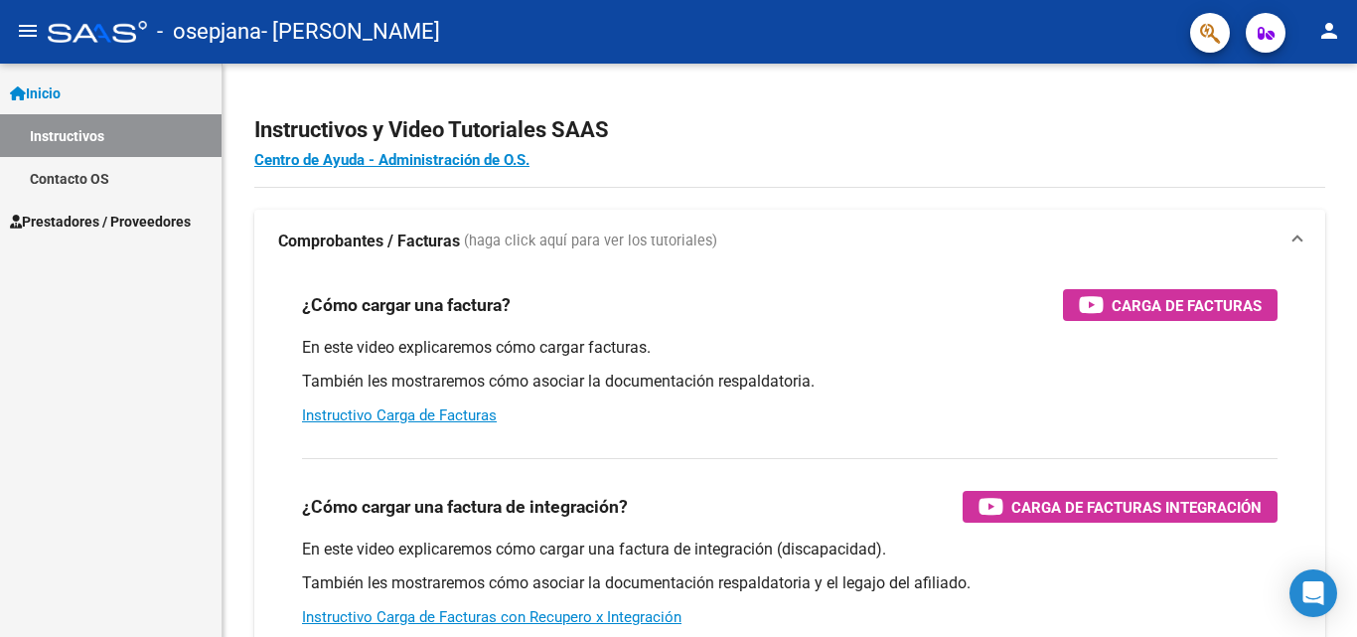
click at [136, 221] on span "Prestadores / Proveedores" at bounding box center [100, 222] width 181 height 22
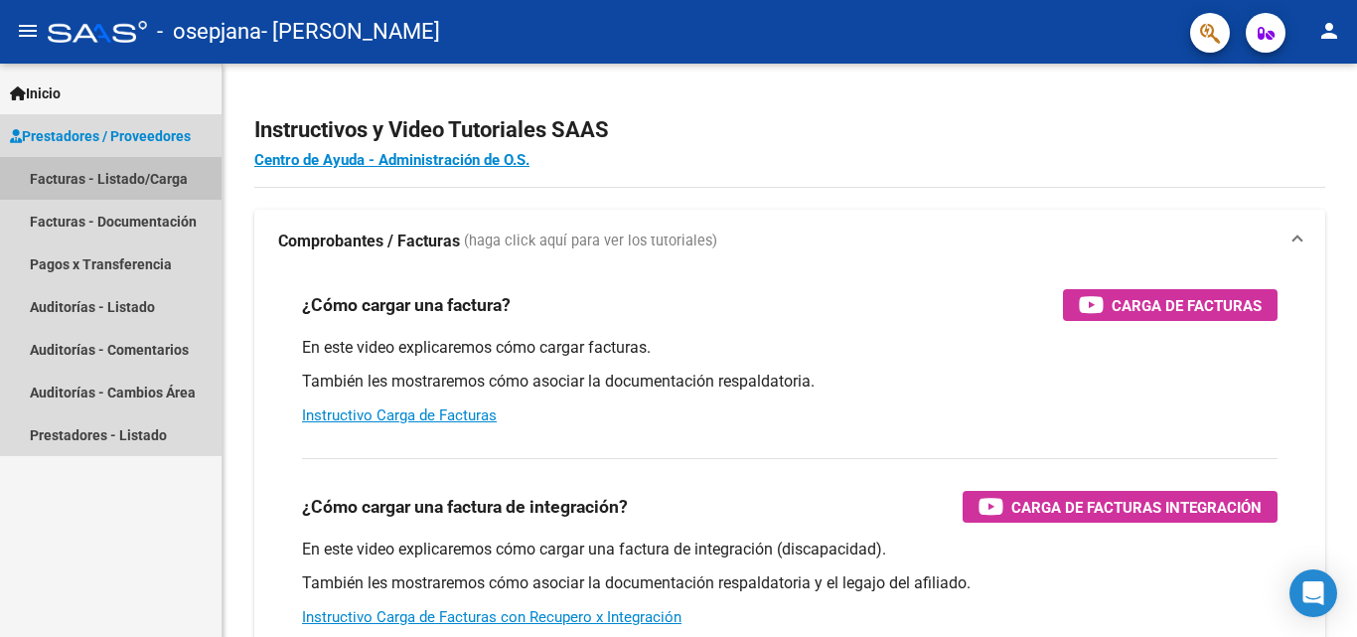
click at [133, 178] on link "Facturas - Listado/Carga" at bounding box center [111, 178] width 222 height 43
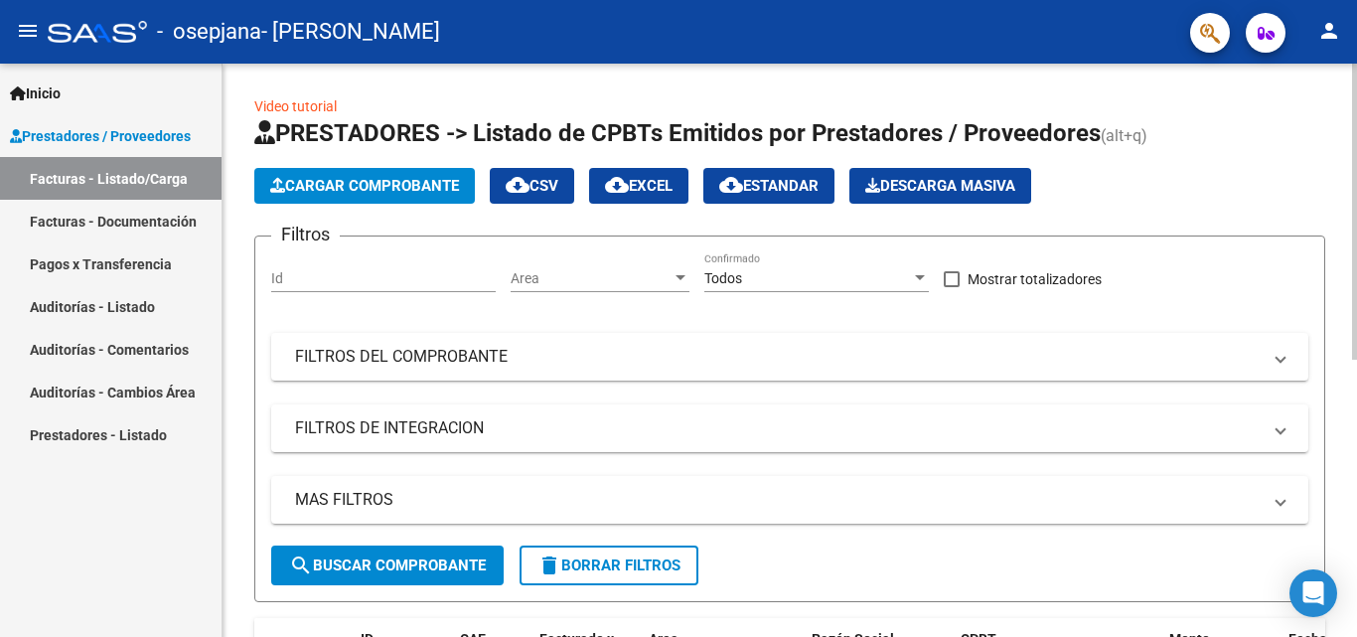
click at [352, 198] on button "Cargar Comprobante" at bounding box center [364, 186] width 221 height 36
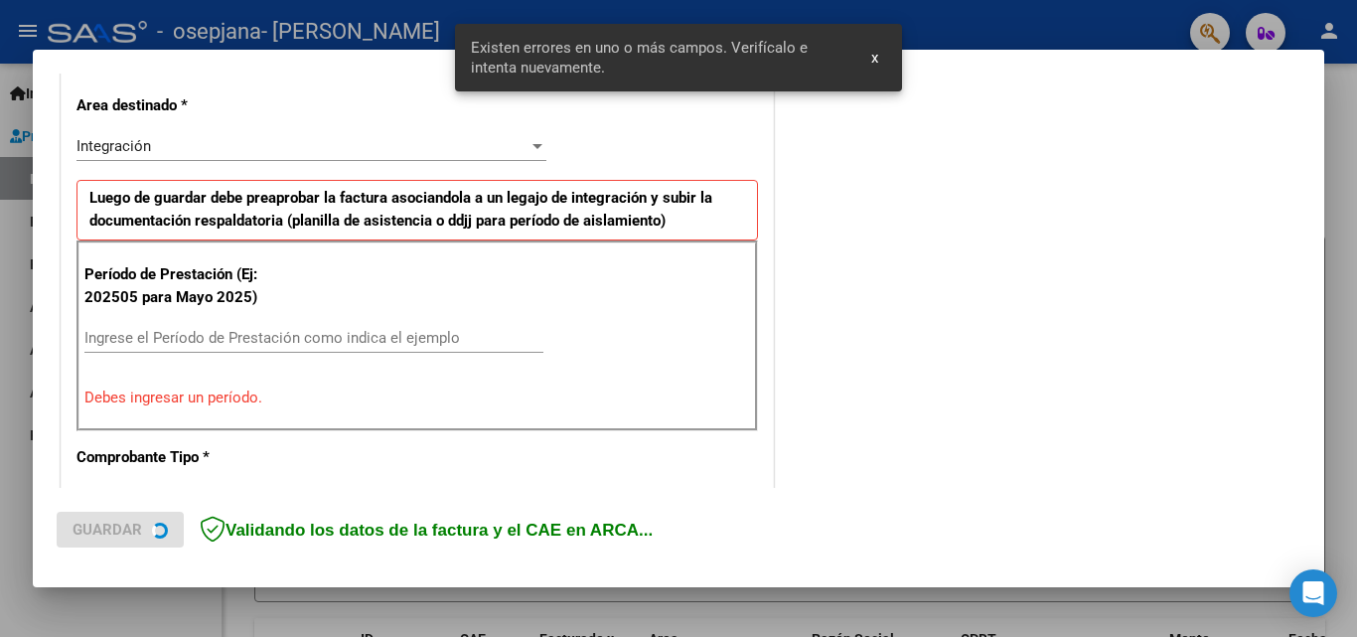
scroll to position [486, 0]
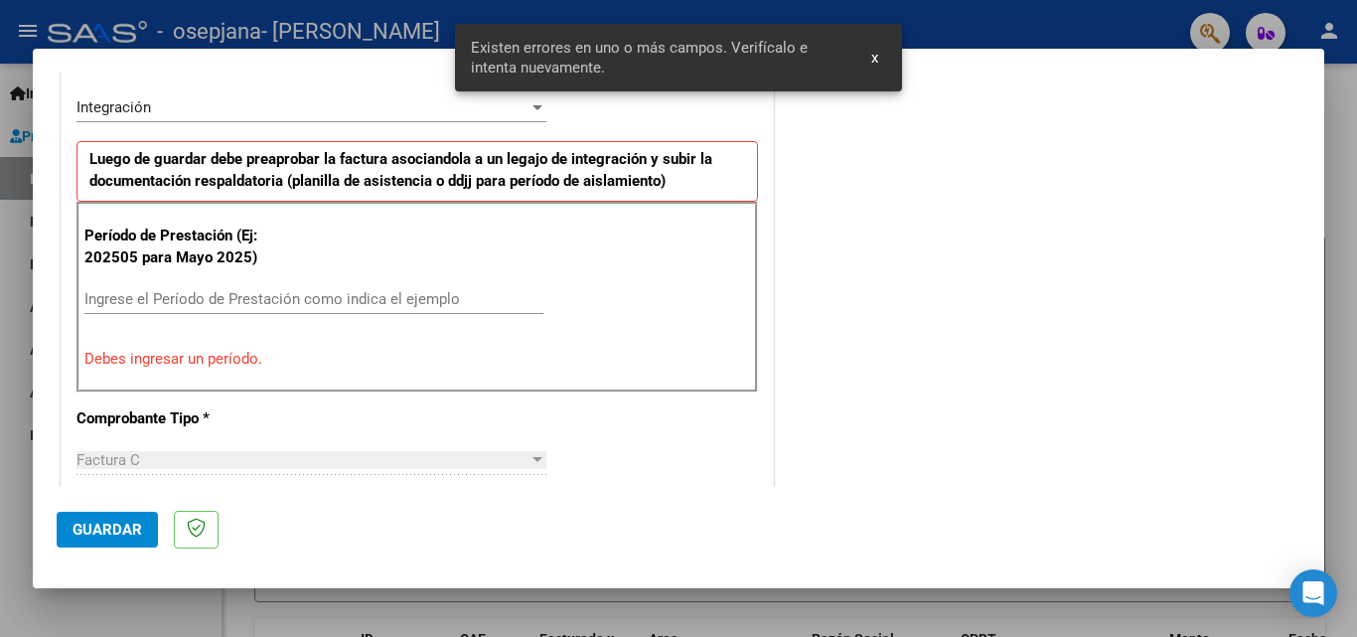
click at [204, 301] on input "Ingrese el Período de Prestación como indica el ejemplo" at bounding box center [313, 299] width 459 height 18
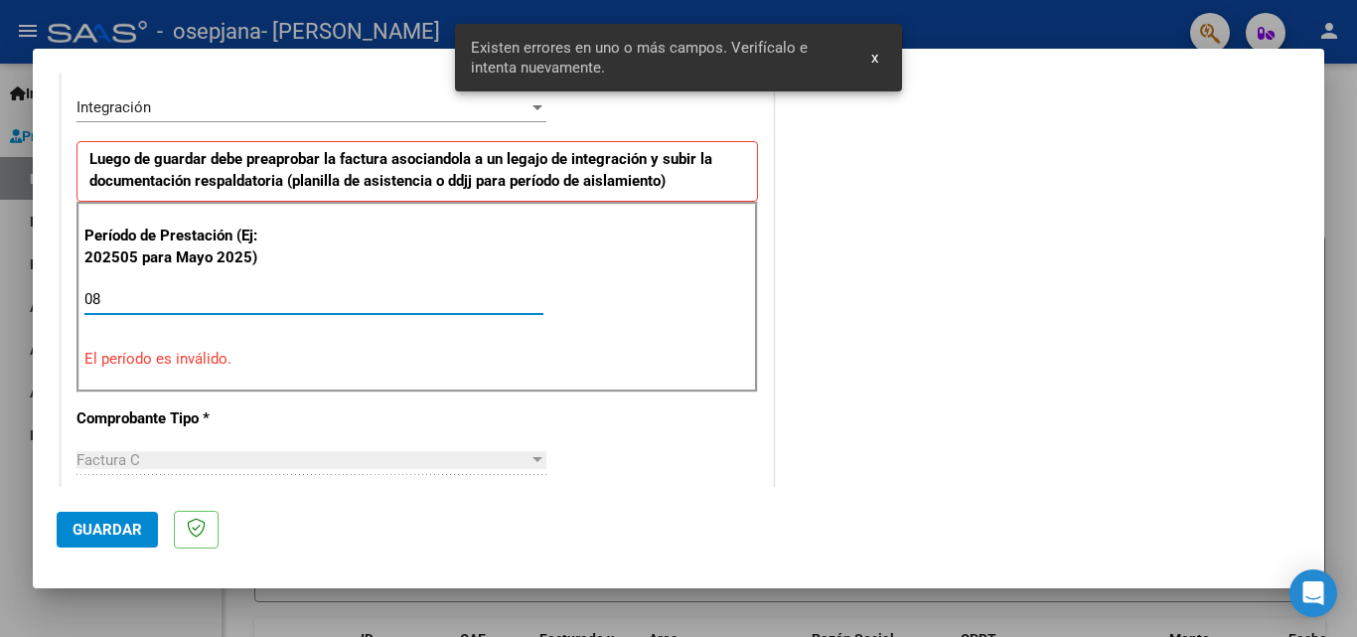
type input "0"
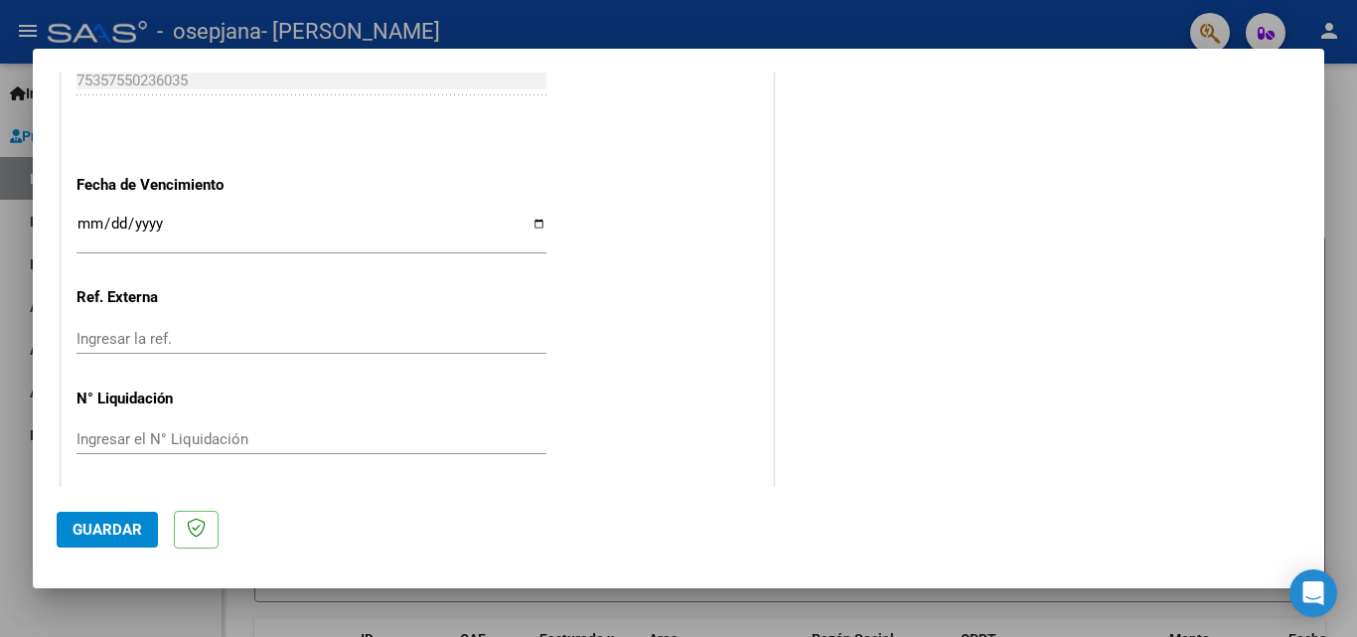
scroll to position [1334, 0]
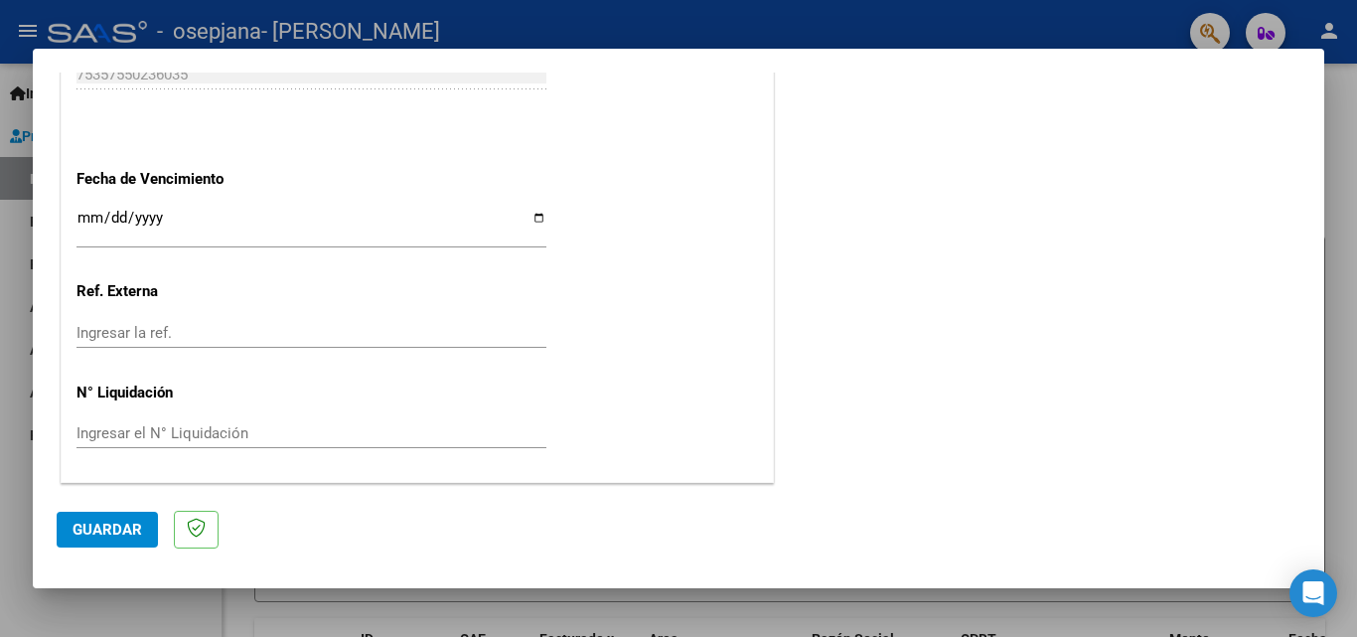
type input "202508"
click at [122, 532] on span "Guardar" at bounding box center [108, 530] width 70 height 18
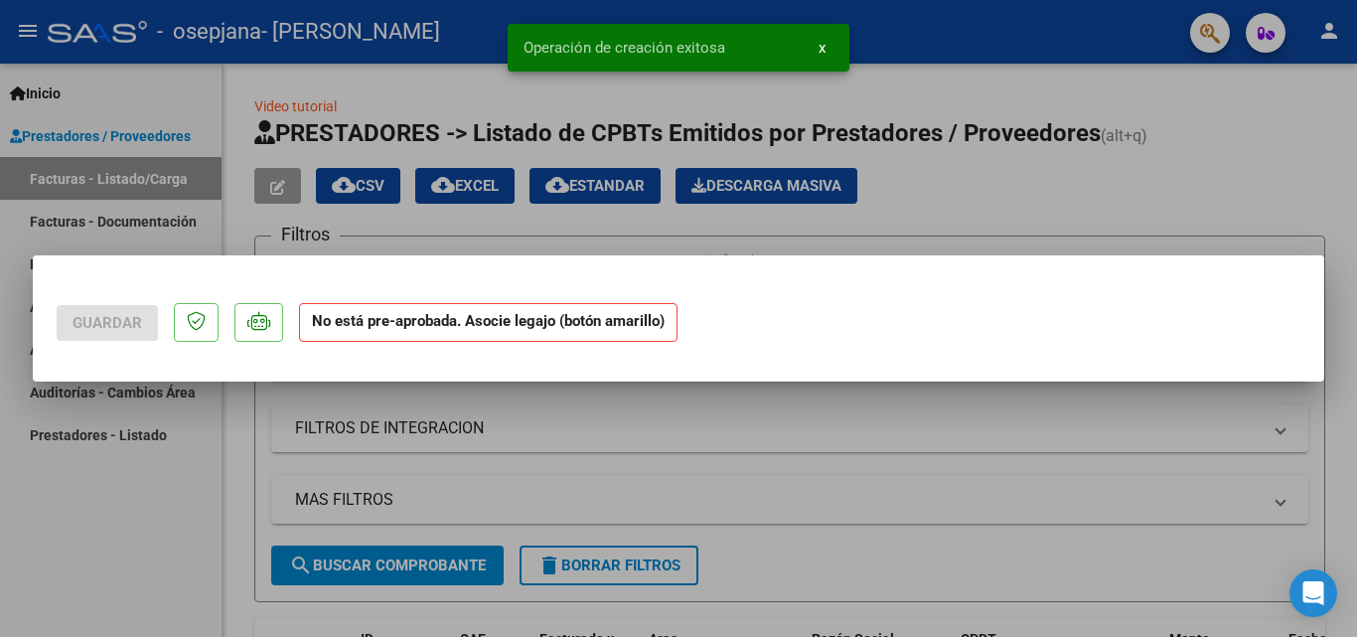
scroll to position [0, 0]
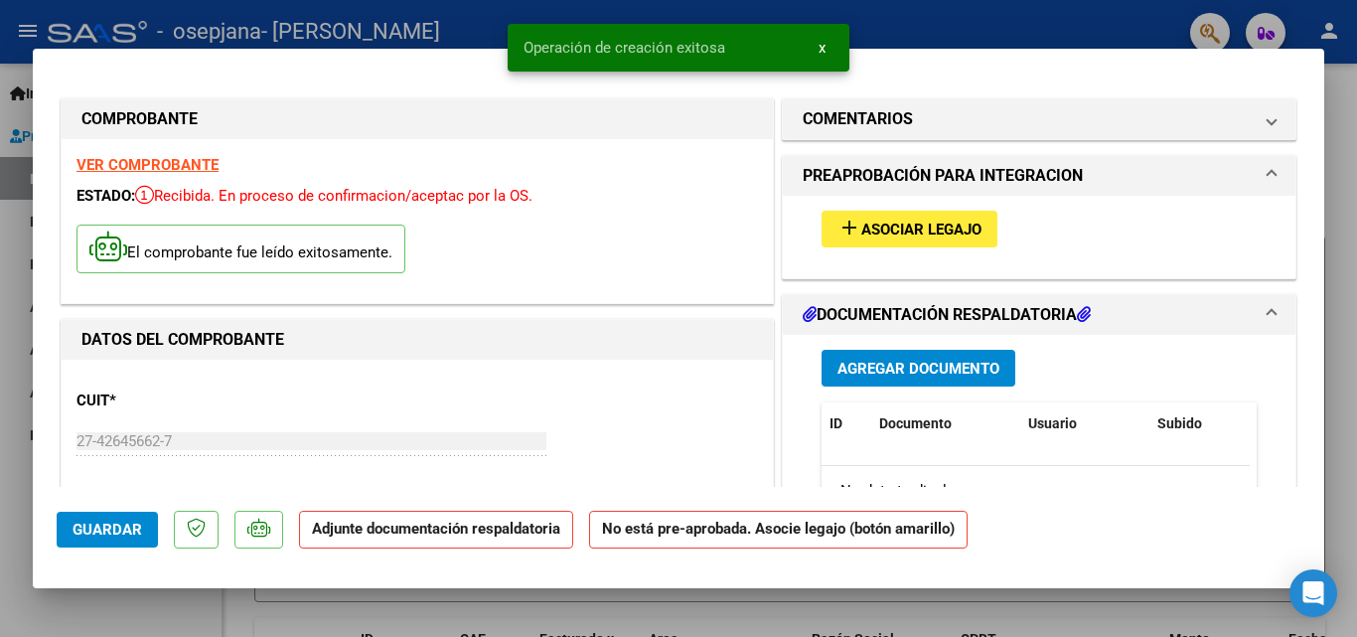
click at [885, 234] on span "Asociar Legajo" at bounding box center [921, 230] width 120 height 18
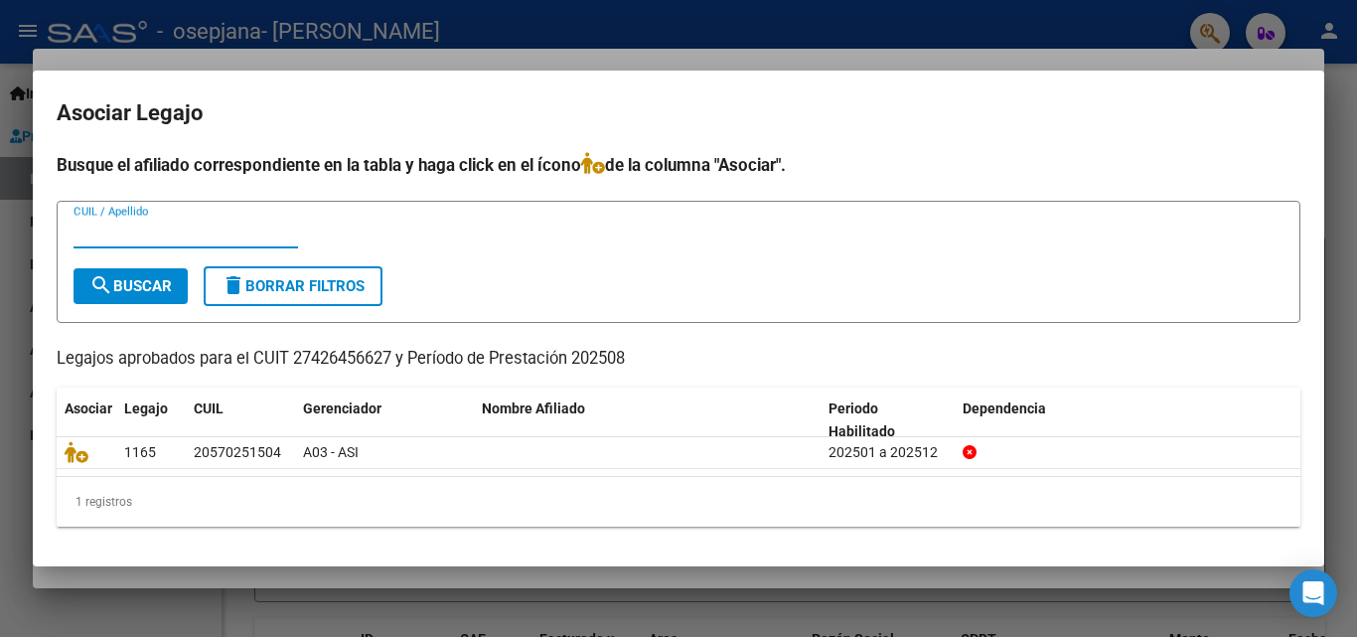
click at [252, 233] on input "CUIL / Apellido" at bounding box center [186, 233] width 224 height 18
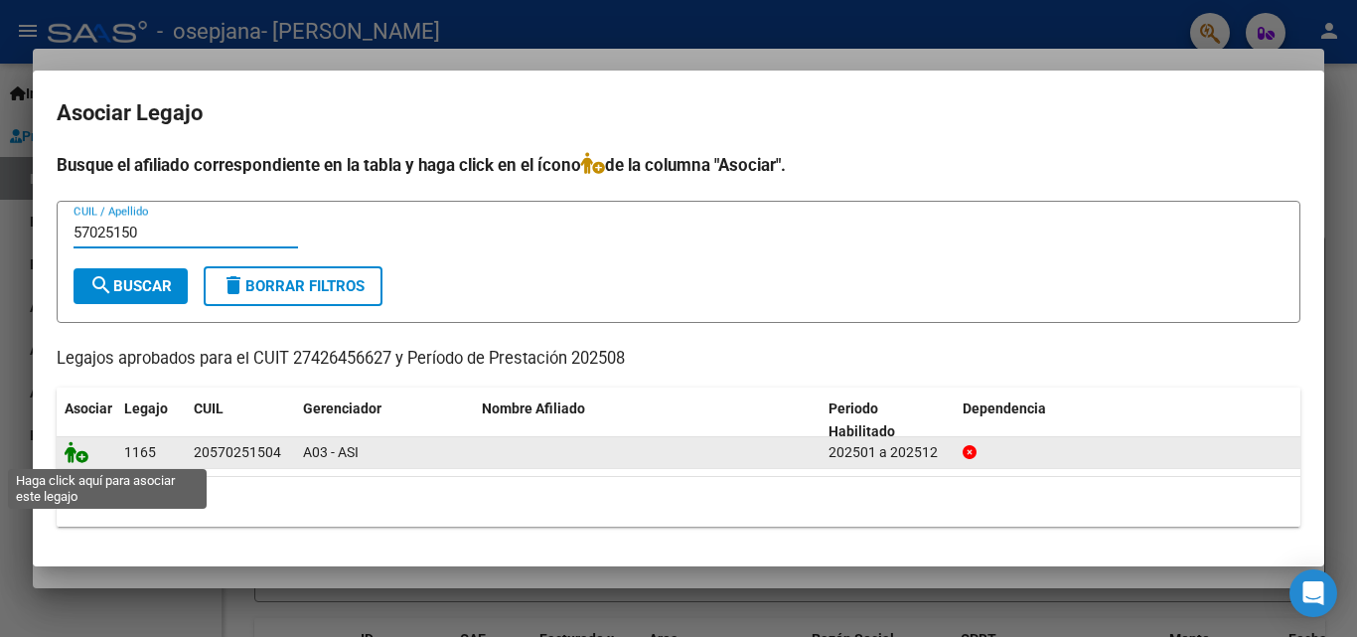
type input "57025150"
click at [74, 452] on icon at bounding box center [77, 452] width 24 height 22
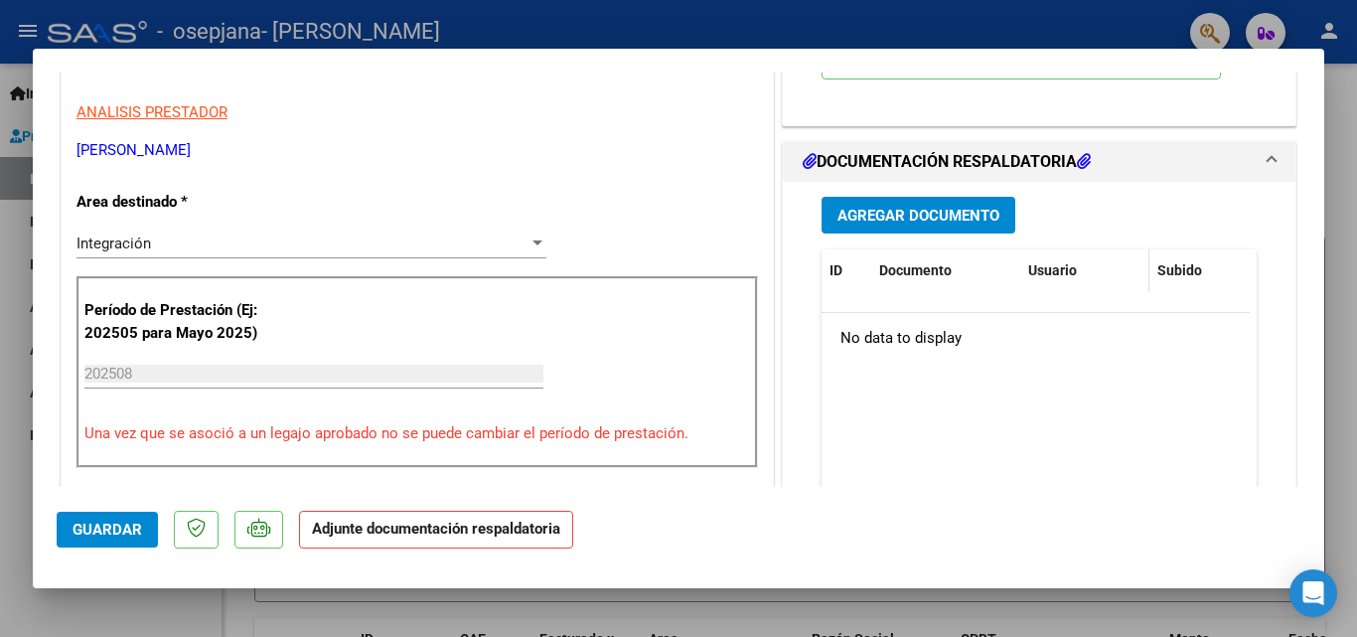
scroll to position [199, 0]
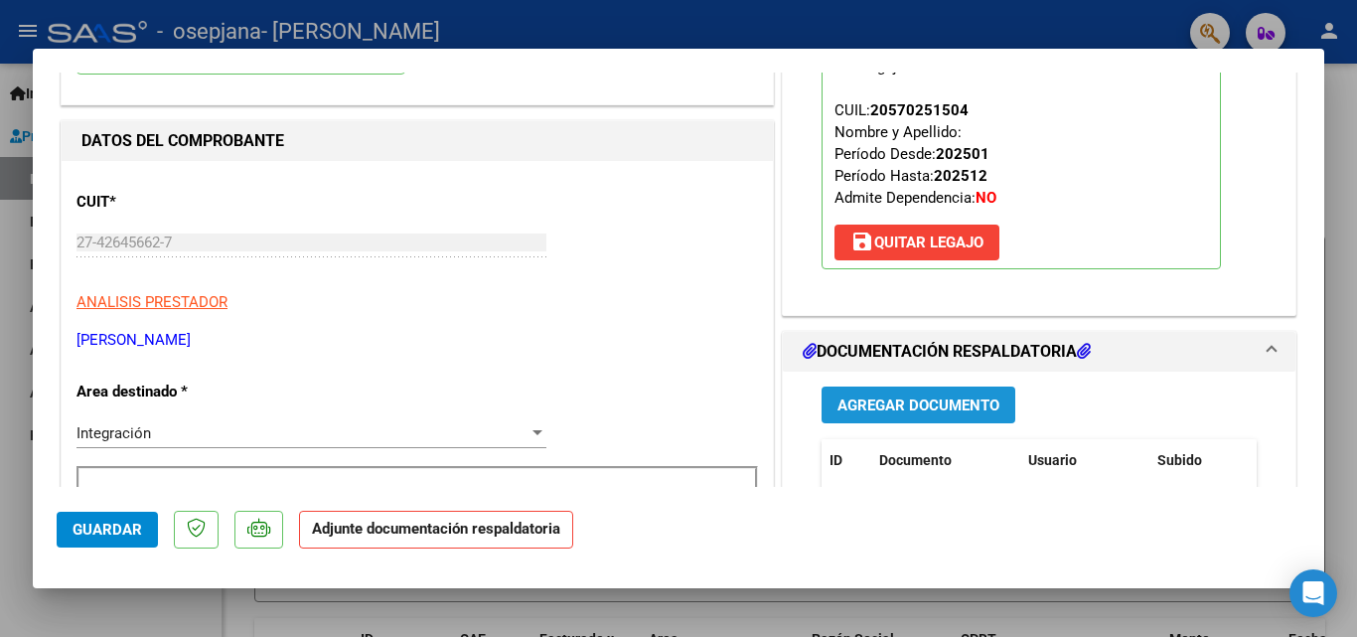
click at [955, 399] on span "Agregar Documento" at bounding box center [918, 405] width 162 height 18
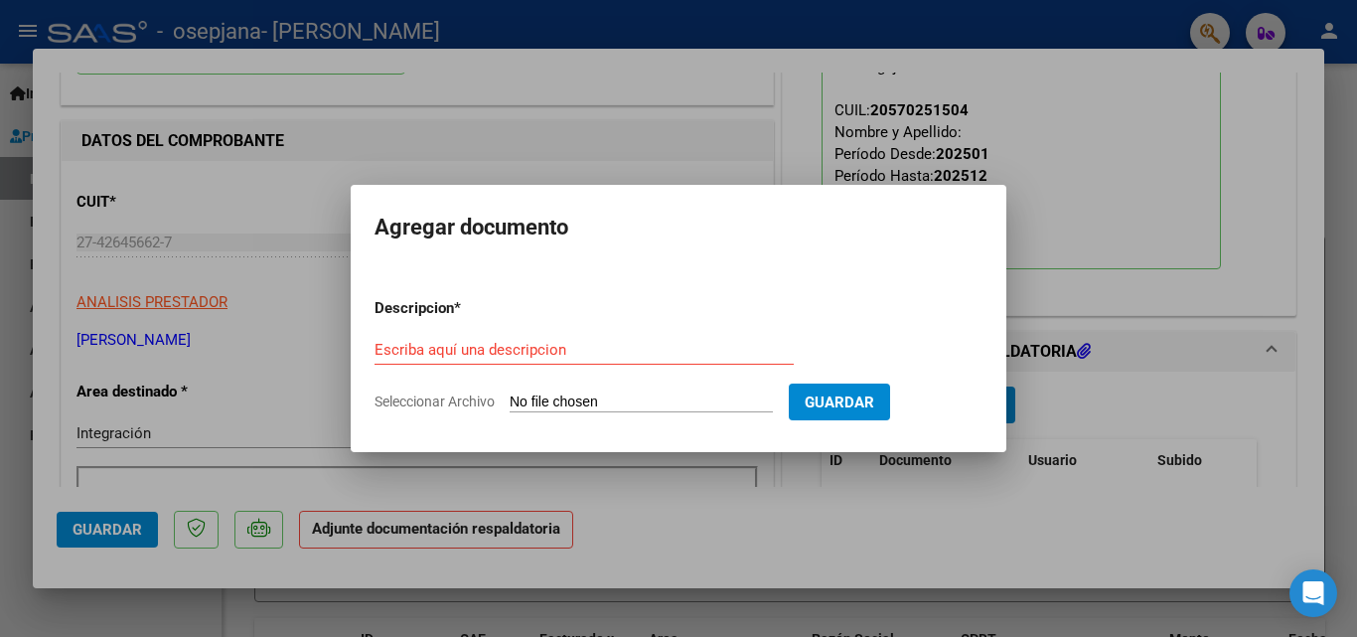
type input "C:\fakepath\leon Argote (2).pdf"
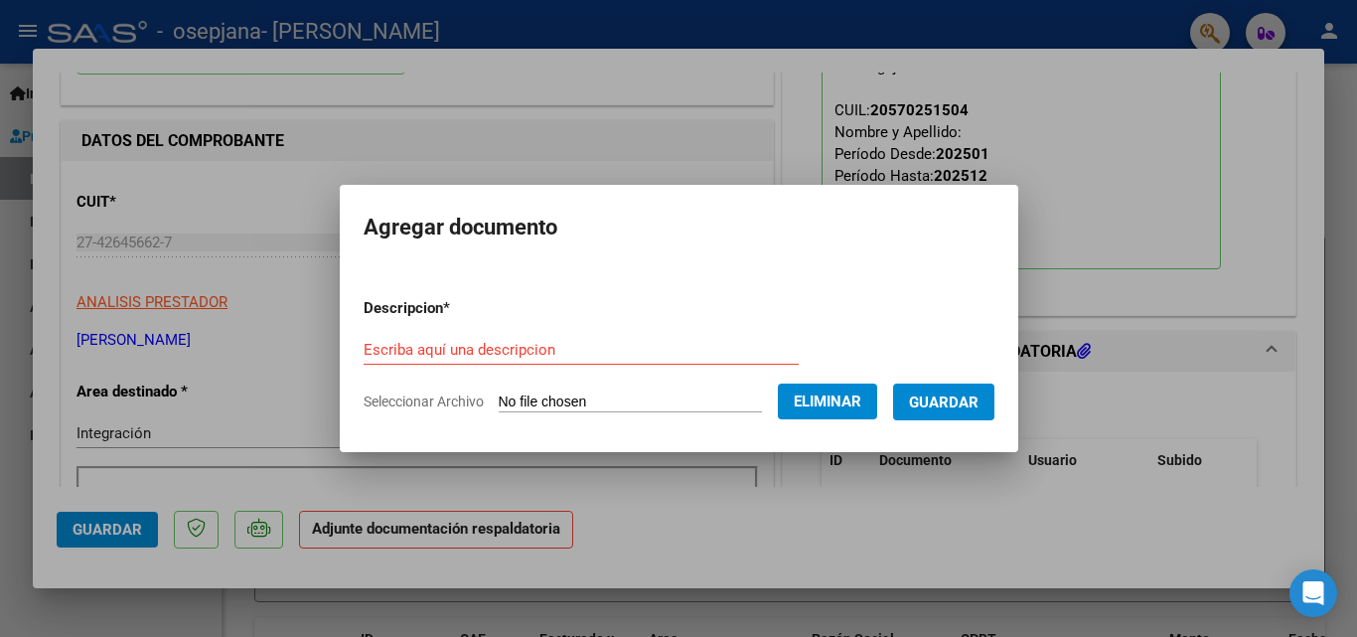
click at [493, 322] on form "Descripcion * Escriba aquí una descripcion Seleccionar Archivo Eliminar Guardar" at bounding box center [679, 354] width 631 height 145
click at [481, 344] on input "Escriba aquí una descripcion" at bounding box center [581, 350] width 435 height 18
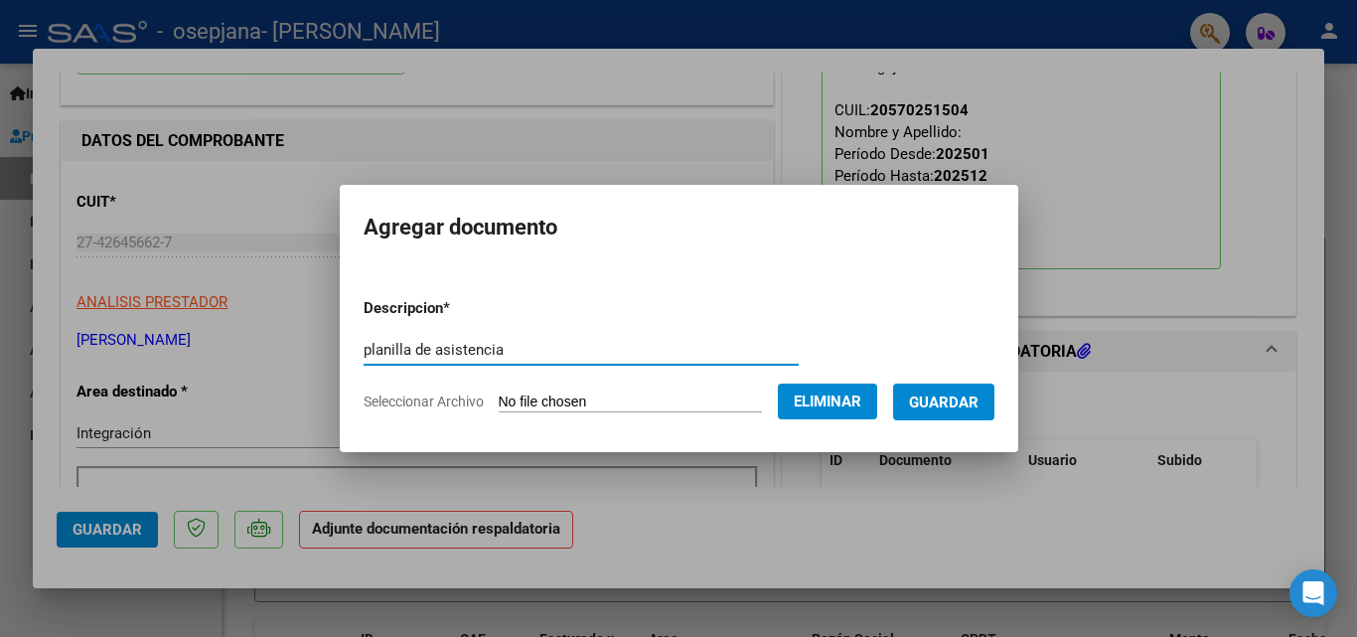
type input "planilla de asistencia"
click at [968, 416] on button "Guardar" at bounding box center [943, 401] width 101 height 37
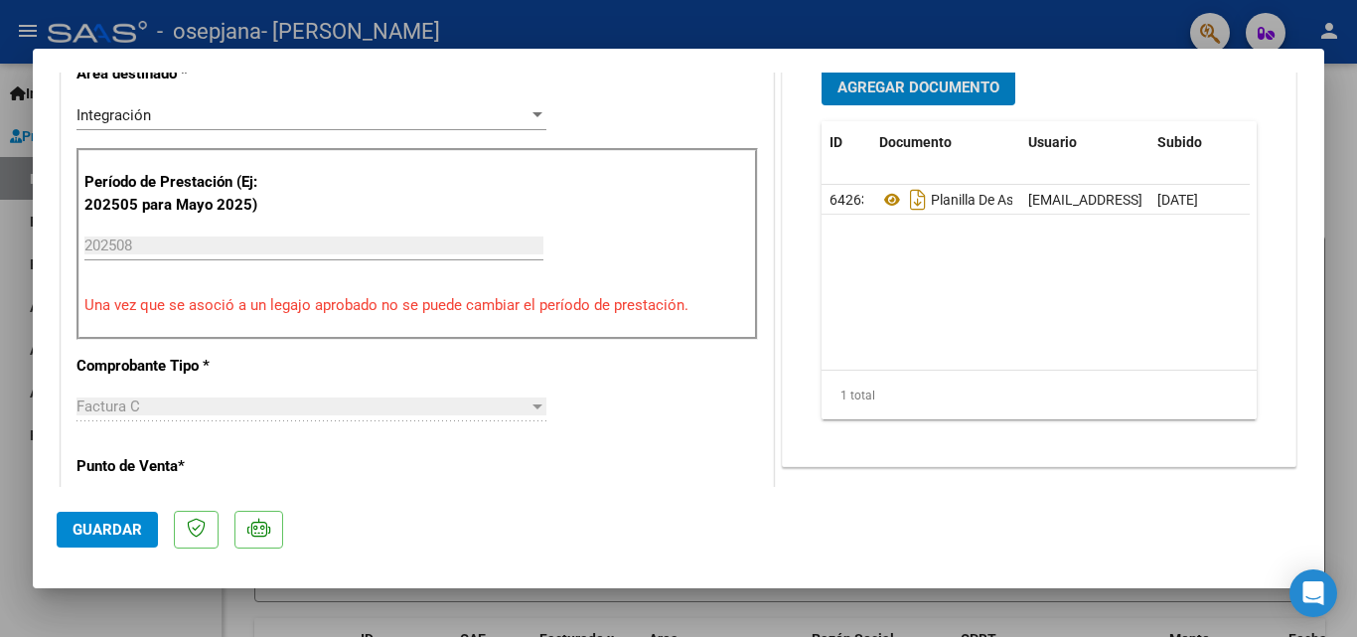
scroll to position [695, 0]
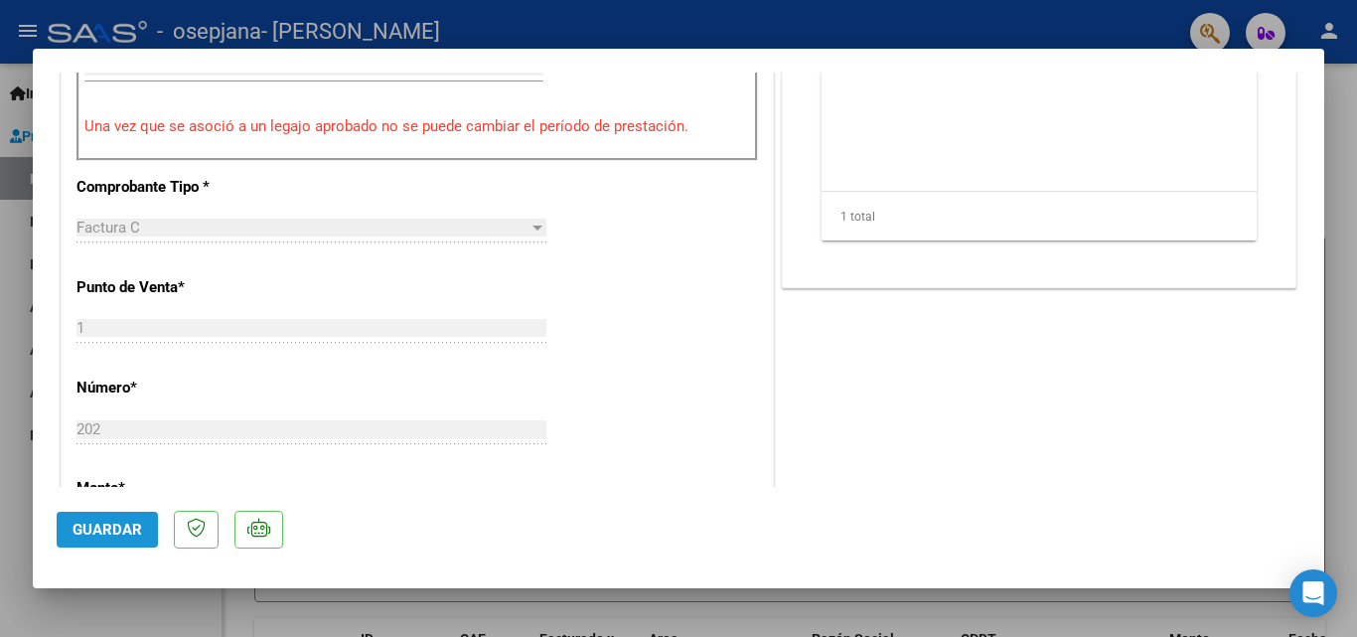
click at [129, 529] on span "Guardar" at bounding box center [108, 530] width 70 height 18
click at [118, 526] on span "Guardar" at bounding box center [108, 530] width 70 height 18
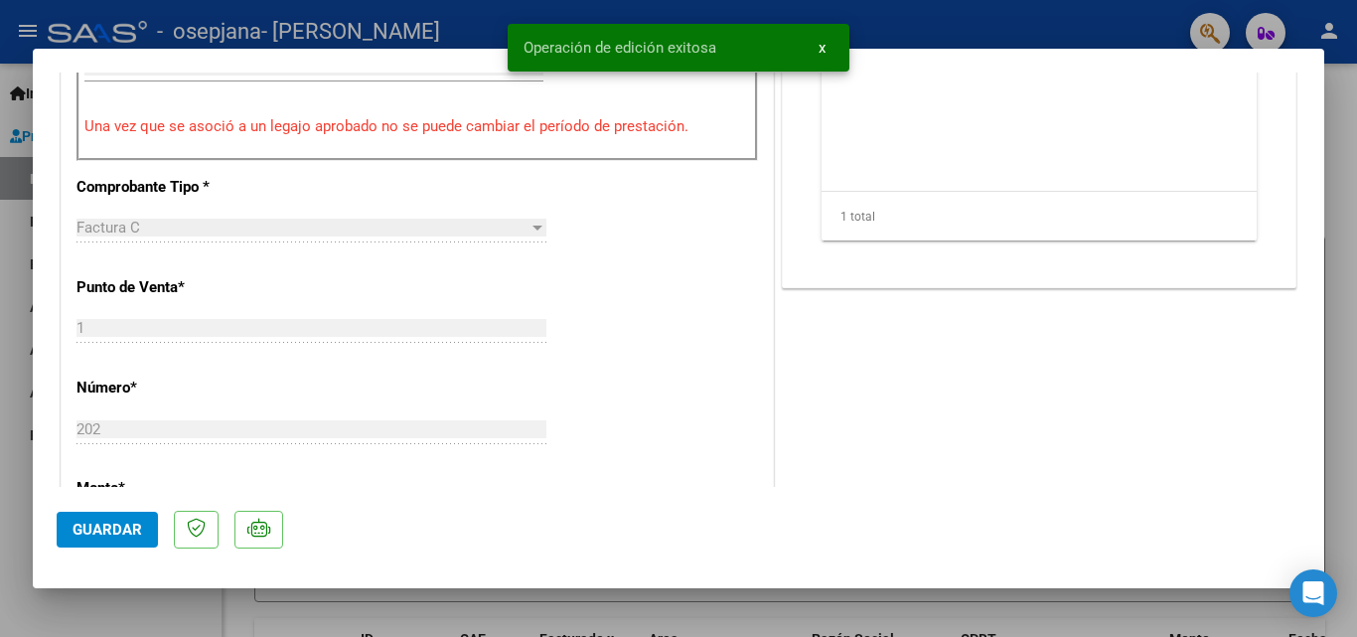
click at [1328, 364] on div at bounding box center [678, 318] width 1357 height 637
